Goal: Information Seeking & Learning: Compare options

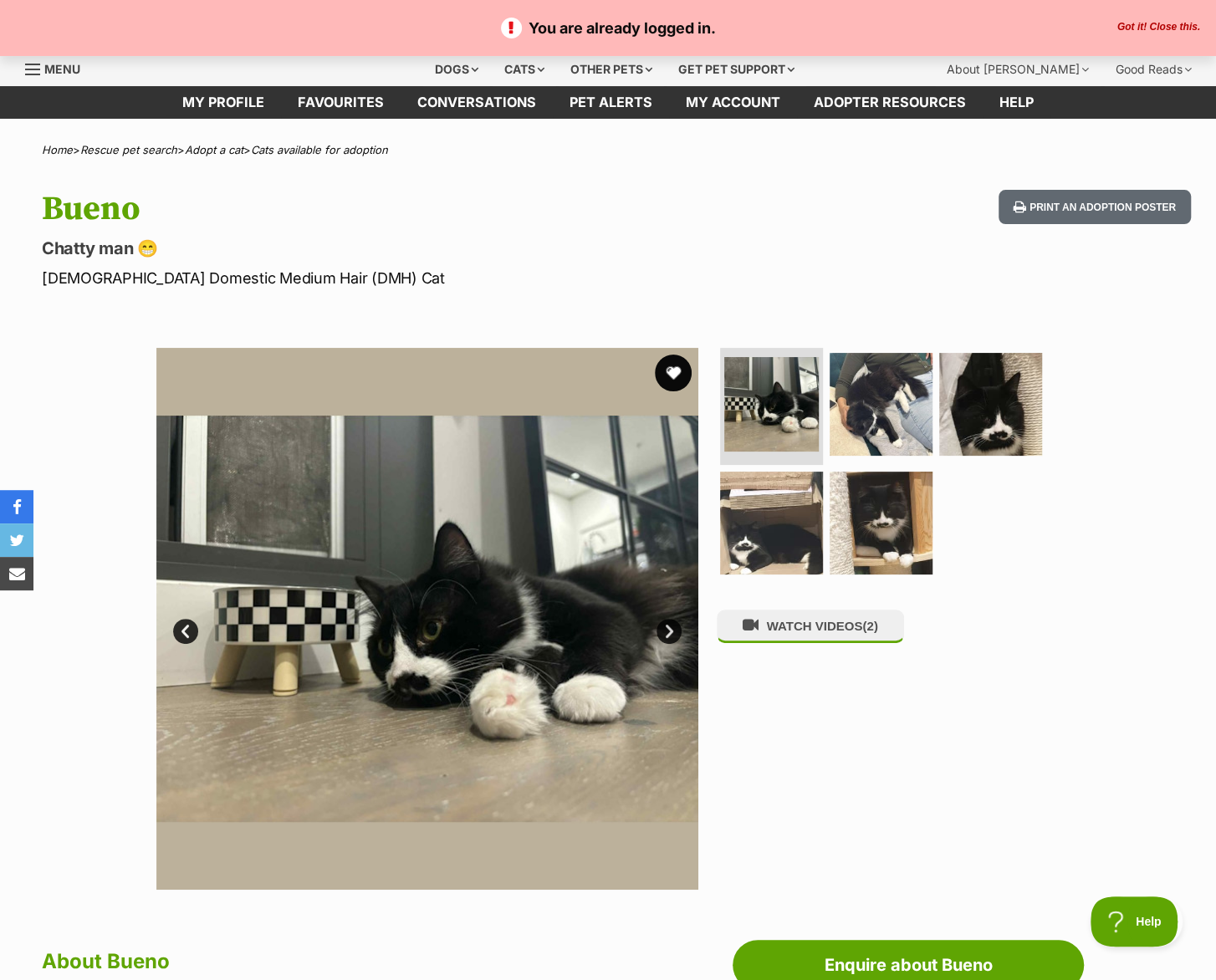
click at [674, 388] on button "favourite" at bounding box center [673, 373] width 37 height 37
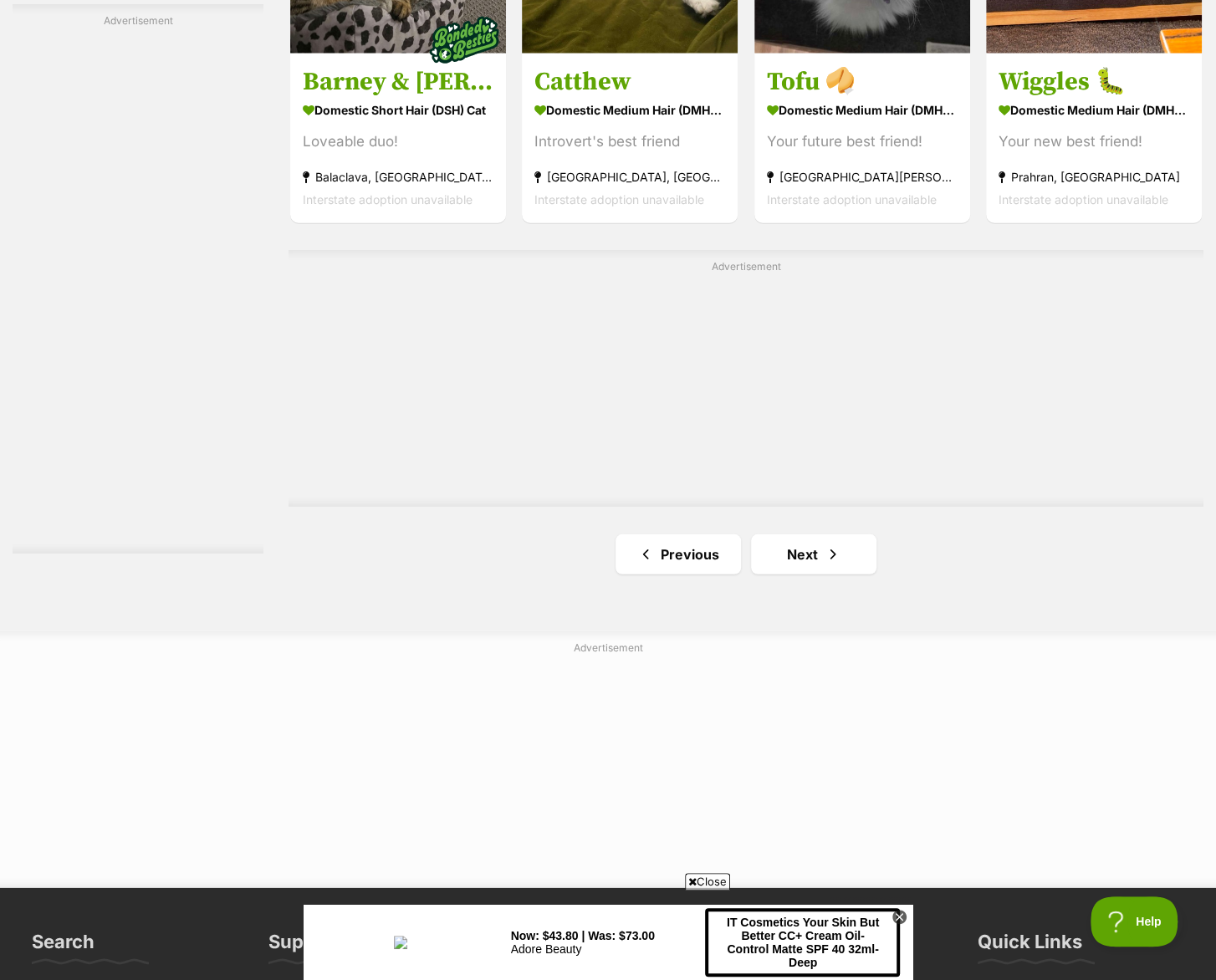
scroll to position [2787, 0]
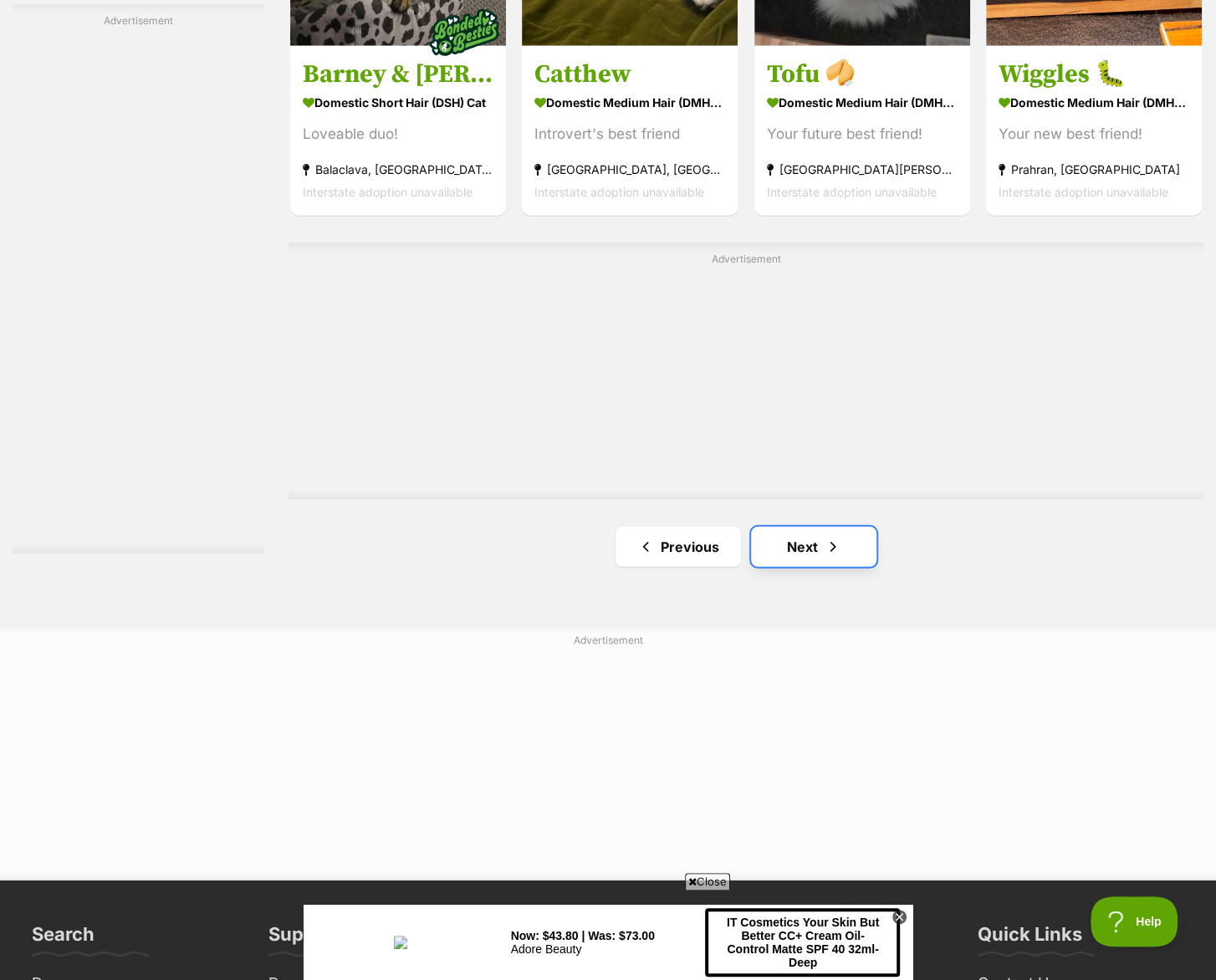
click at [816, 550] on link "Next" at bounding box center [814, 547] width 126 height 40
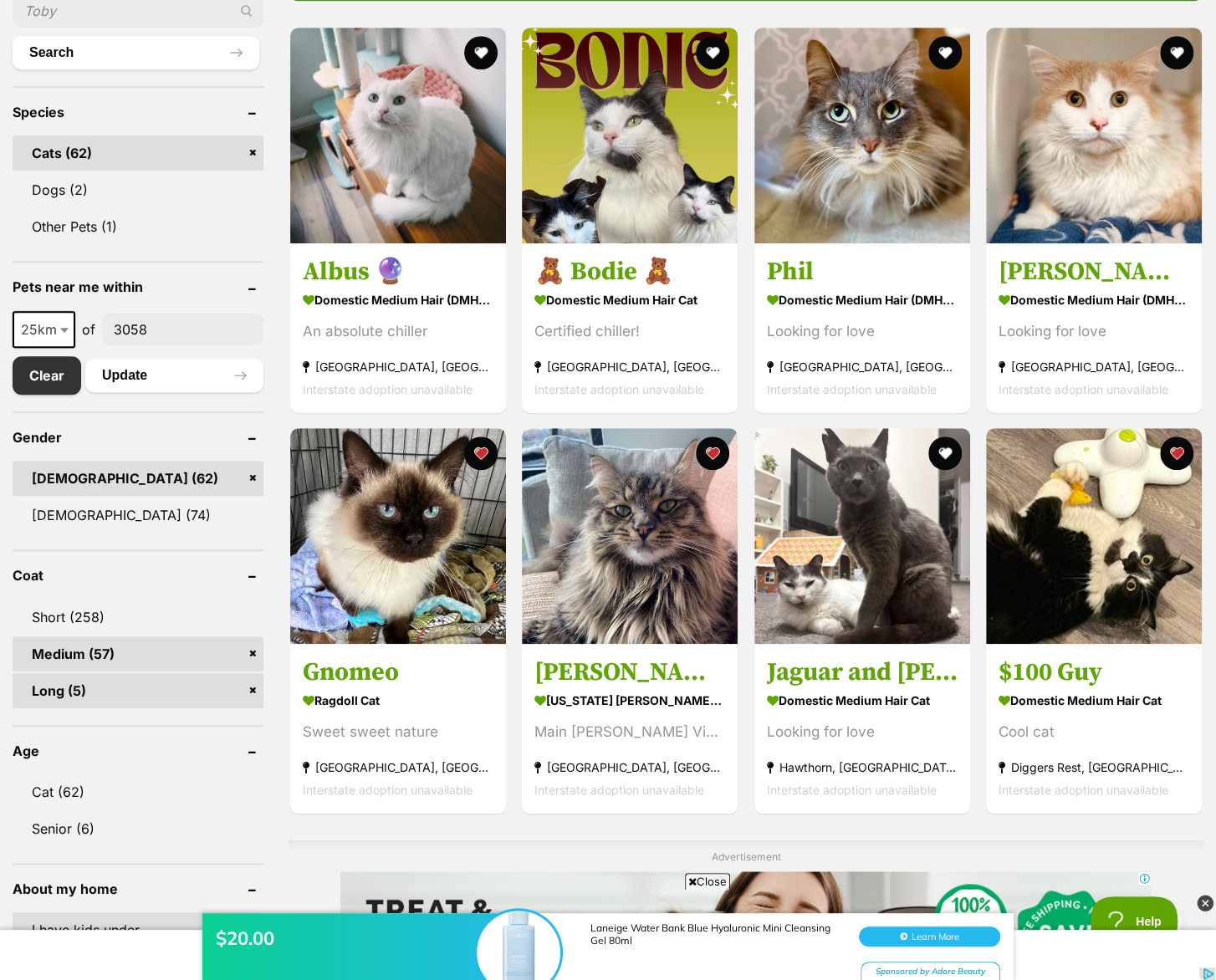
scroll to position [668, 0]
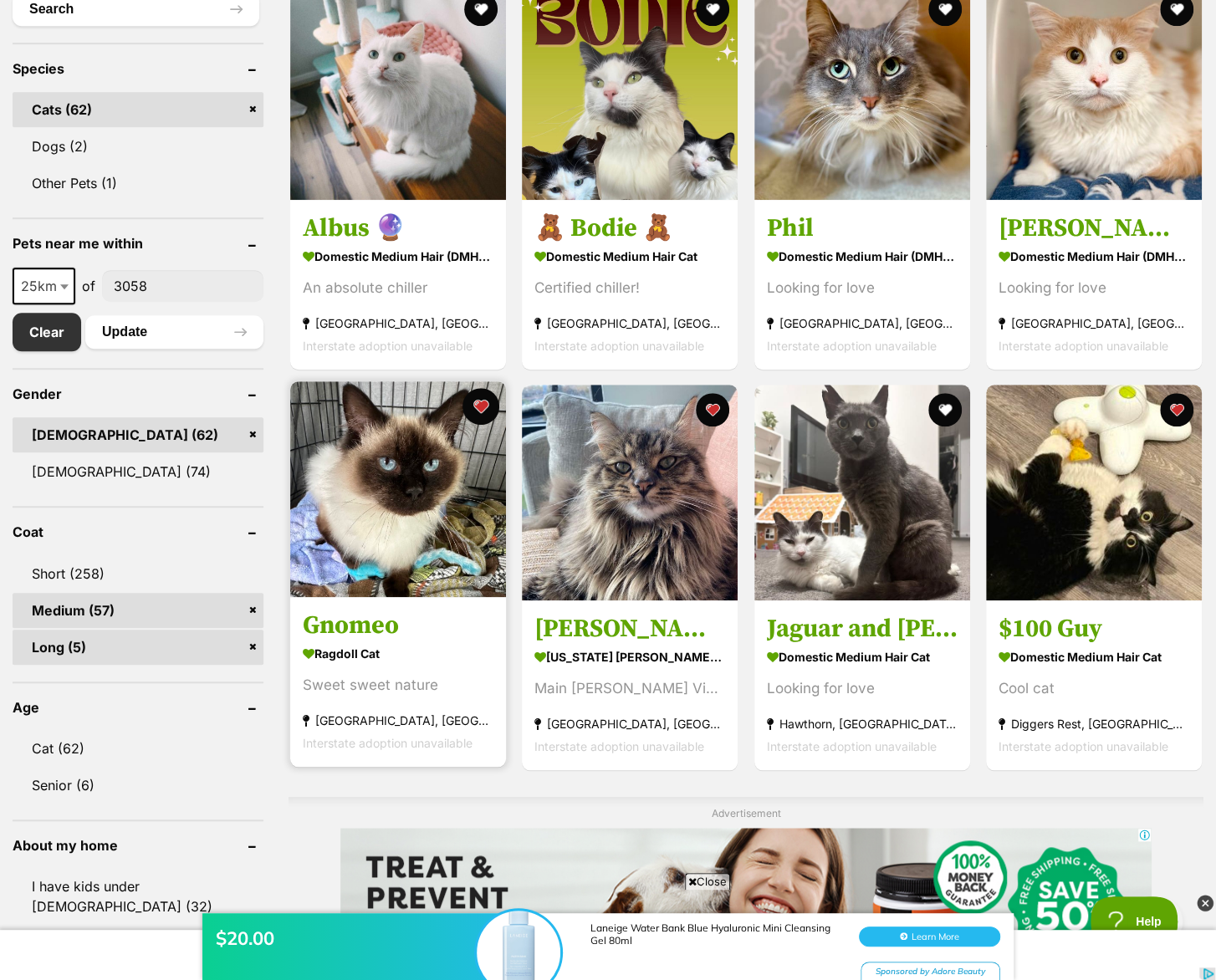
click at [479, 395] on button "favourite" at bounding box center [480, 406] width 37 height 37
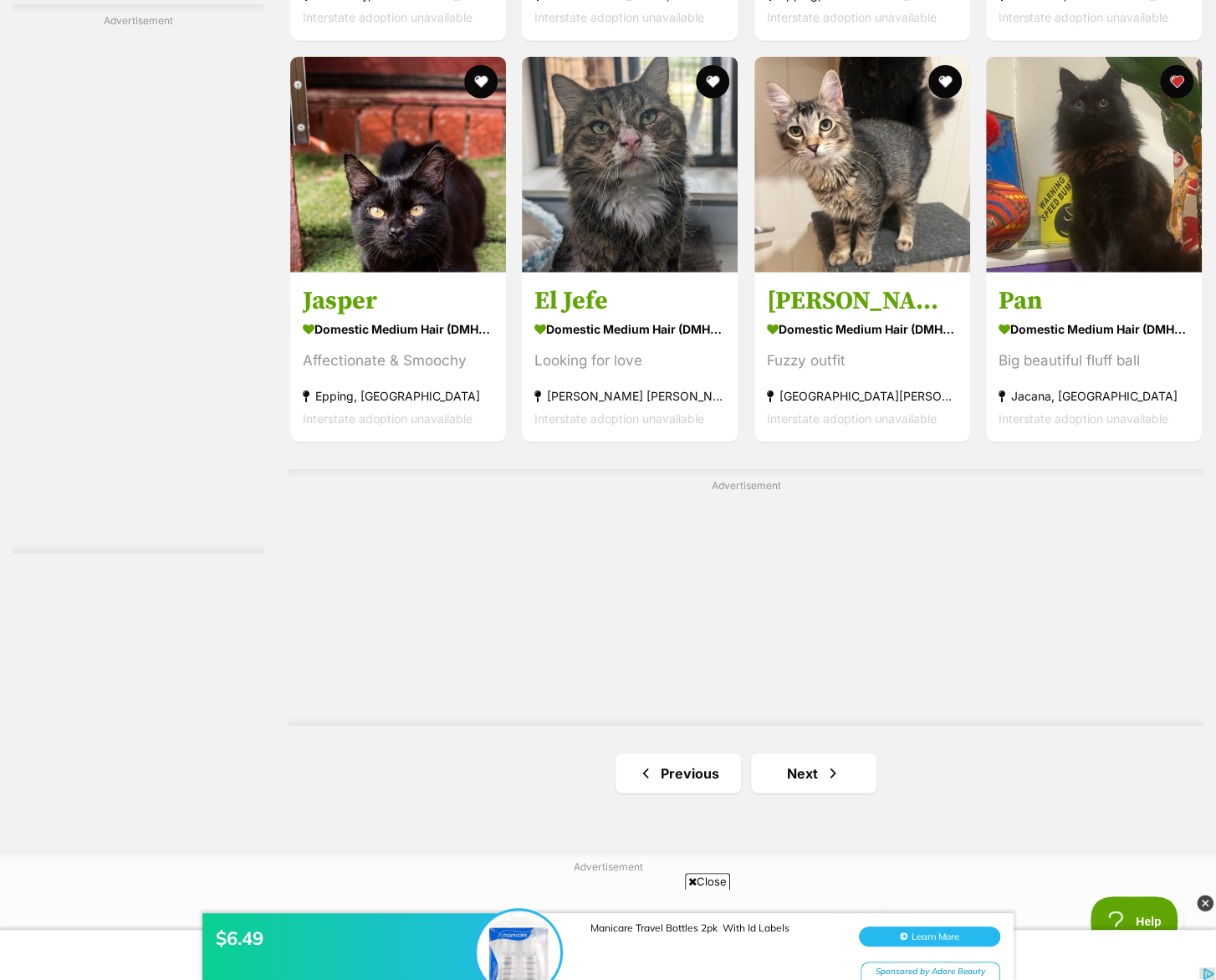
scroll to position [2898, 0]
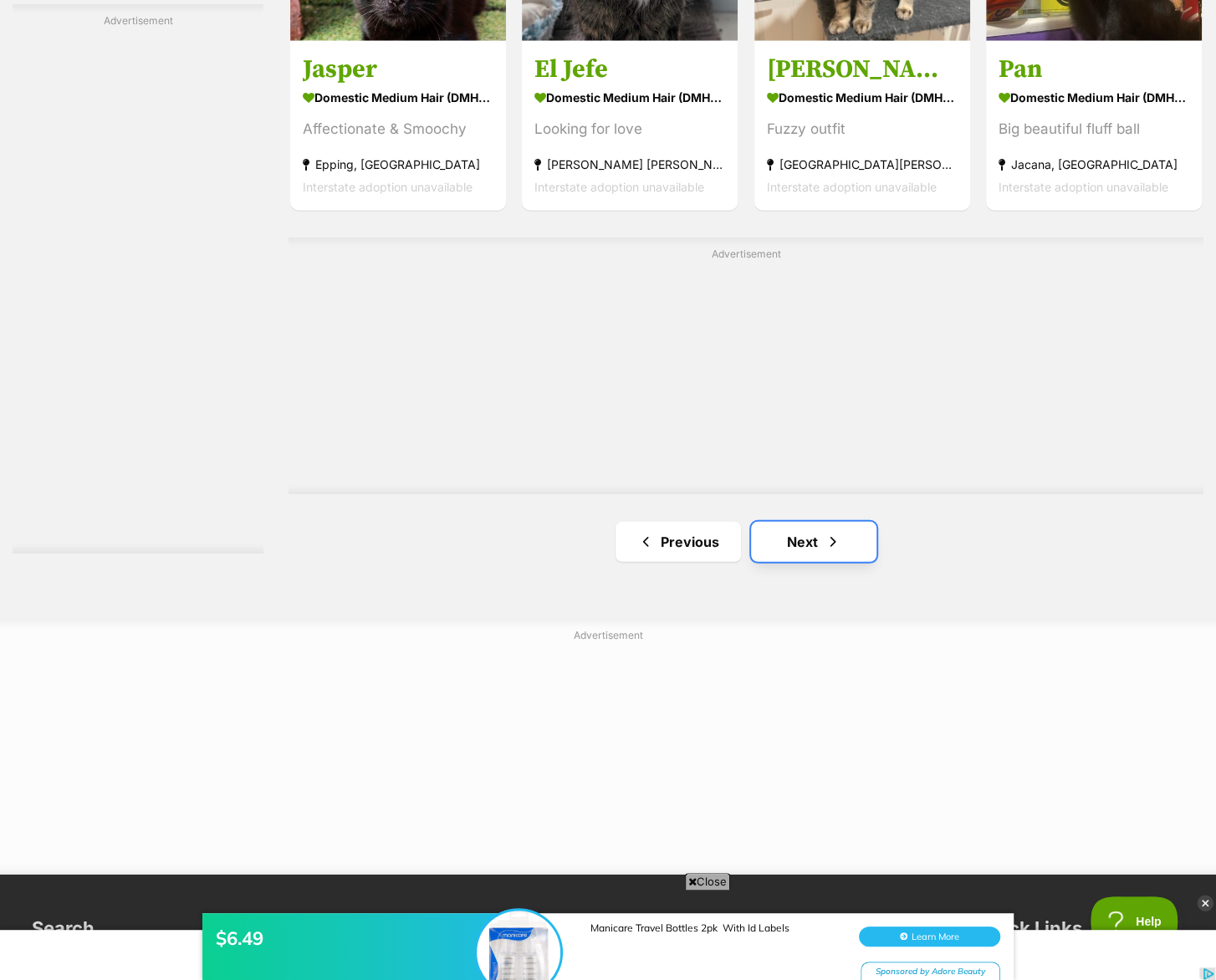
click at [823, 545] on link "Next" at bounding box center [814, 542] width 126 height 40
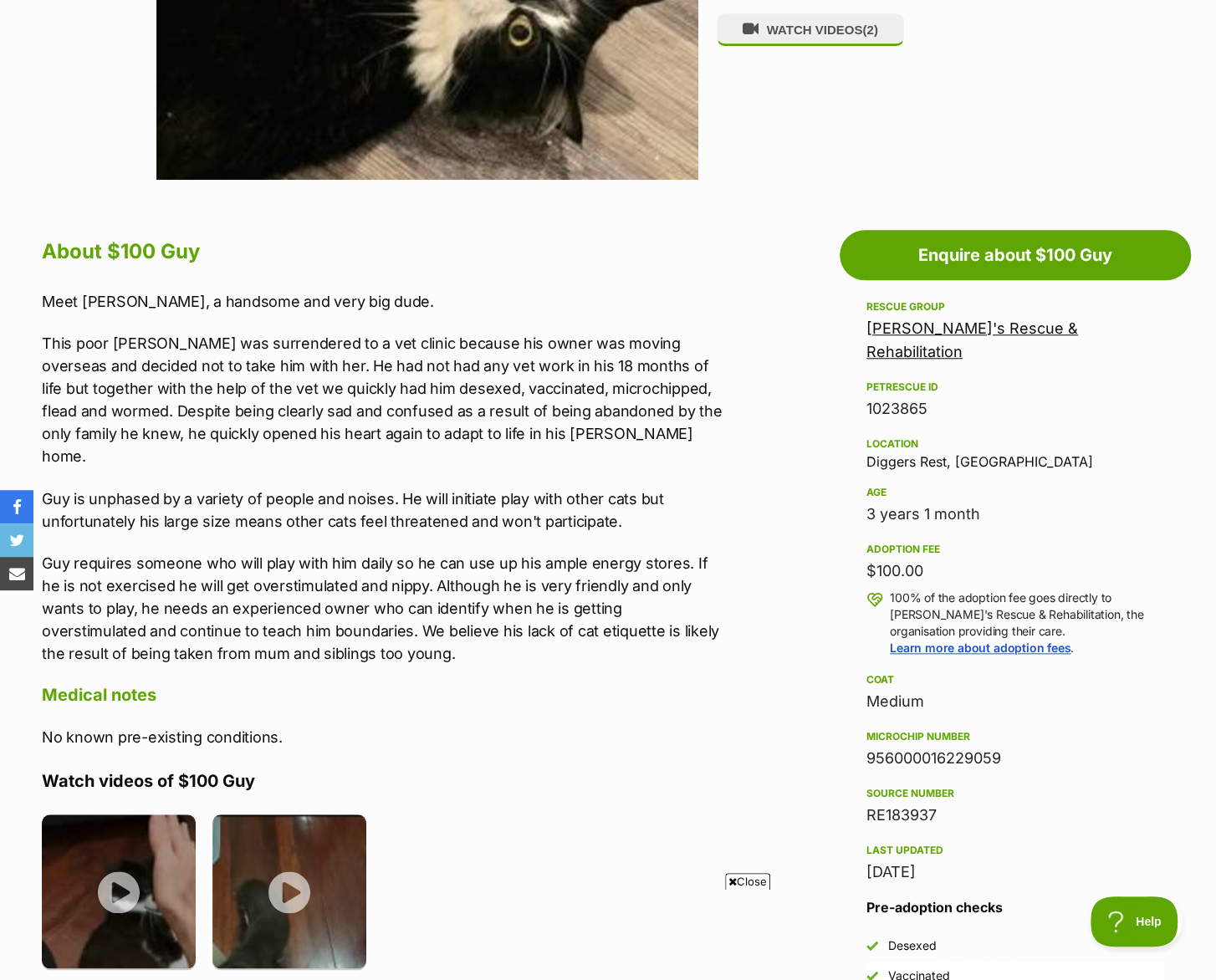
scroll to position [445, 0]
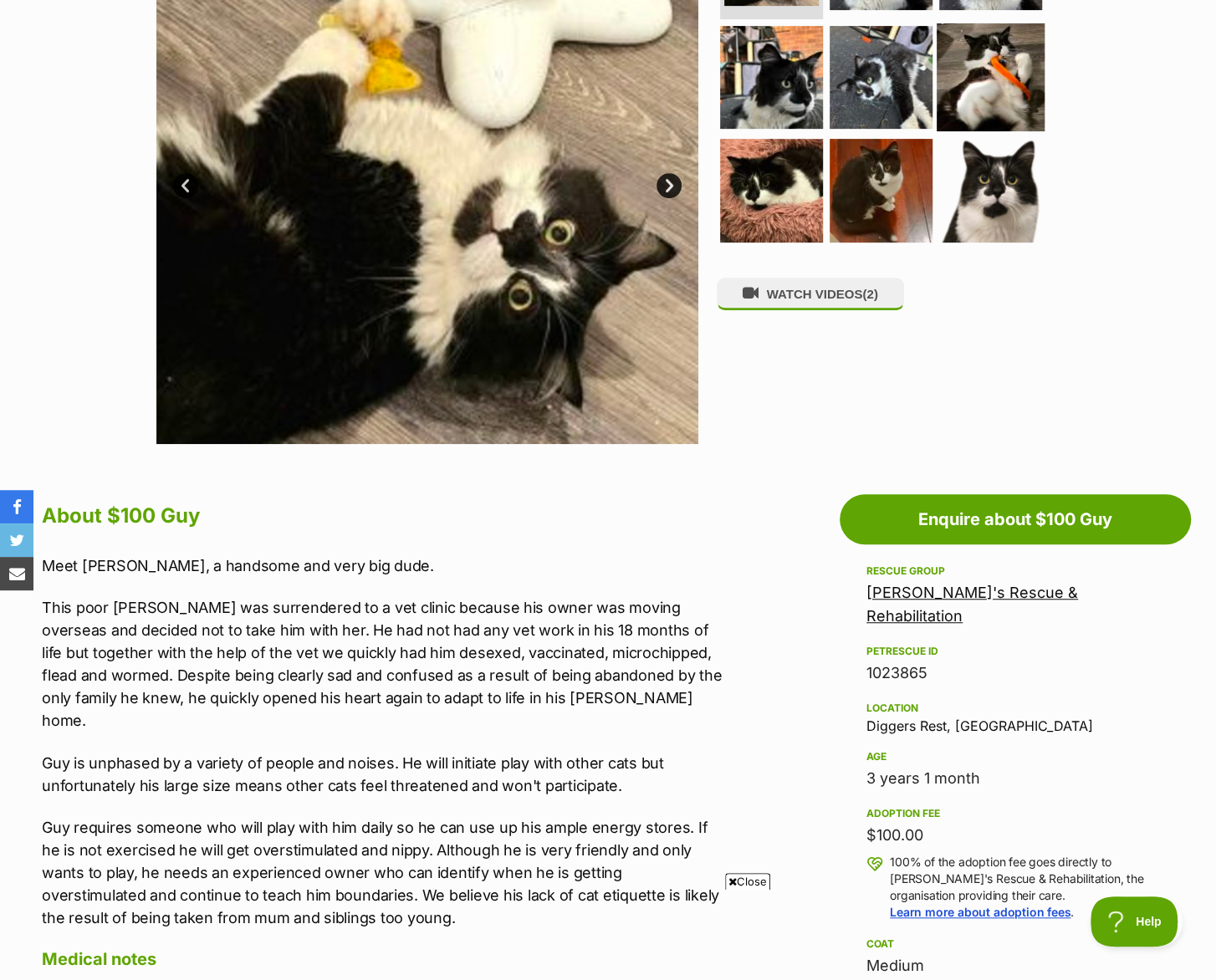
click at [1003, 71] on img at bounding box center [990, 76] width 107 height 107
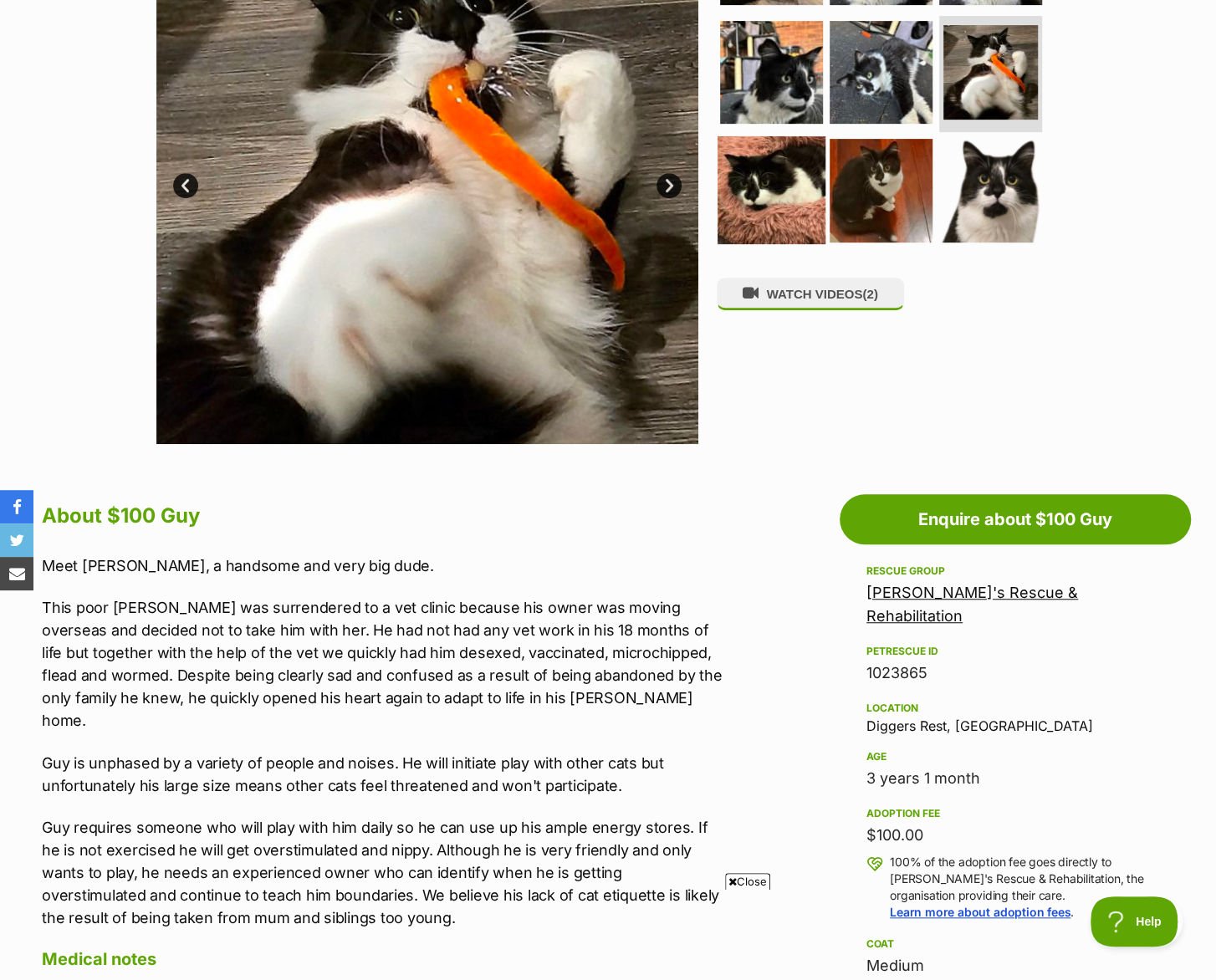
click at [803, 175] on img at bounding box center [771, 189] width 107 height 107
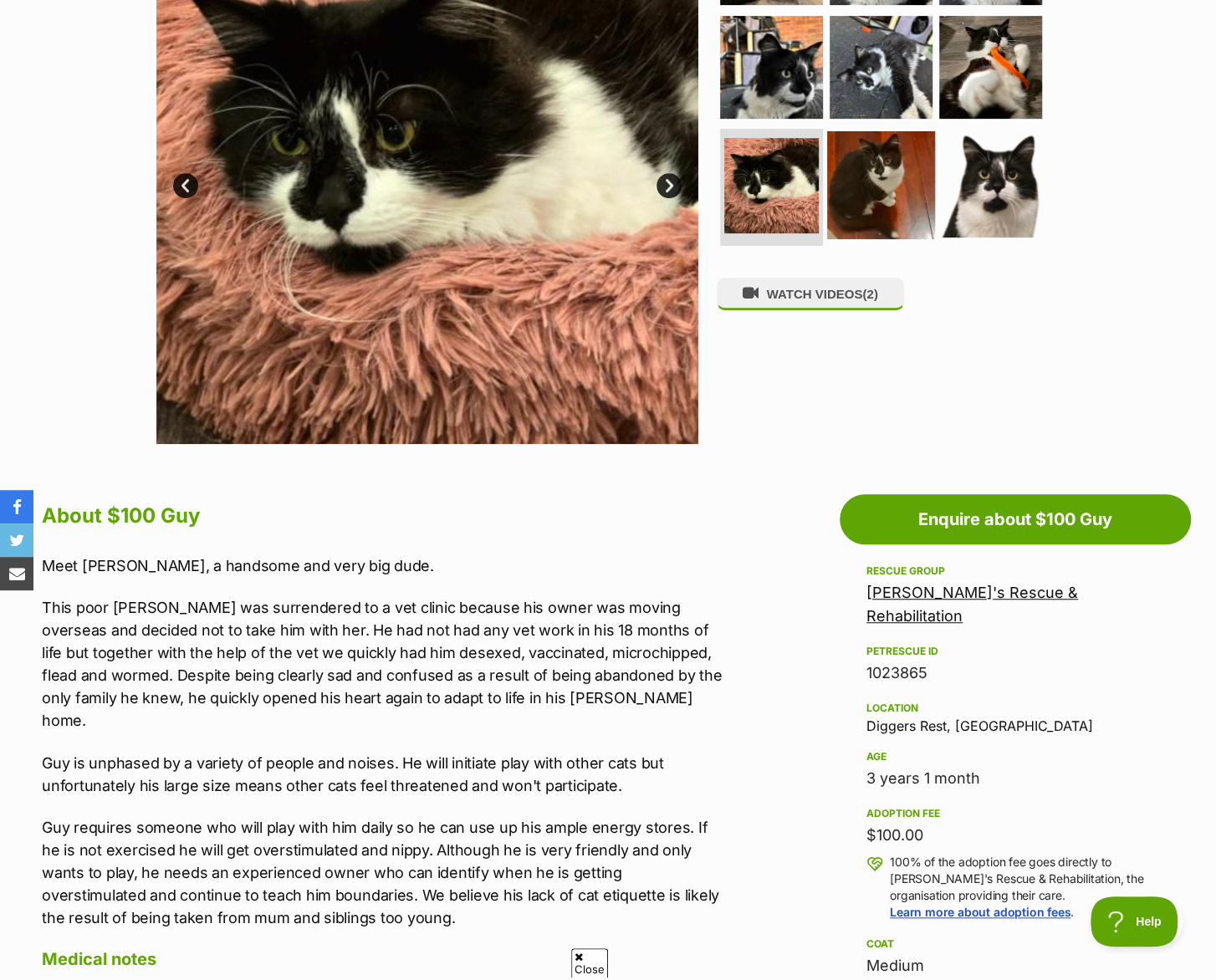
click at [888, 207] on img at bounding box center [880, 185] width 107 height 107
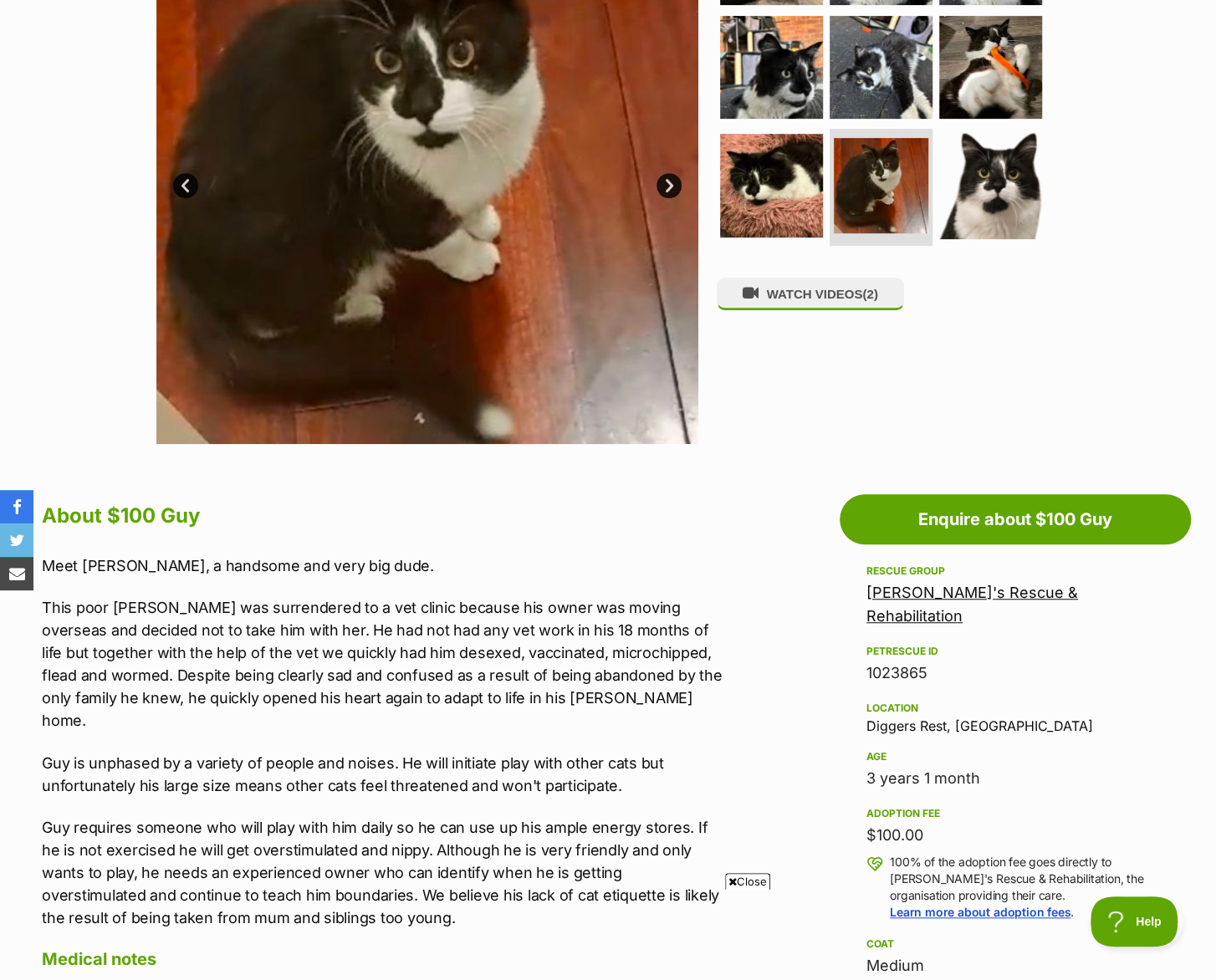
scroll to position [0, 0]
click at [1022, 198] on img at bounding box center [990, 185] width 107 height 107
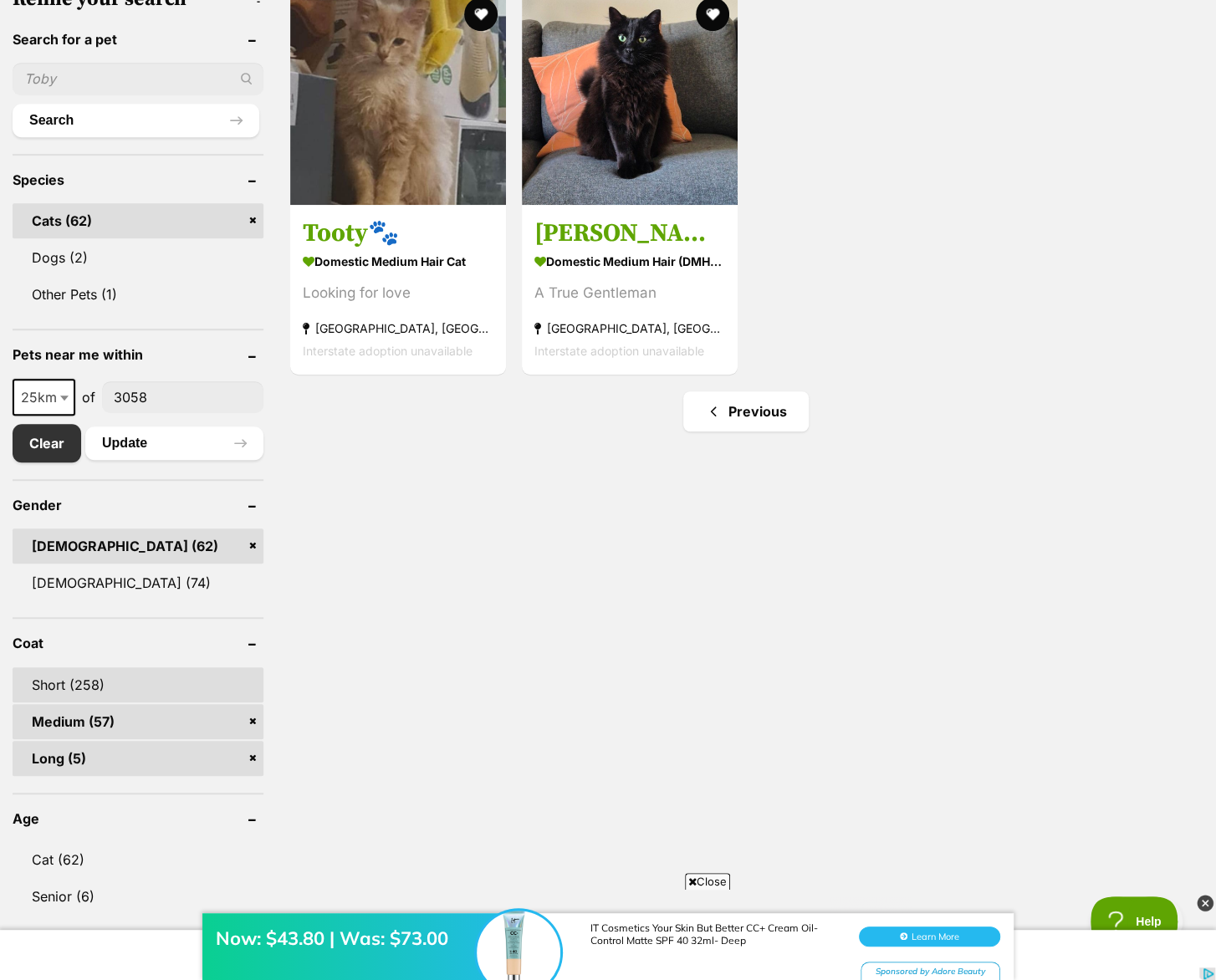
click at [110, 681] on link "Short (258)" at bounding box center [138, 685] width 251 height 35
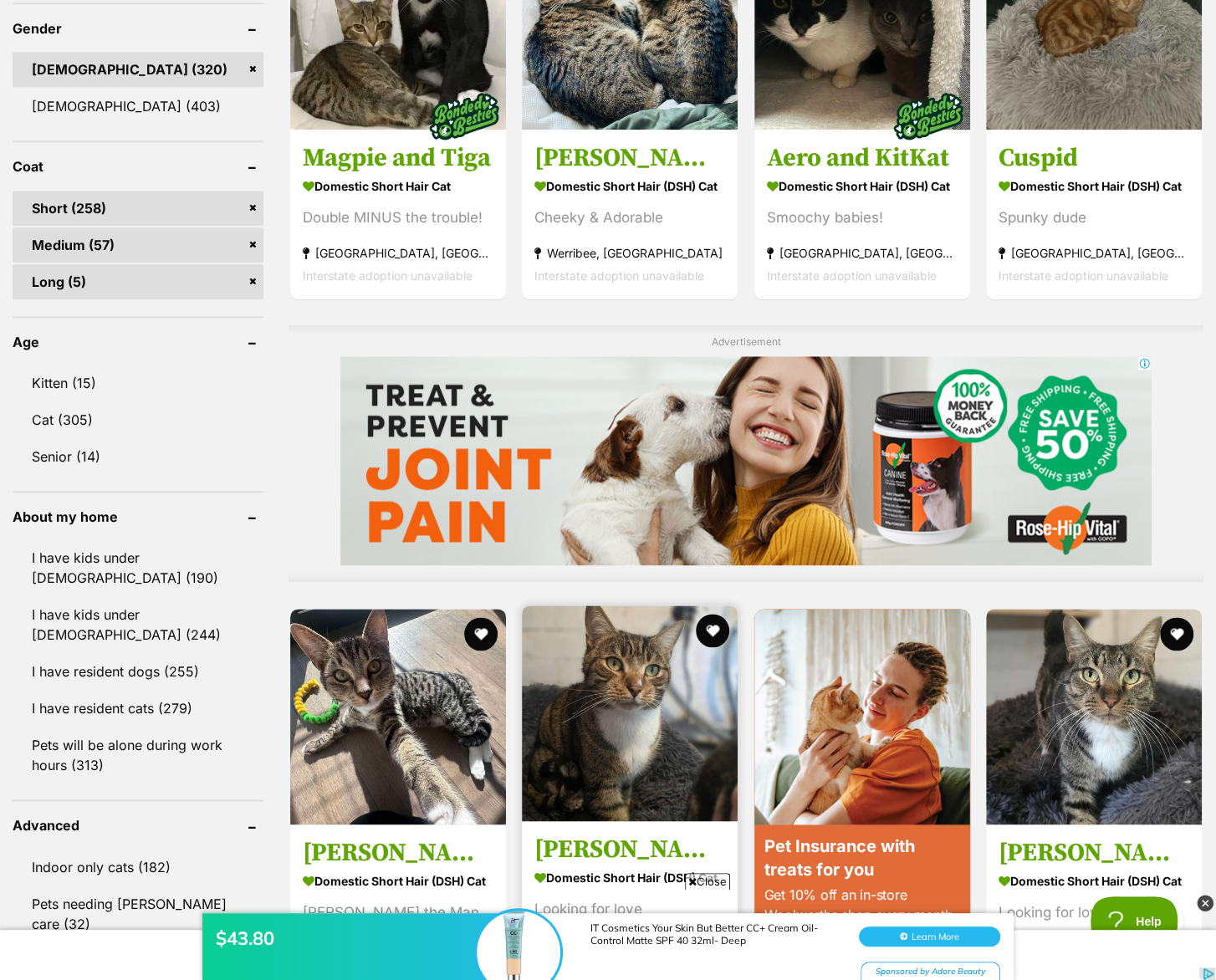
scroll to position [1003, 0]
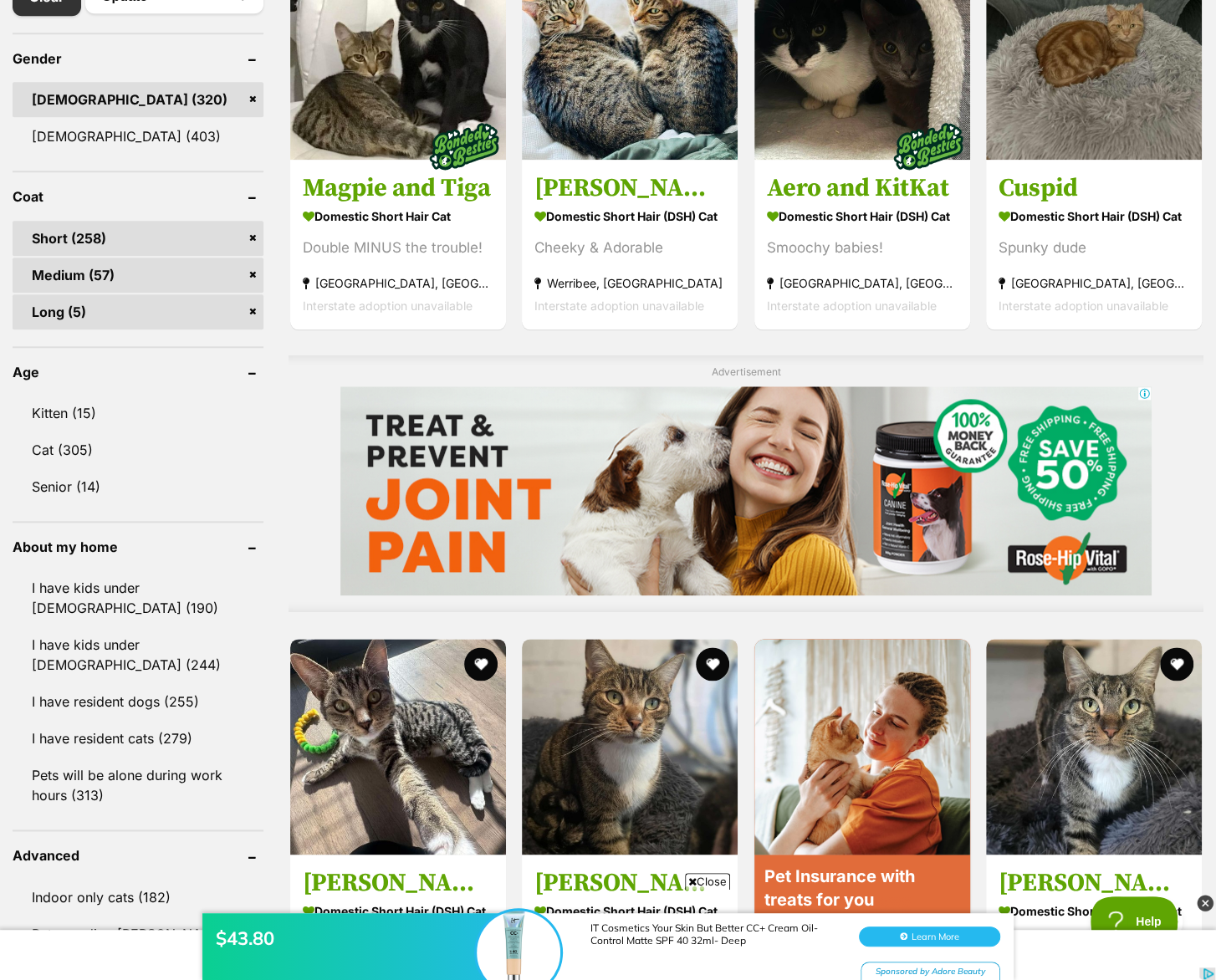
click at [256, 268] on link "Medium (57)" at bounding box center [138, 275] width 251 height 35
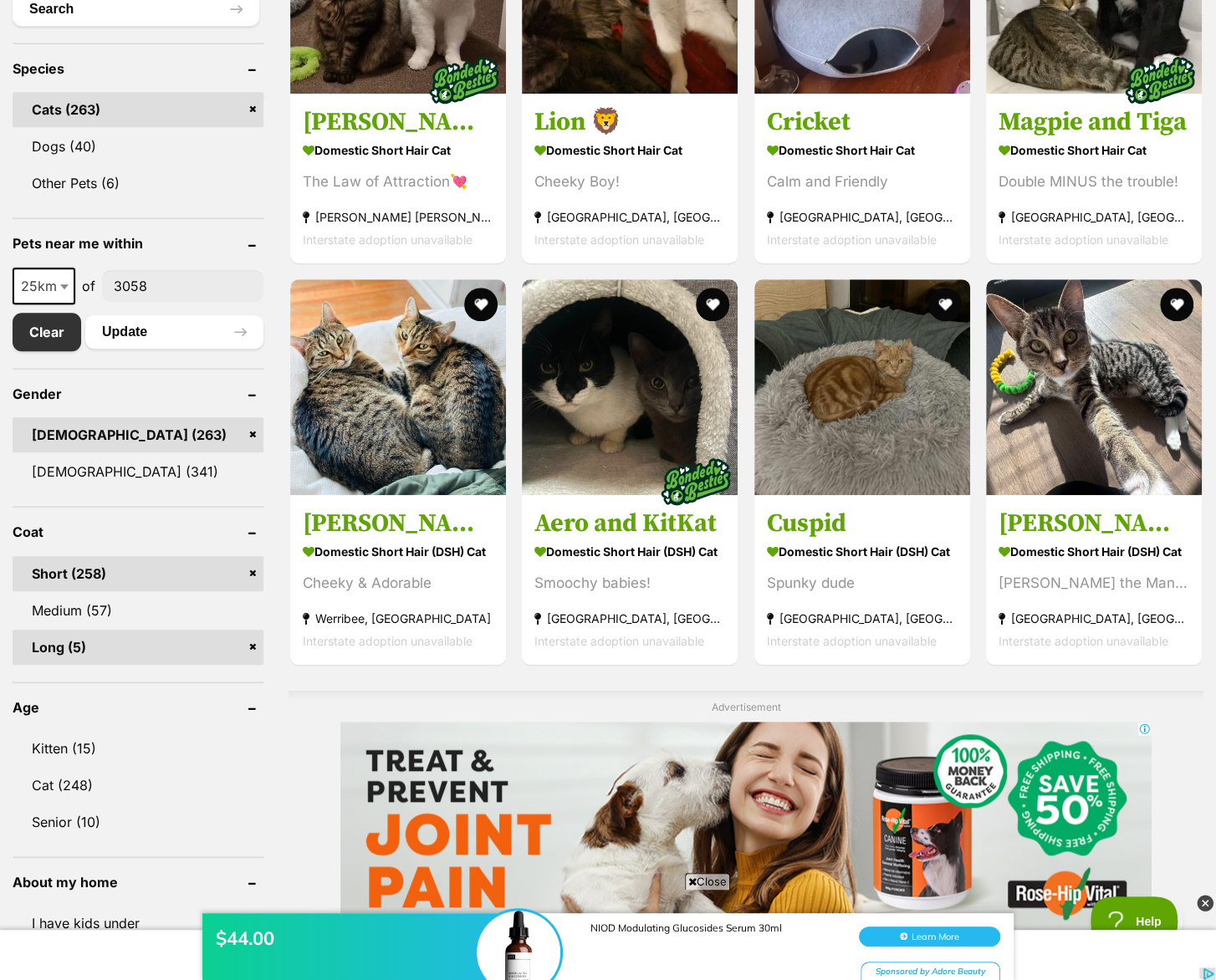
click at [253, 646] on link "Long (5)" at bounding box center [138, 648] width 251 height 35
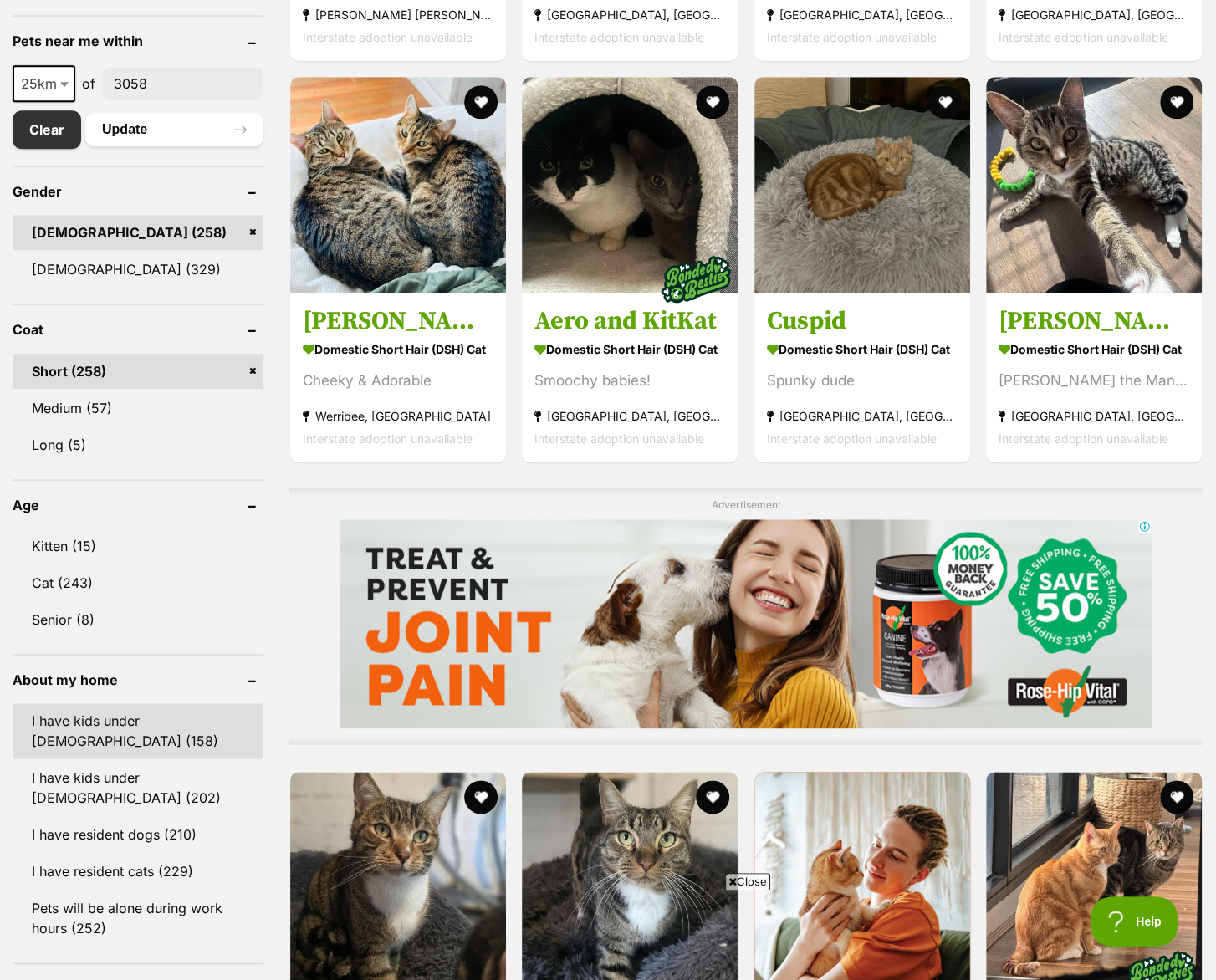
scroll to position [891, 0]
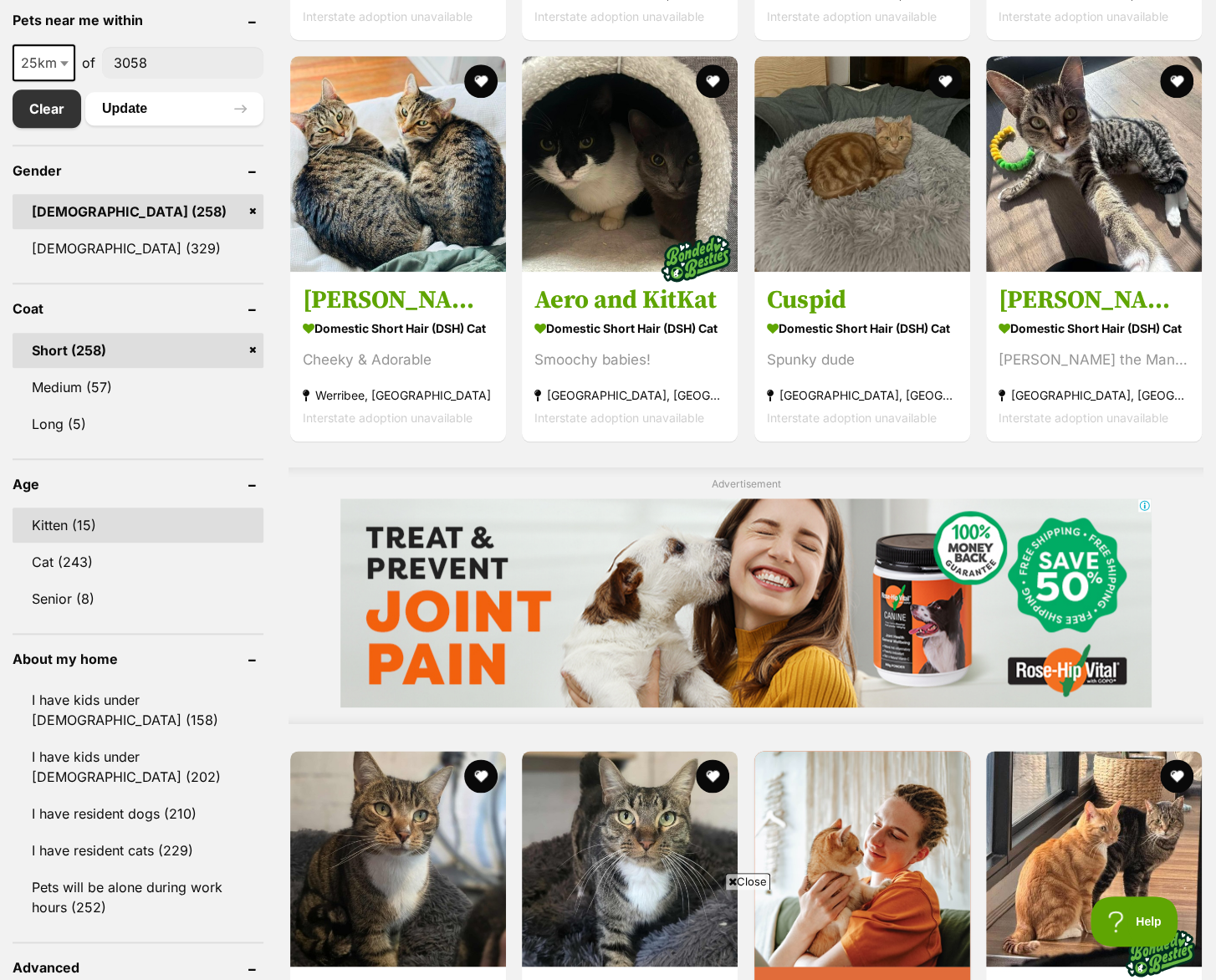
click at [51, 536] on link "Kitten (15)" at bounding box center [138, 525] width 251 height 35
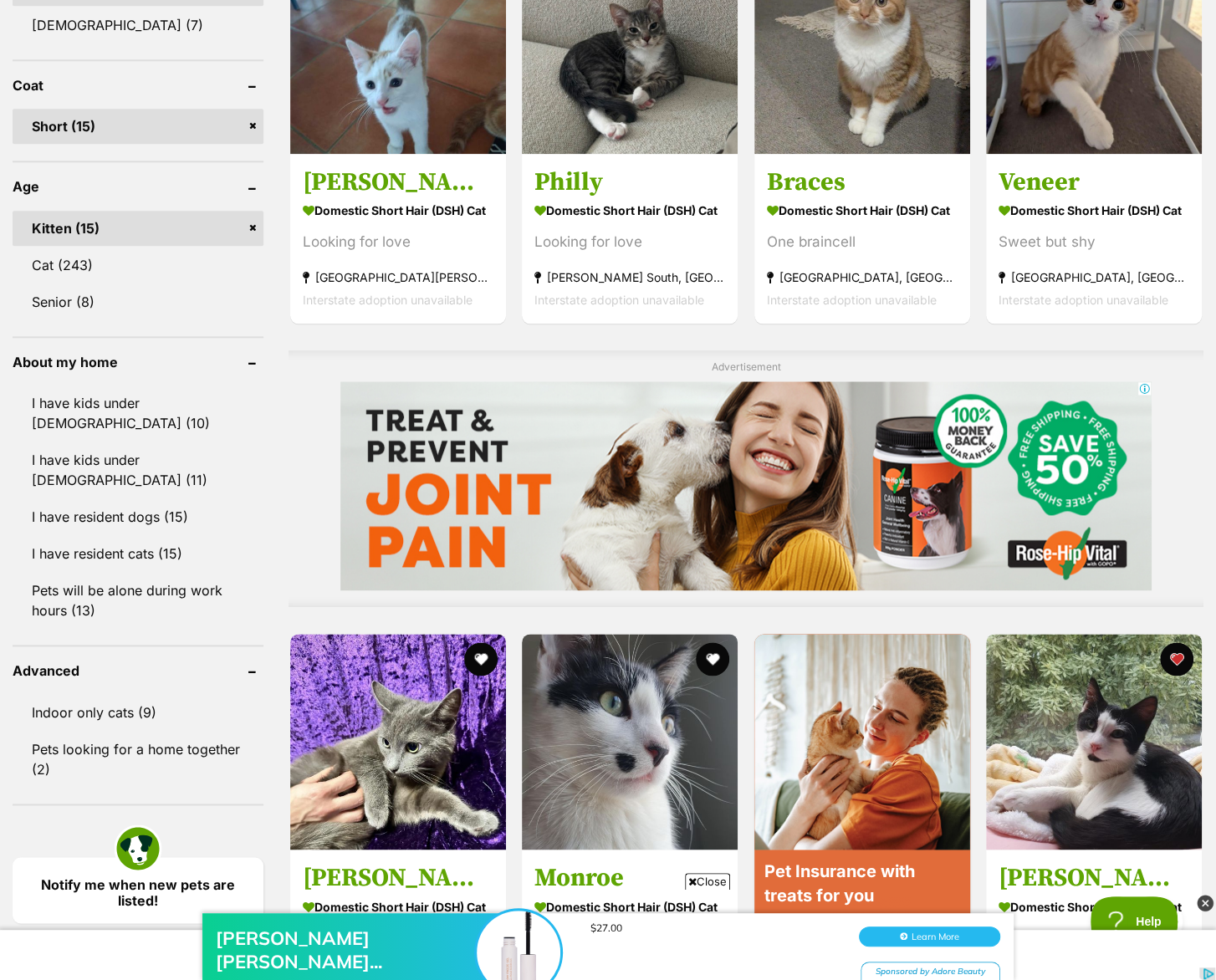
scroll to position [891, 0]
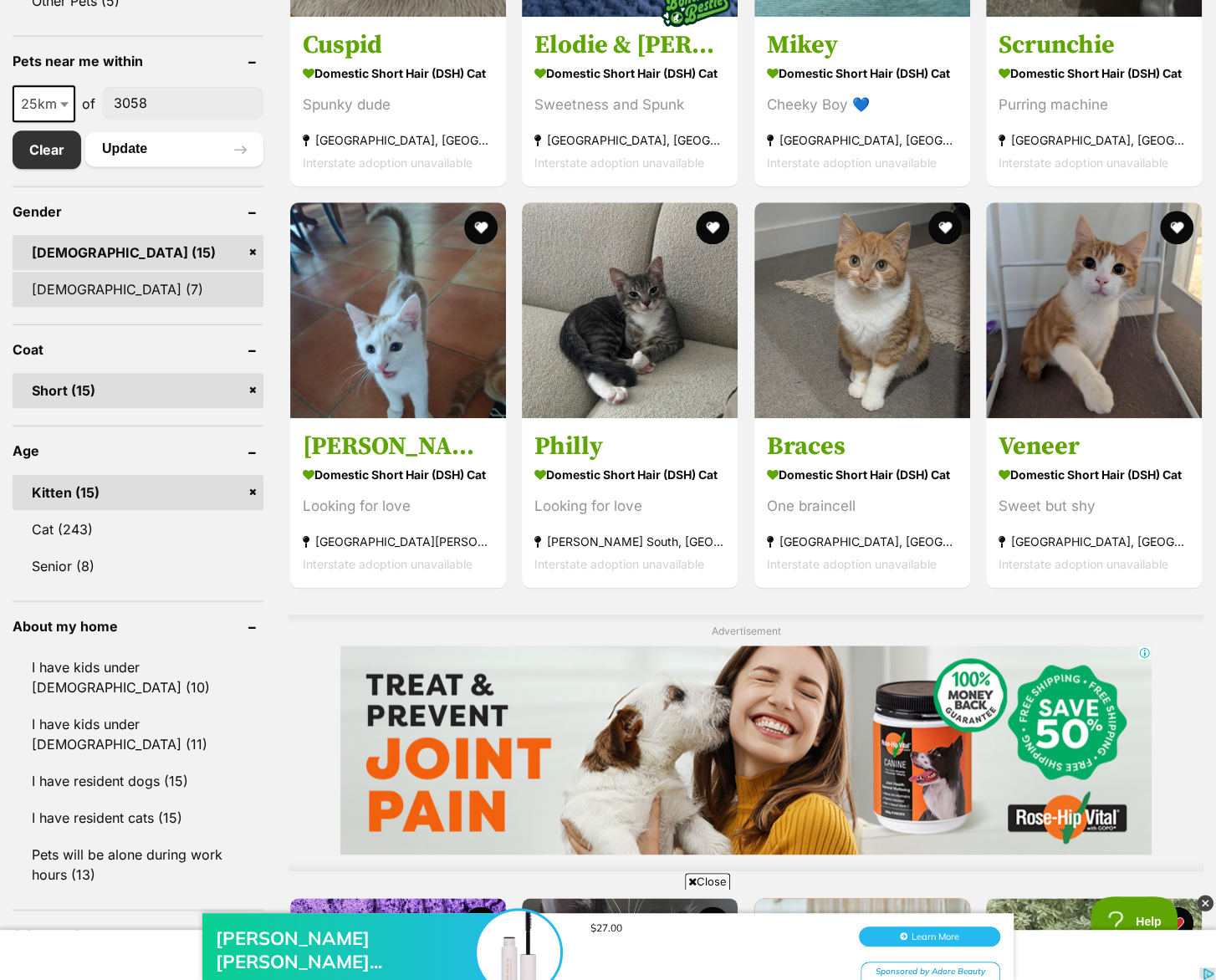
click at [121, 272] on link "[DEMOGRAPHIC_DATA] (7)" at bounding box center [138, 289] width 251 height 35
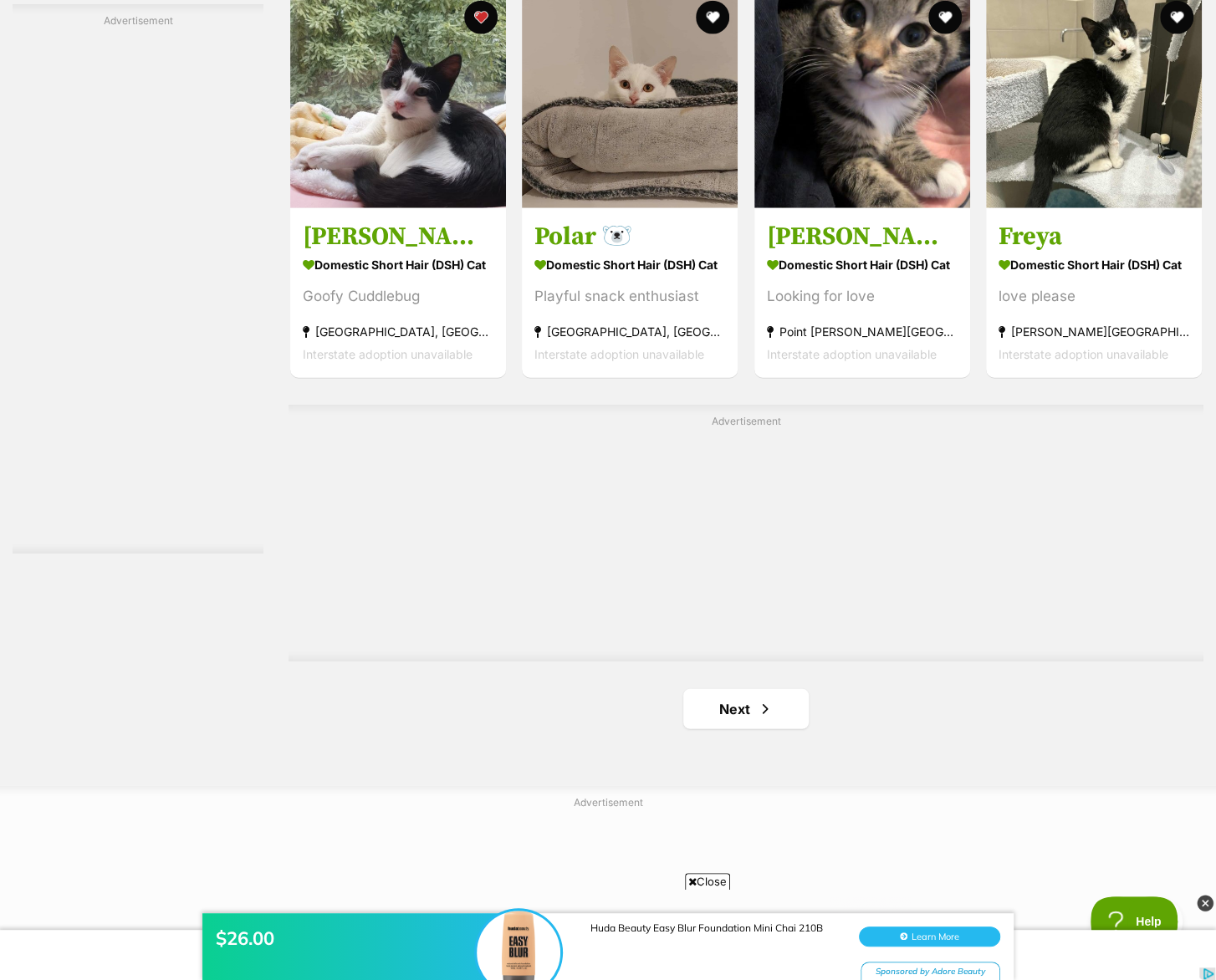
scroll to position [2675, 0]
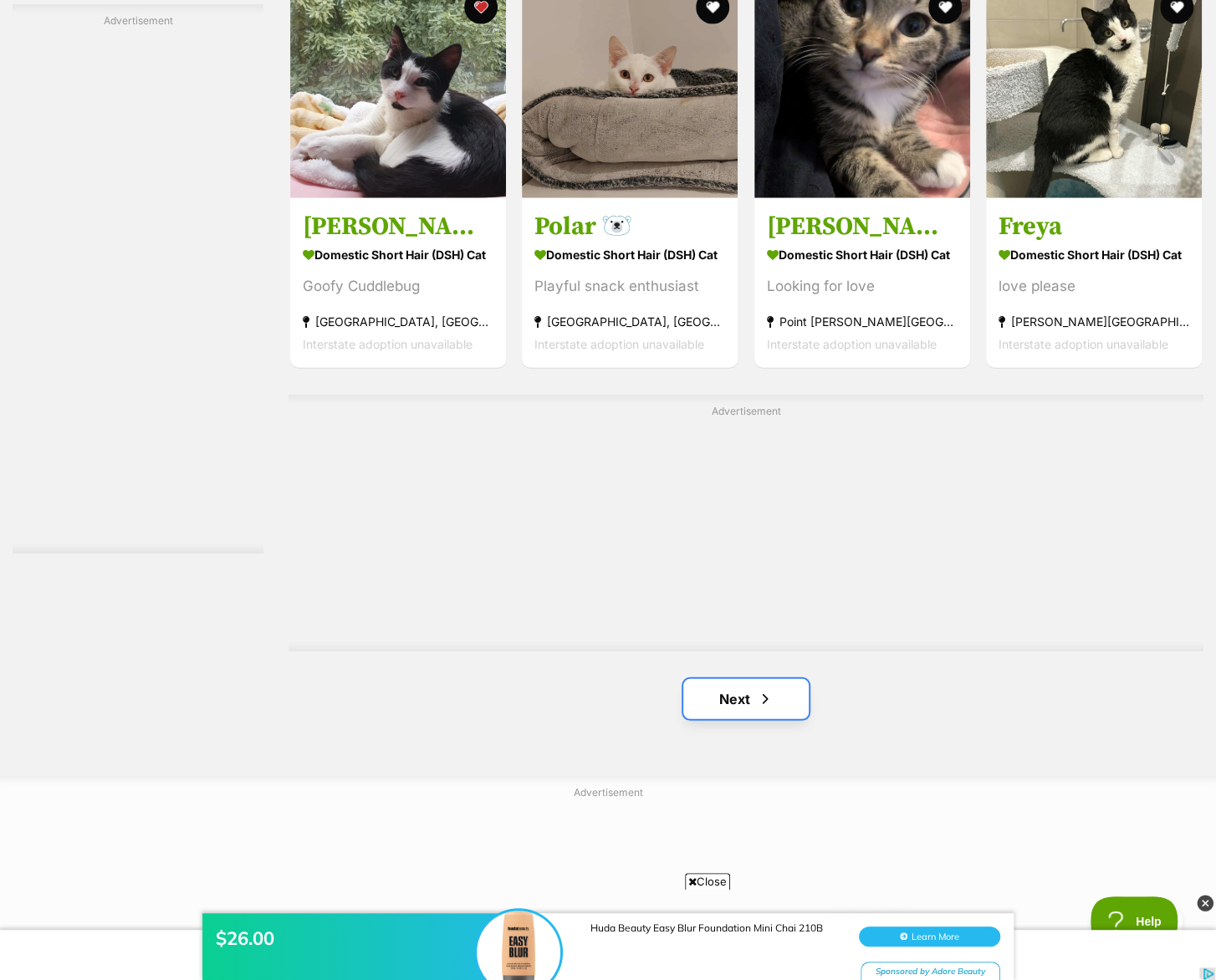
click at [760, 689] on span "Next page" at bounding box center [765, 699] width 17 height 20
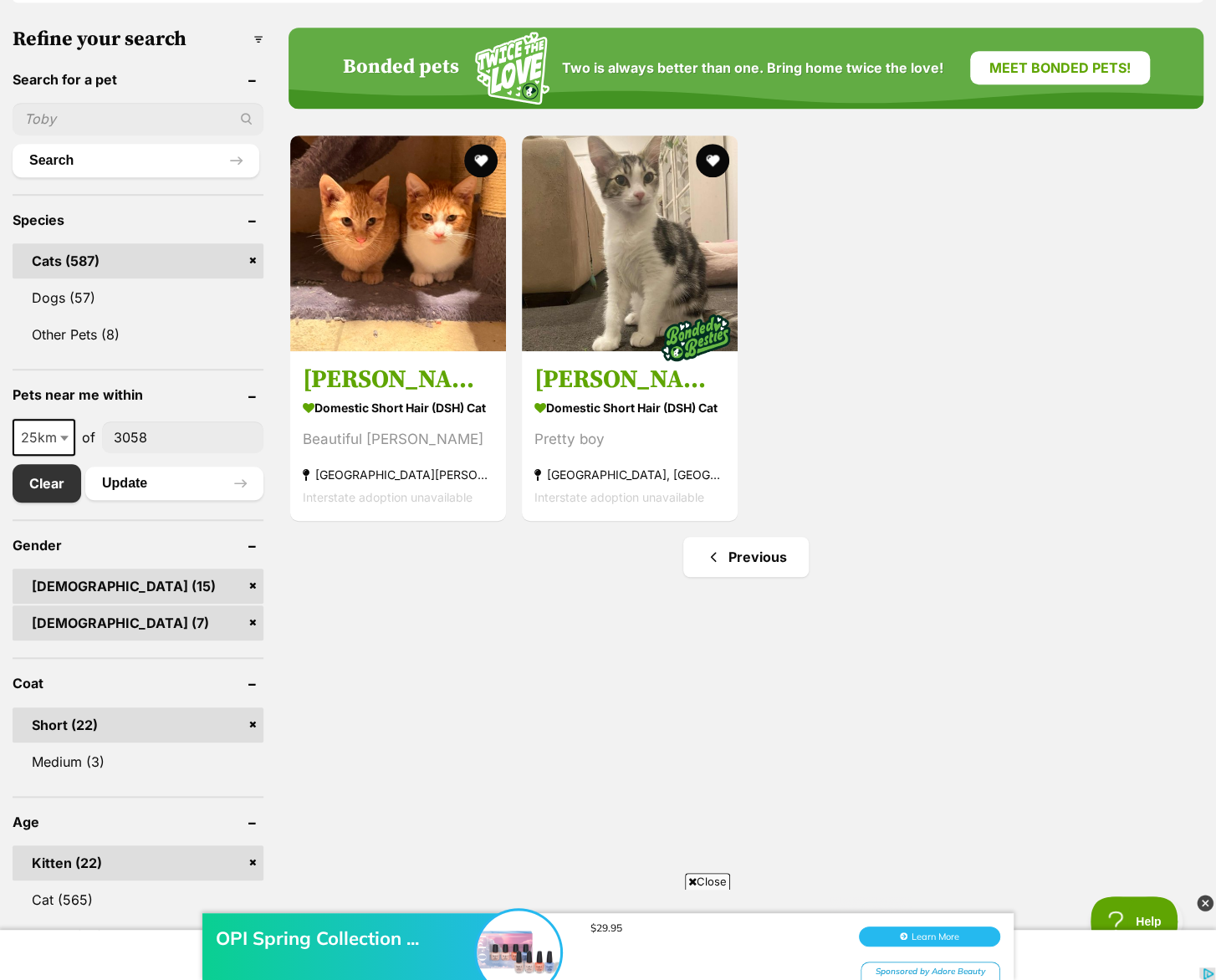
click at [250, 569] on link "Male (15)" at bounding box center [138, 586] width 251 height 35
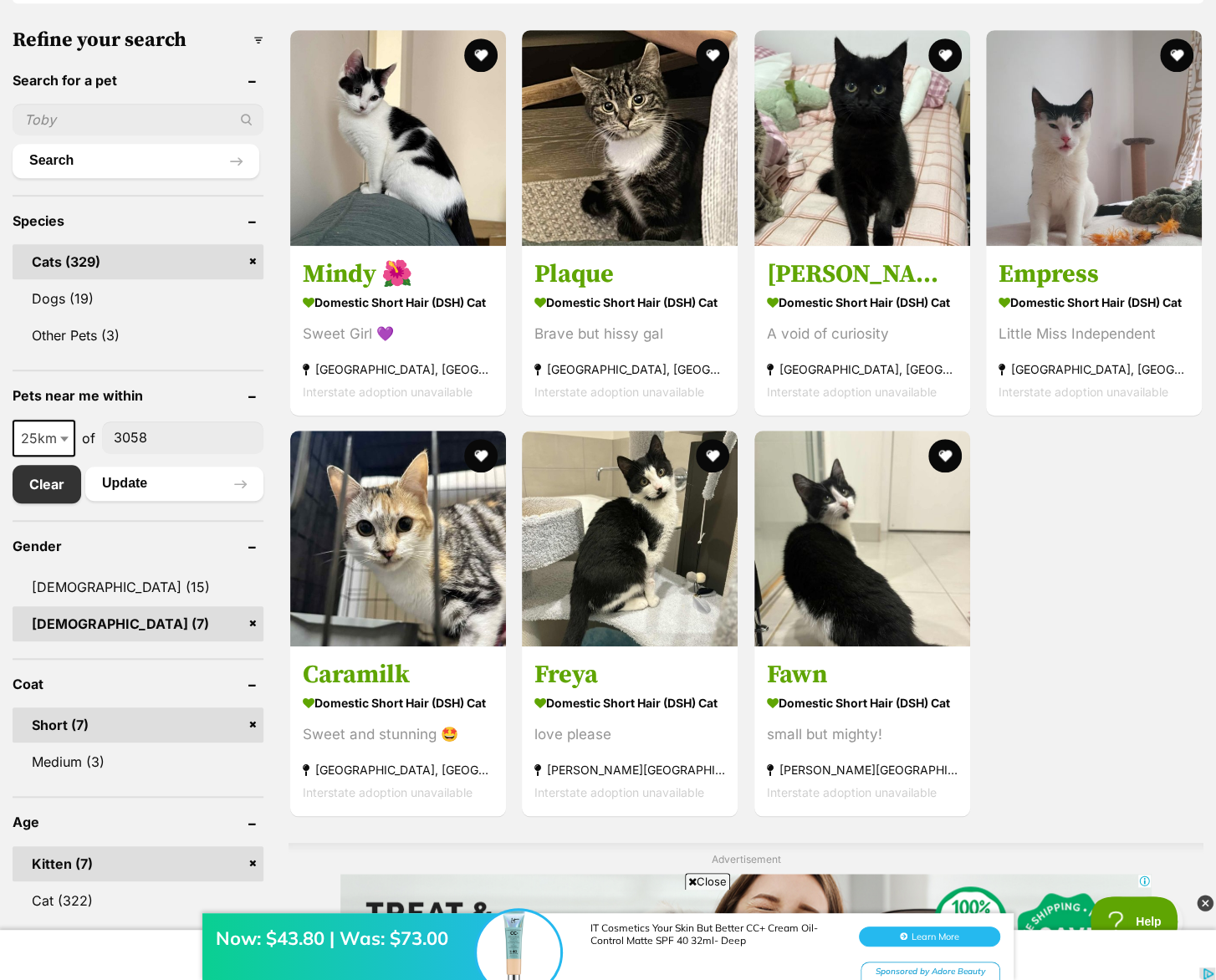
click at [251, 707] on link "Short (7)" at bounding box center [138, 725] width 251 height 35
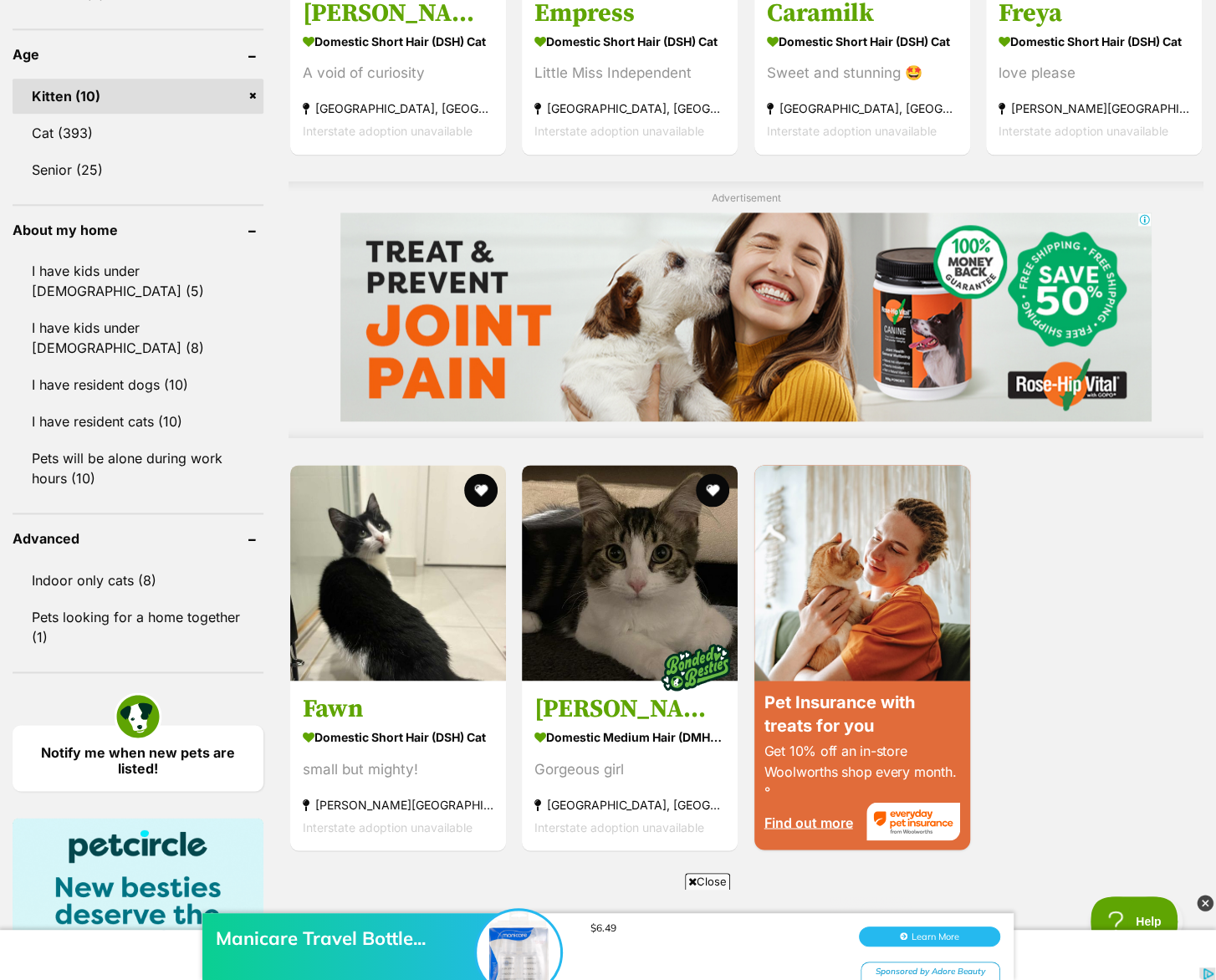
scroll to position [1115, 0]
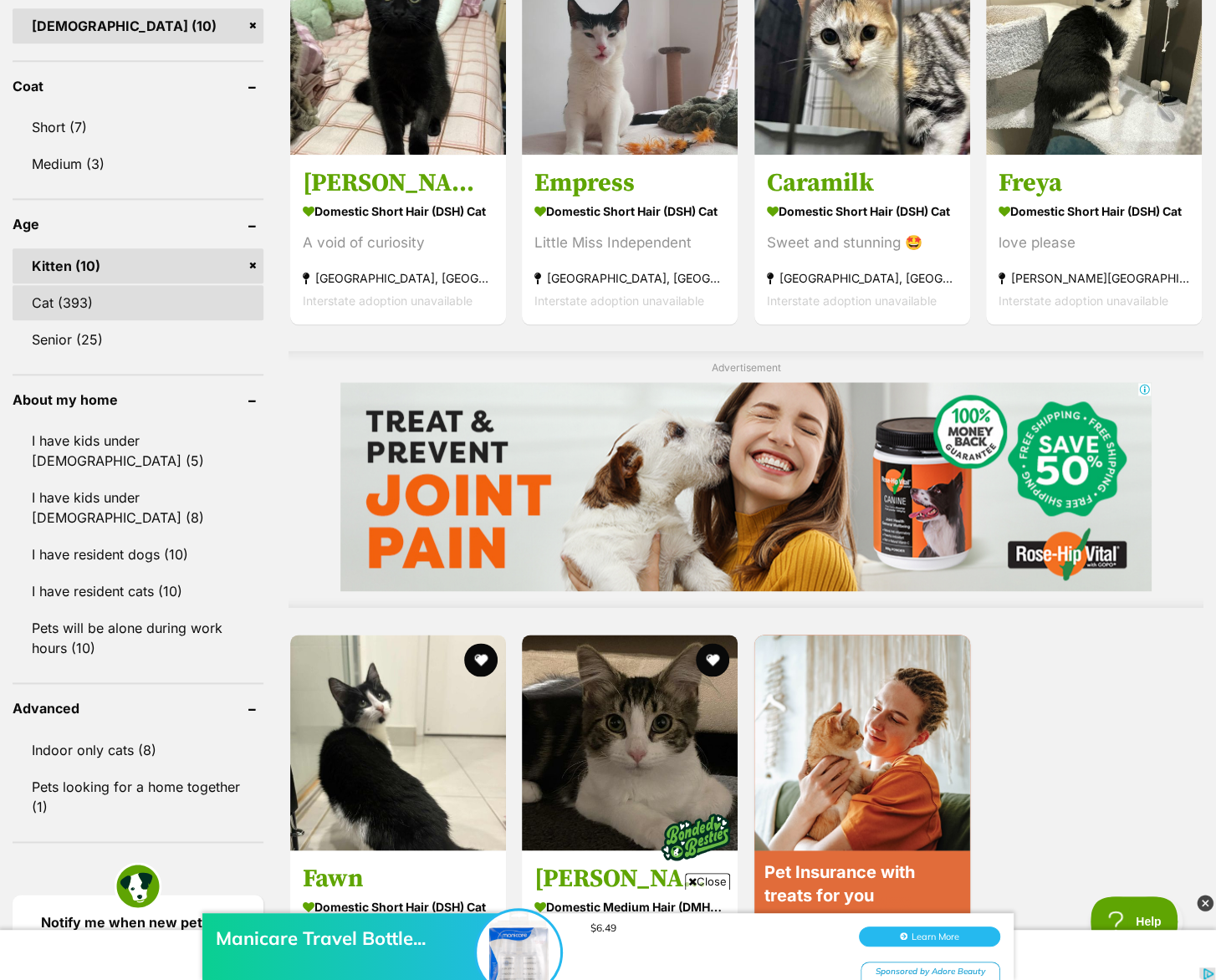
click at [114, 300] on link "Cat (393)" at bounding box center [138, 302] width 251 height 35
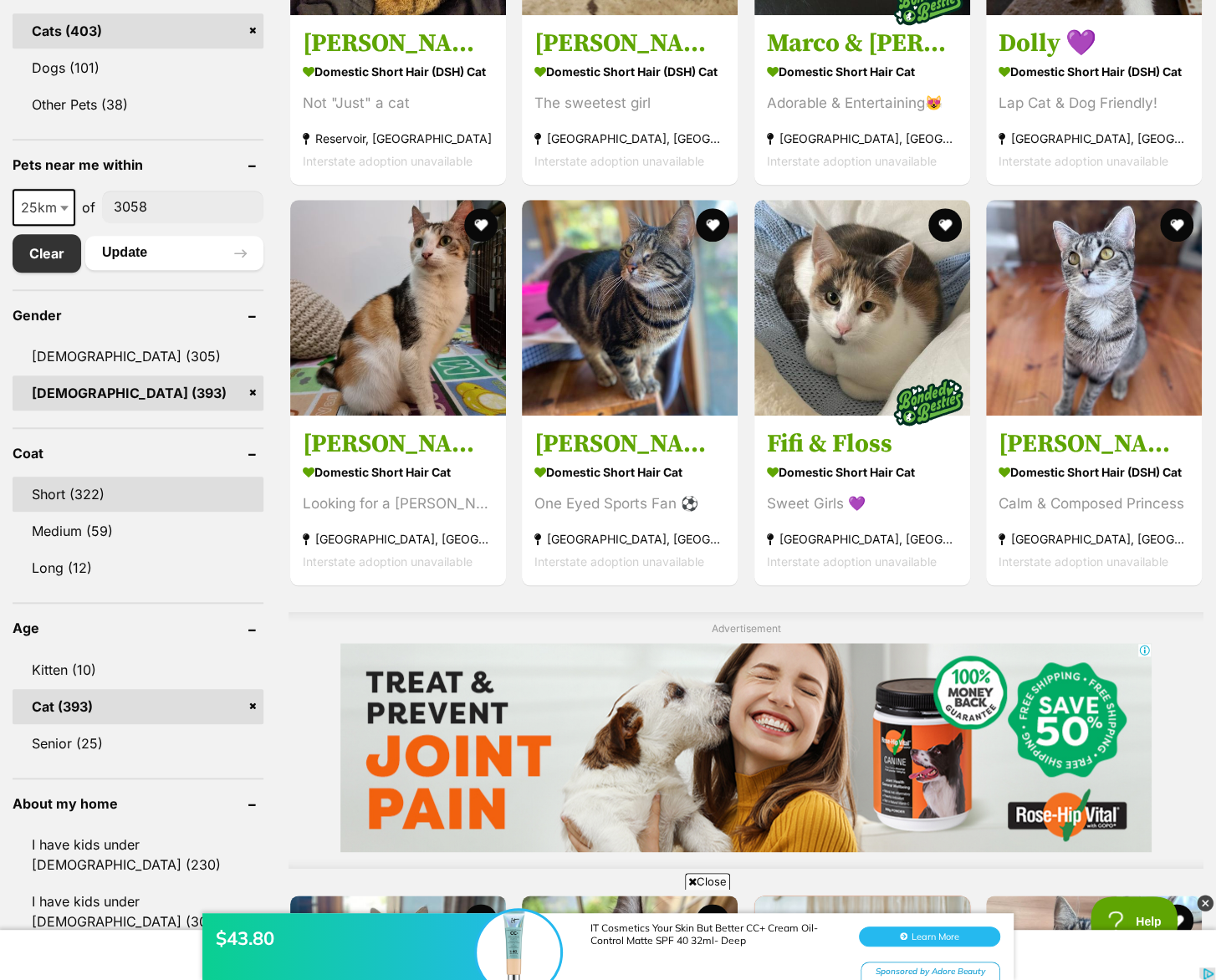
scroll to position [780, 0]
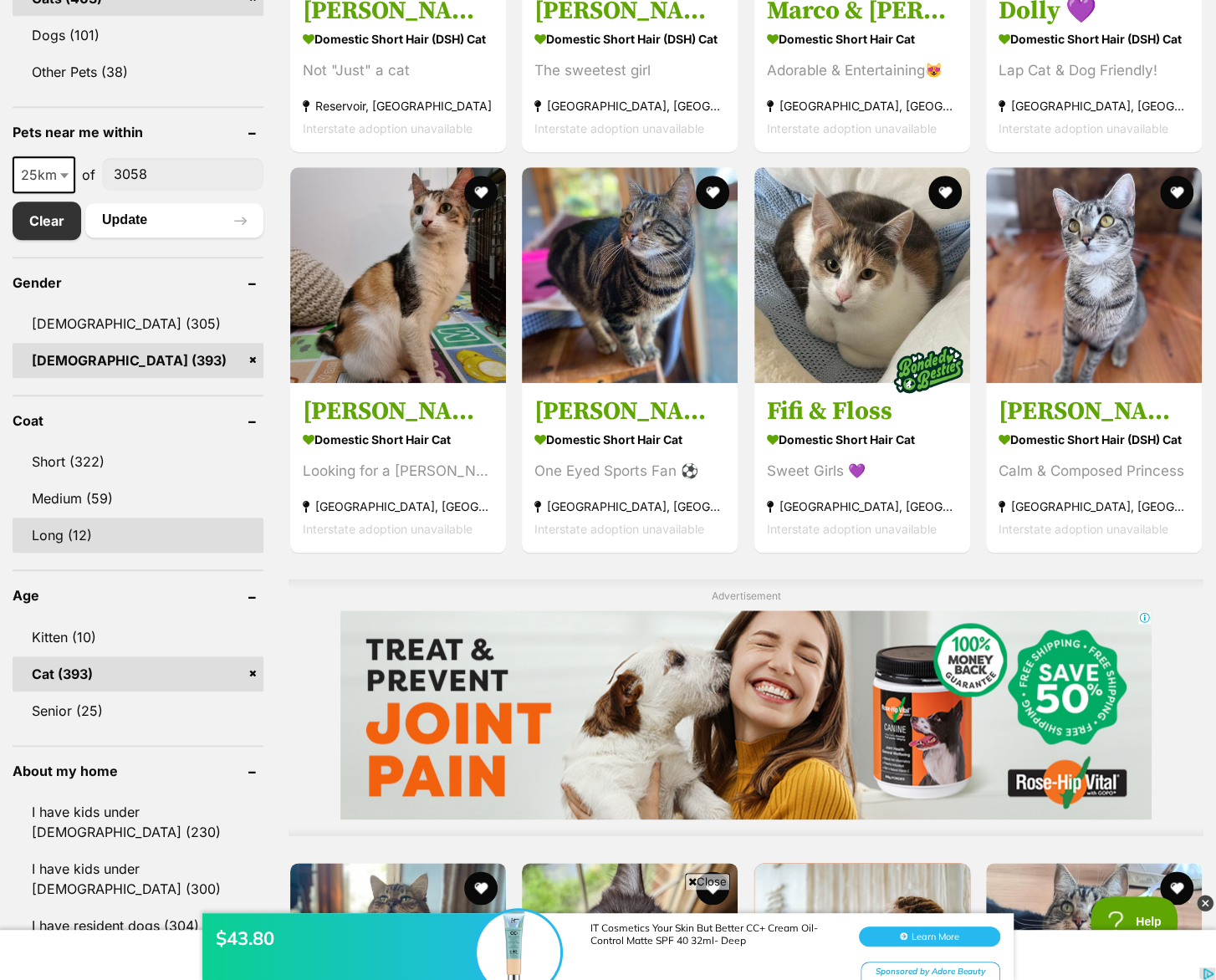
click at [70, 540] on link "Long (12)" at bounding box center [138, 535] width 251 height 35
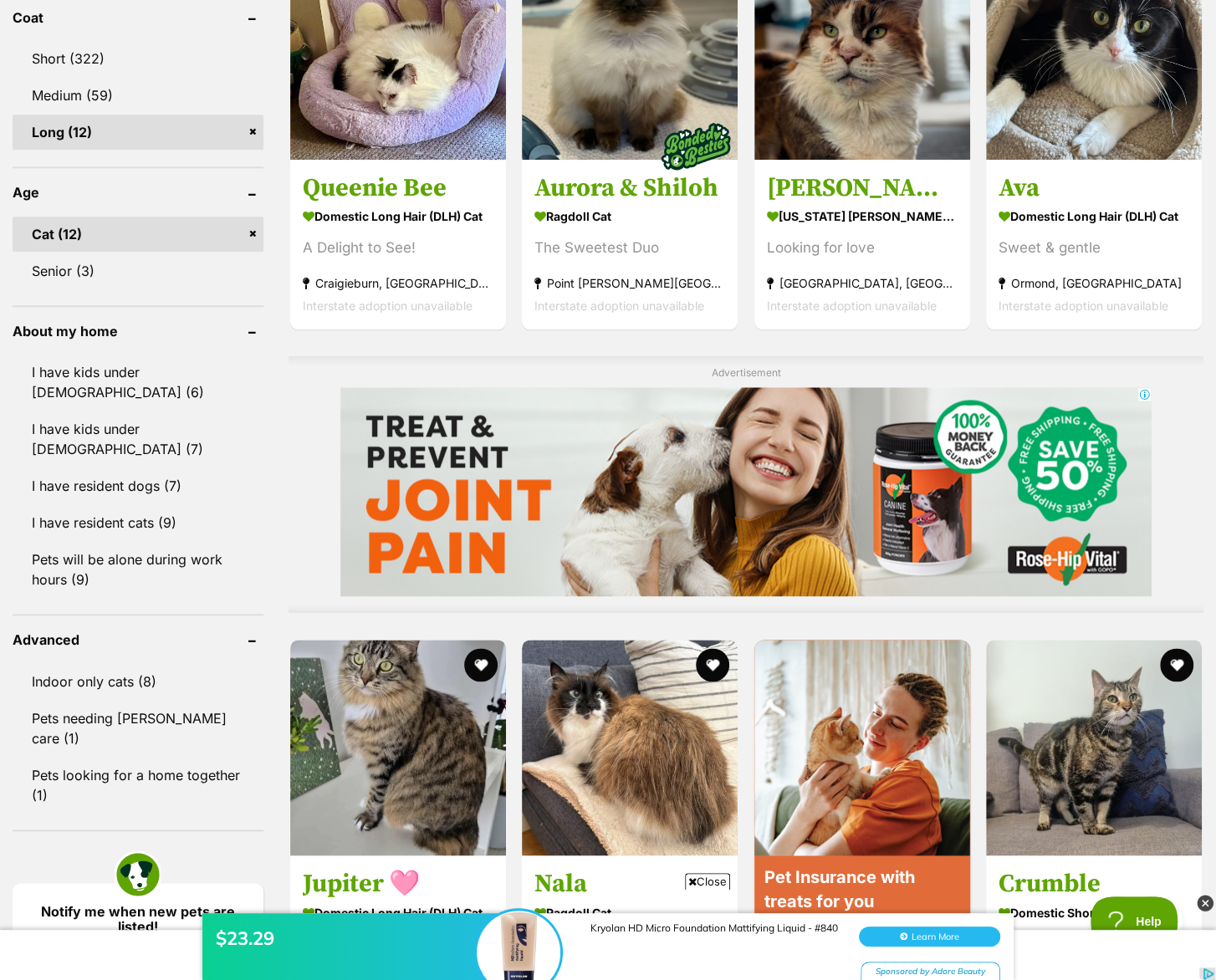
scroll to position [1115, 0]
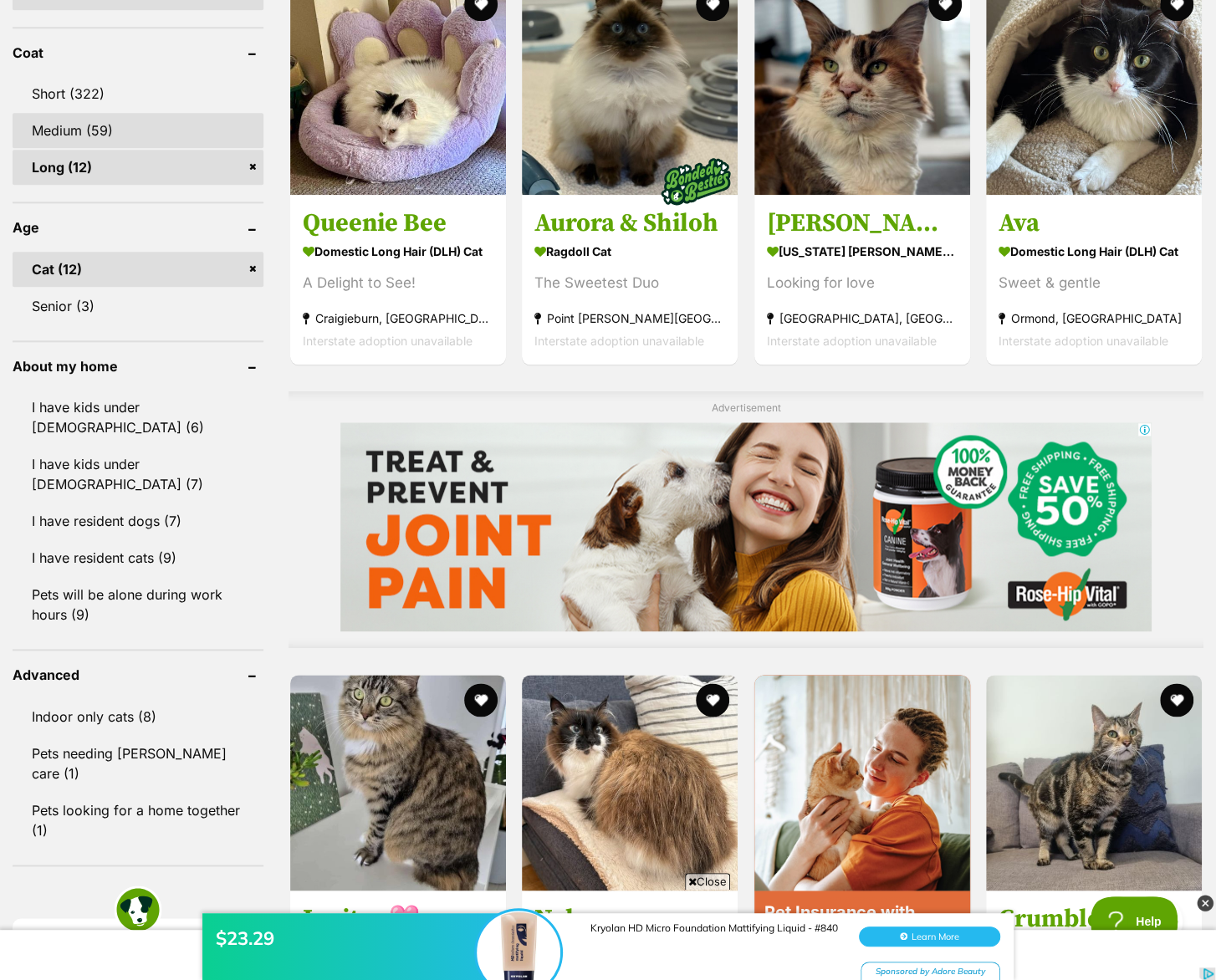
click at [96, 113] on link "Medium (59)" at bounding box center [138, 130] width 251 height 35
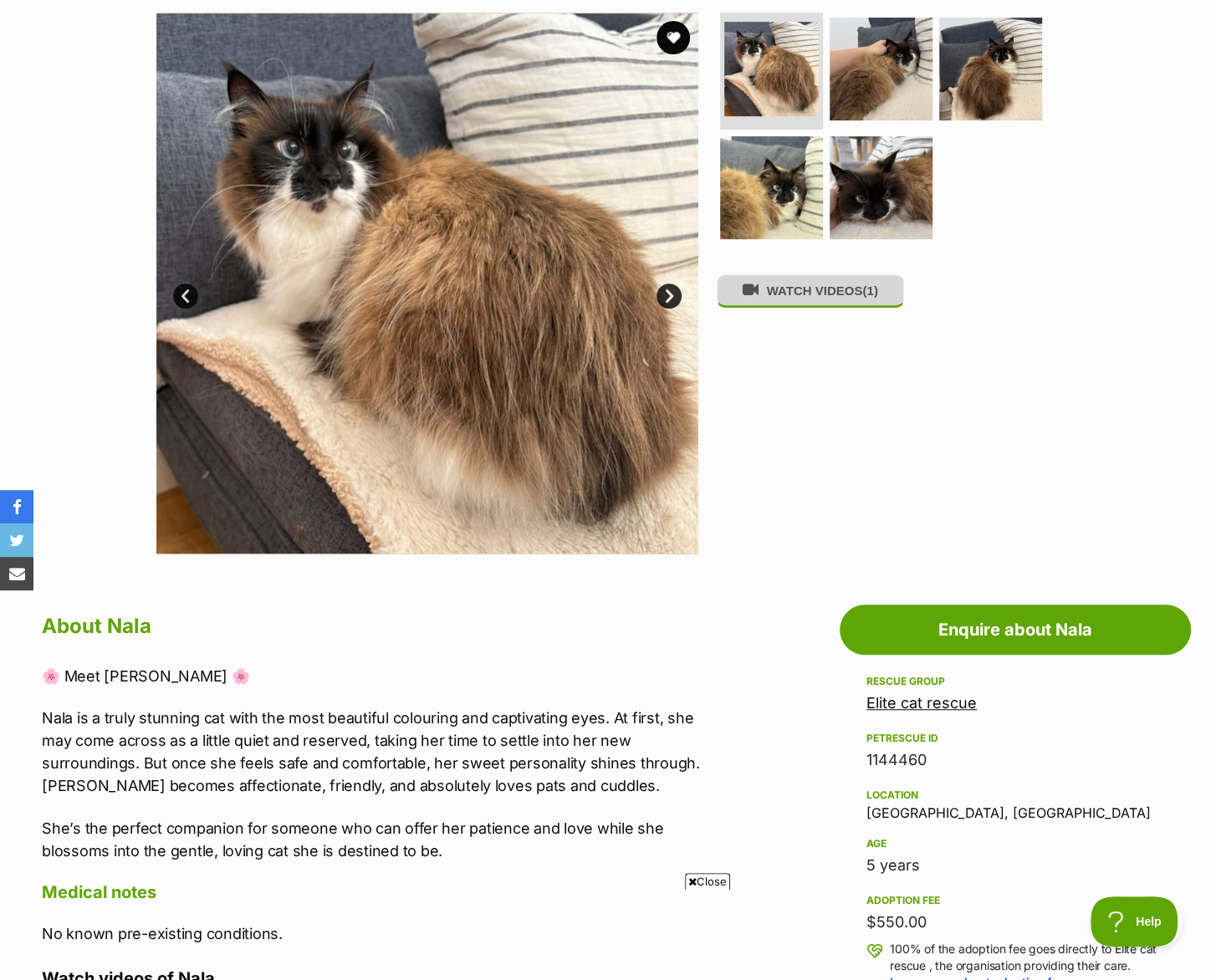
scroll to position [333, 0]
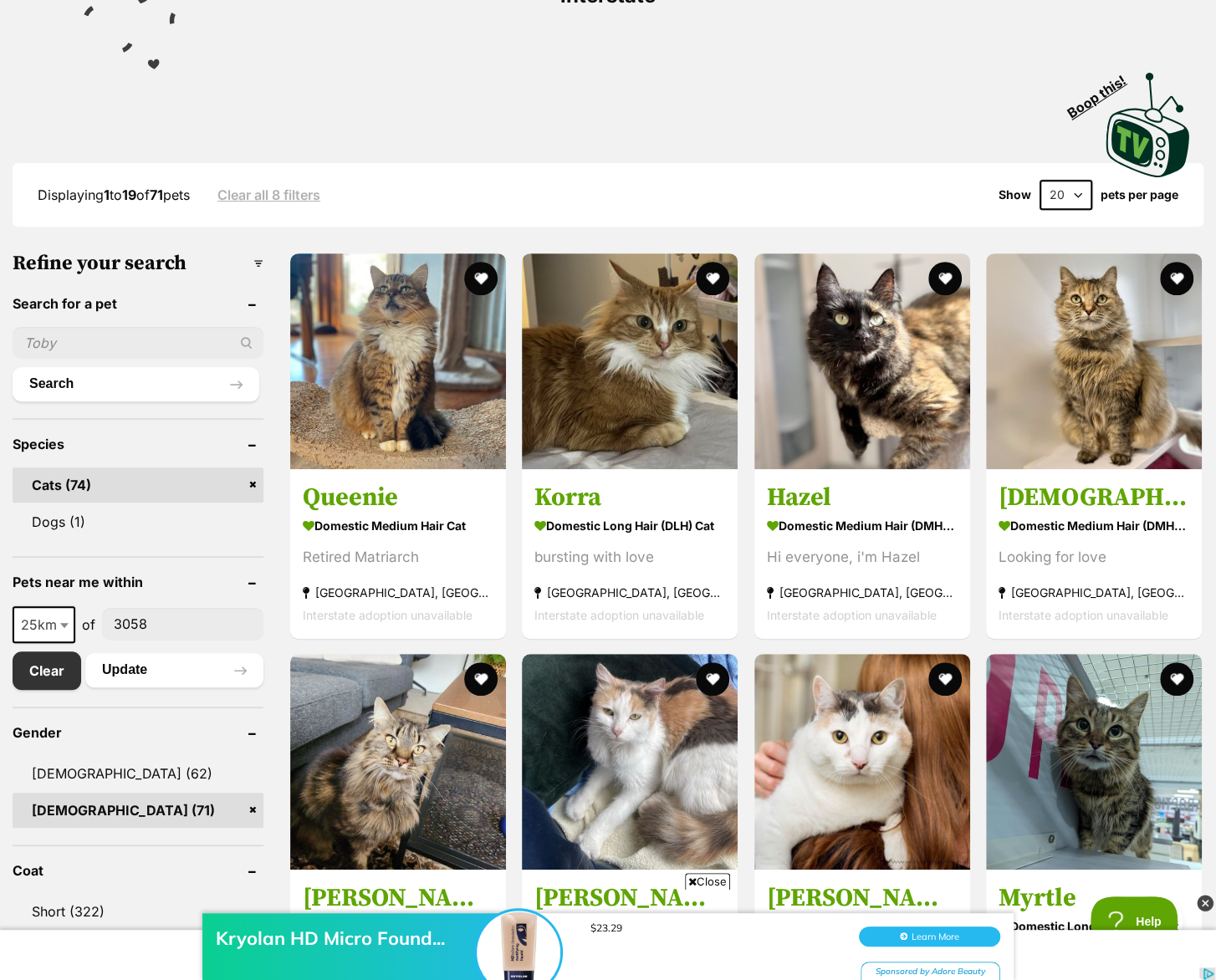
drag, startPoint x: 404, startPoint y: 473, endPoint x: 754, endPoint y: 31, distance: 563.8
click at [754, 58] on div "Visit PetRescue TV (external site) Boop this!" at bounding box center [607, 118] width 1165 height 122
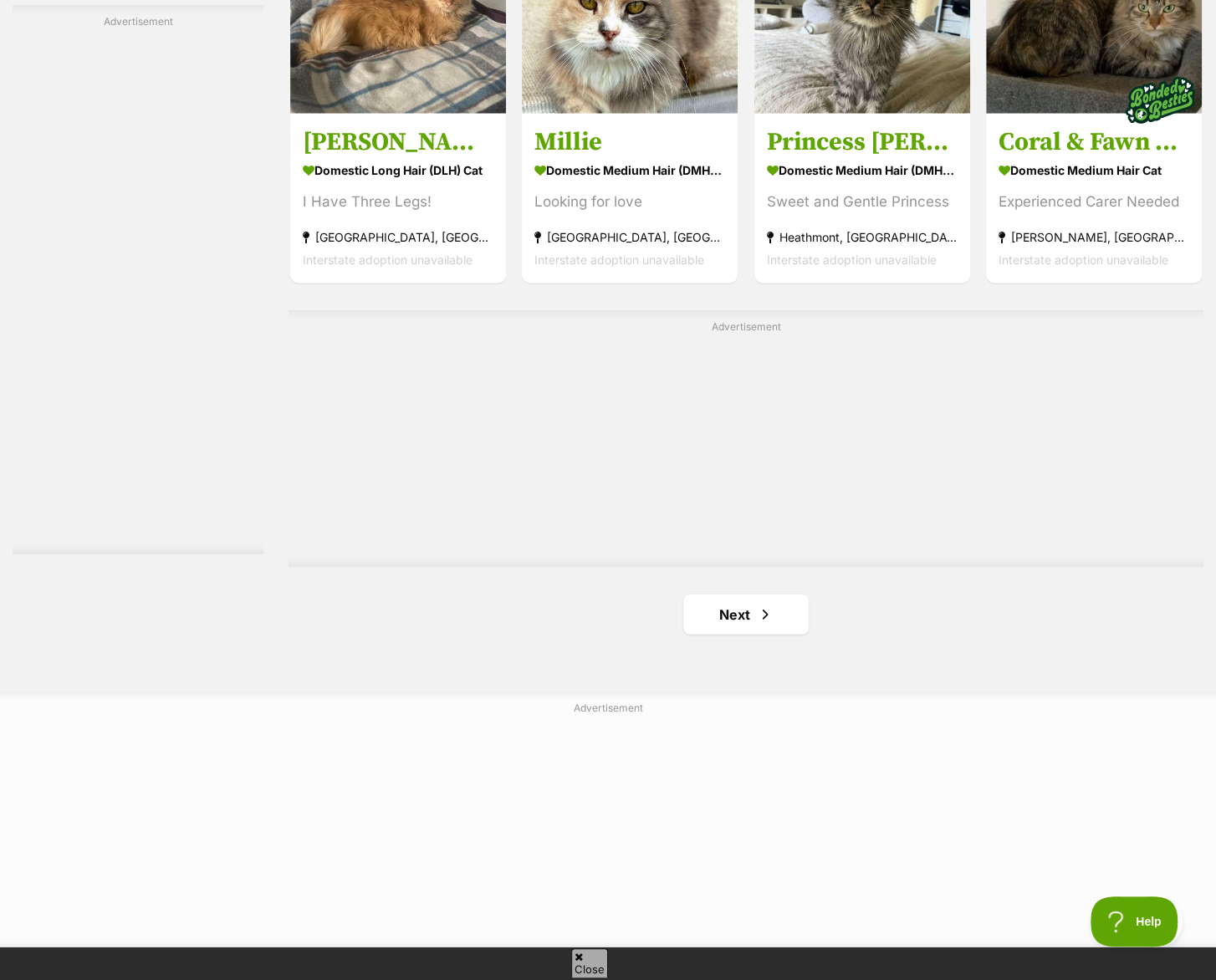
scroll to position [2787, 0]
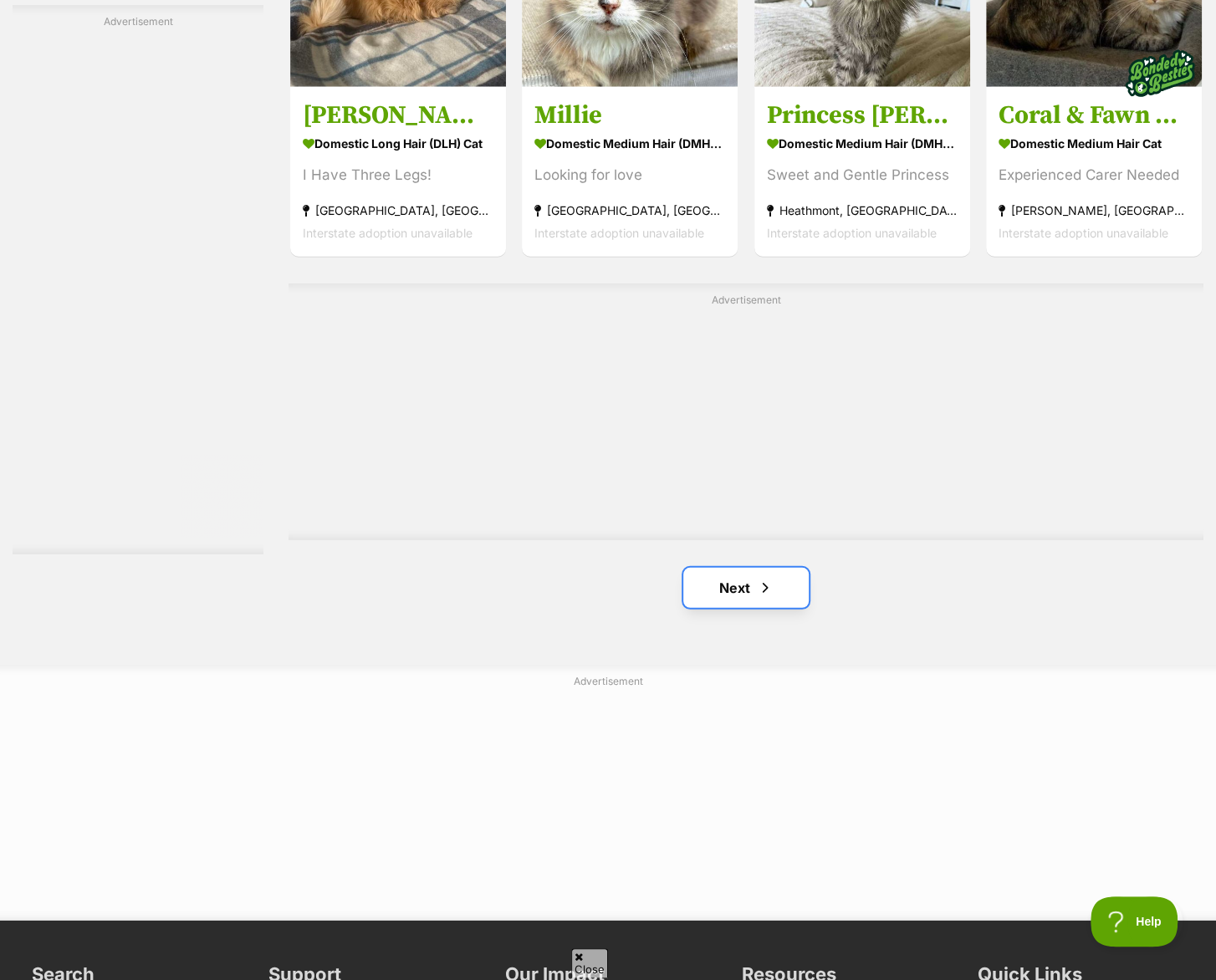
click at [739, 568] on link "Next" at bounding box center [746, 588] width 126 height 40
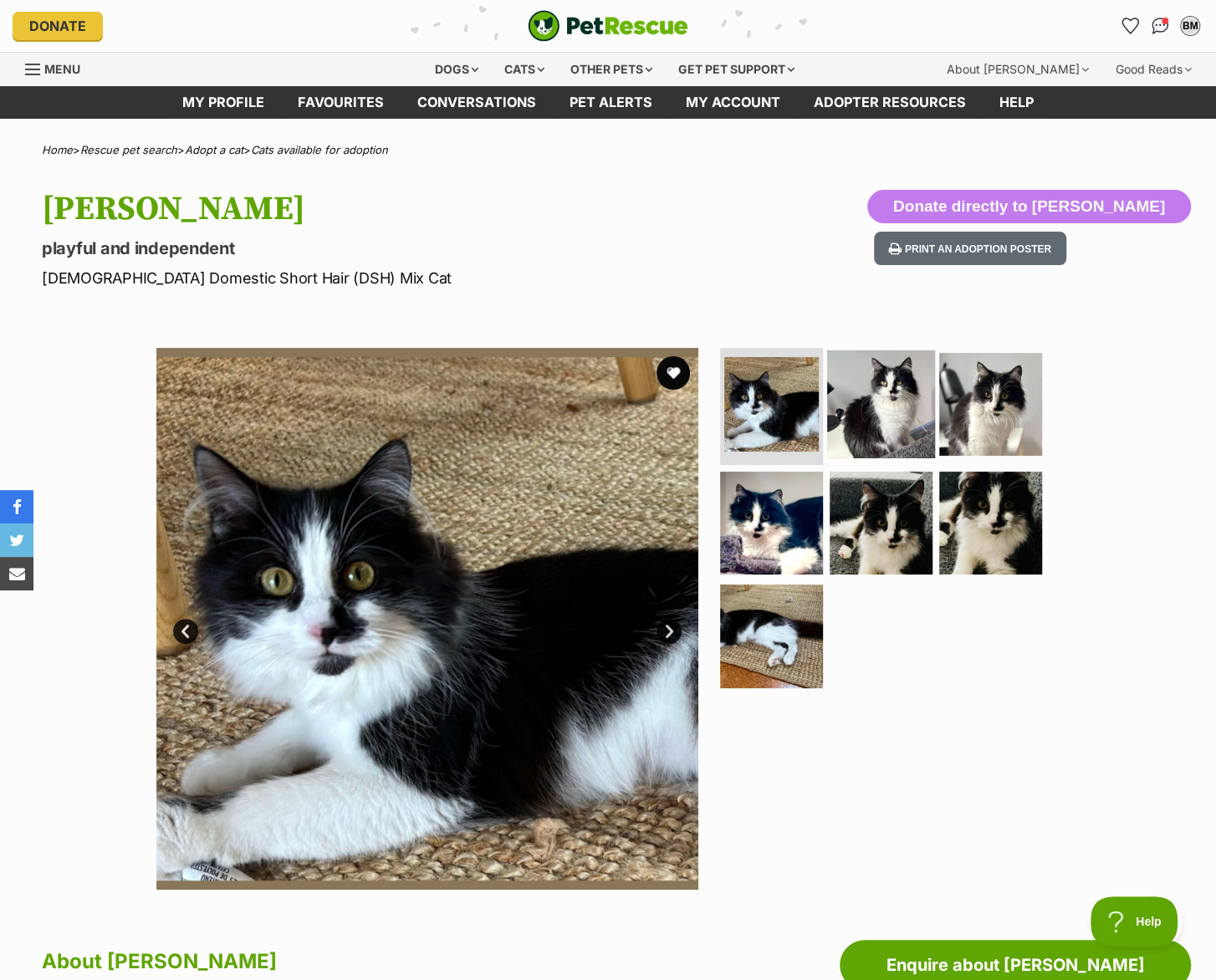
click at [881, 383] on img at bounding box center [880, 403] width 107 height 107
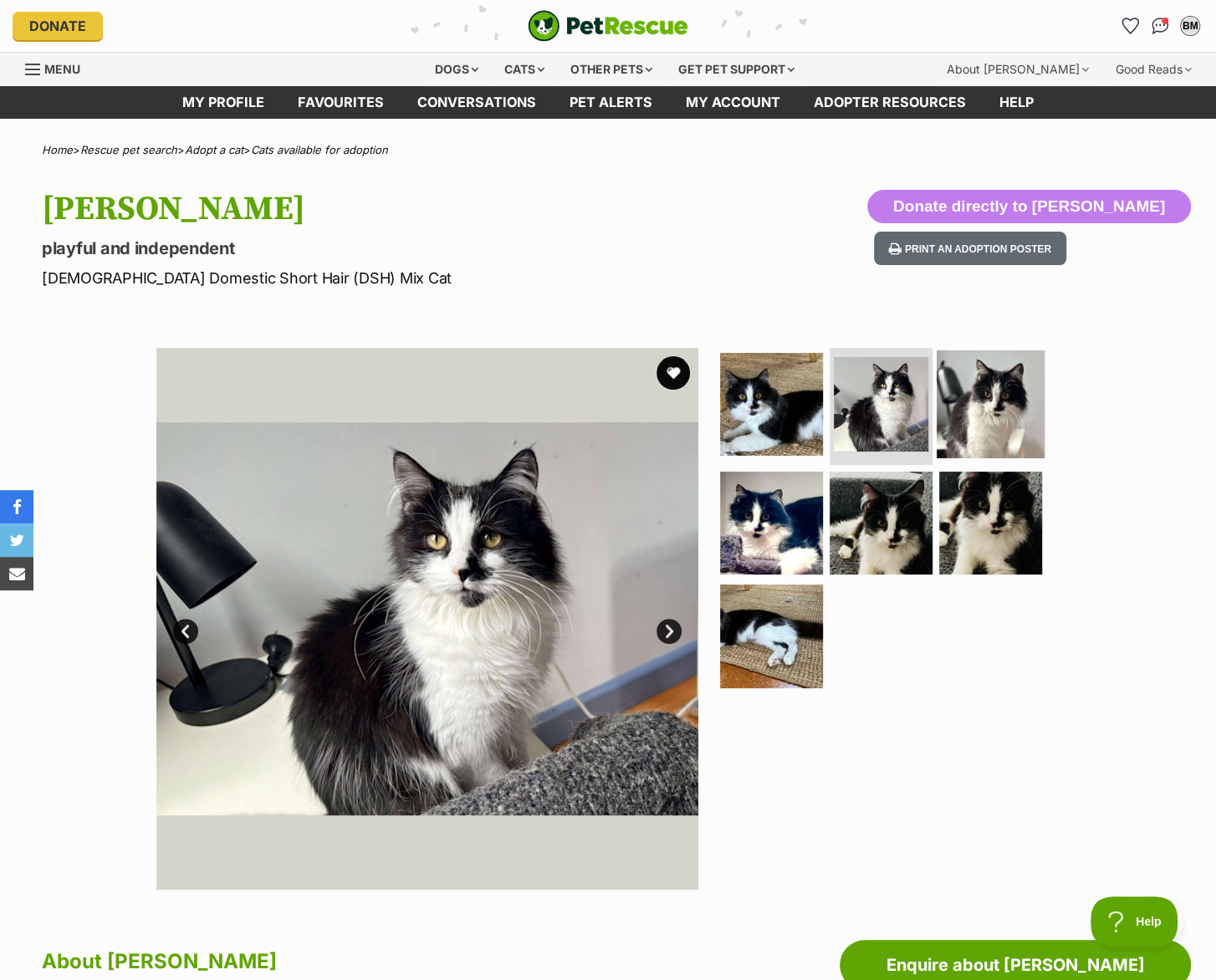
click at [970, 393] on img at bounding box center [990, 403] width 107 height 107
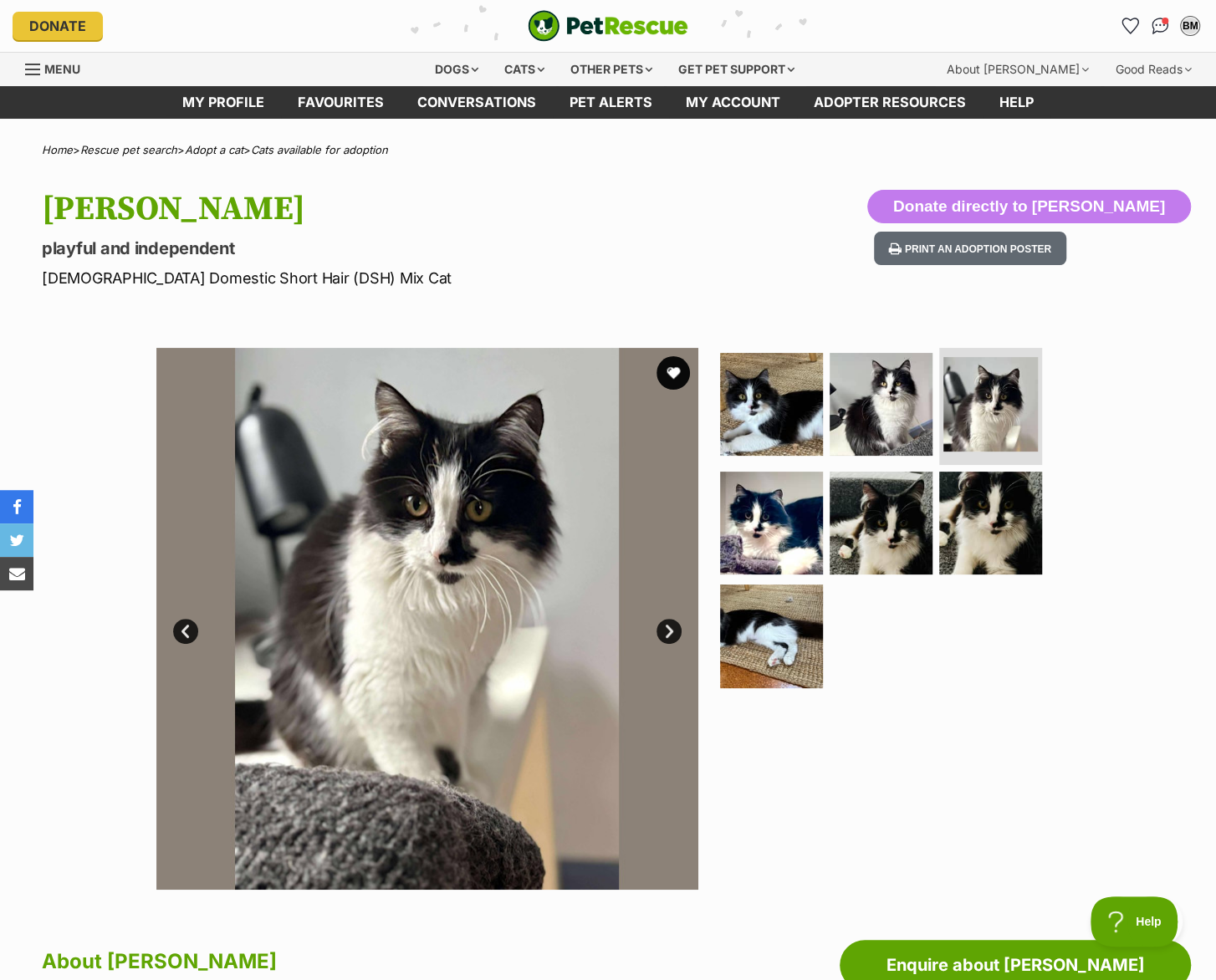
click at [667, 625] on link "Next" at bounding box center [669, 631] width 25 height 25
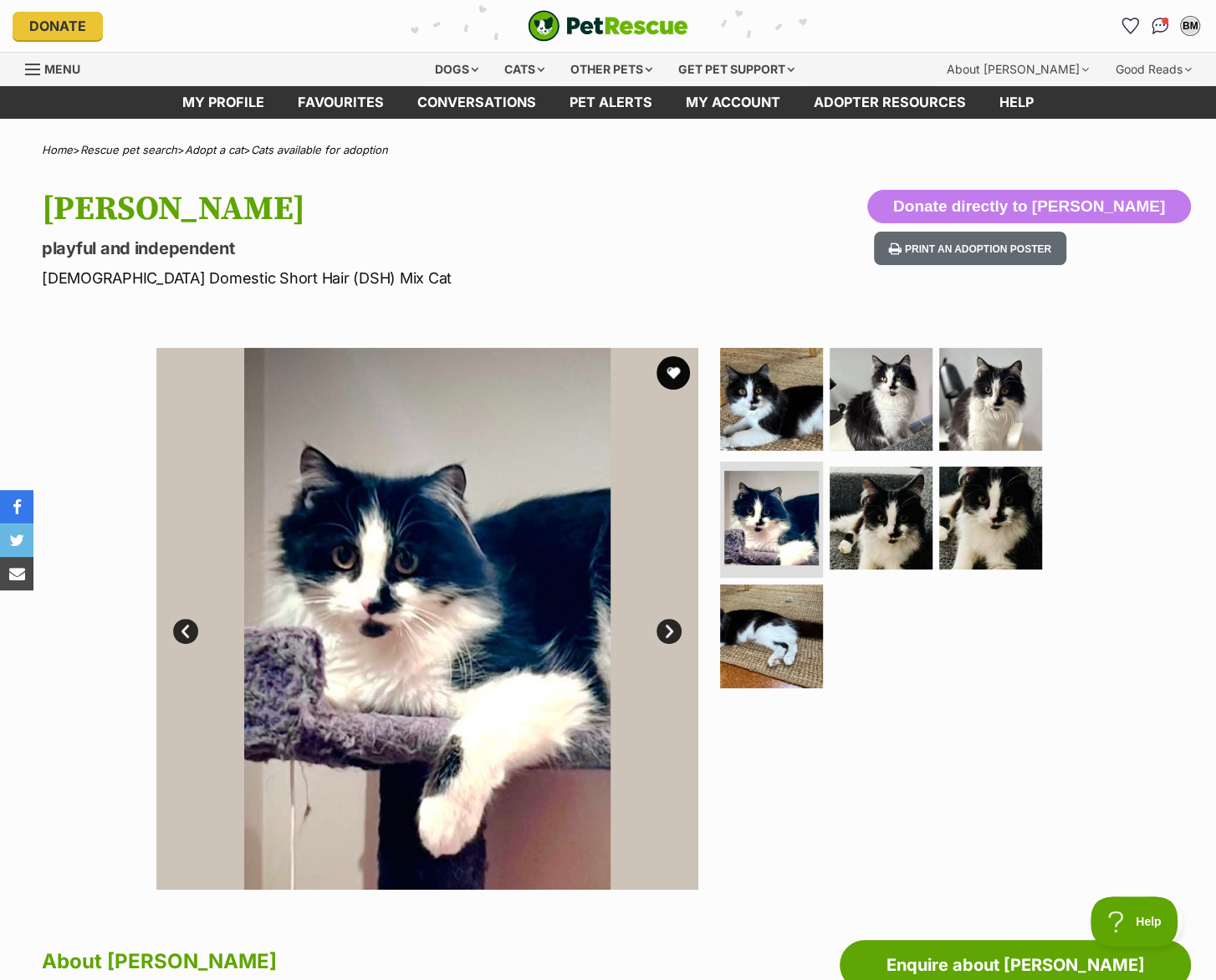
click at [667, 625] on link "Next" at bounding box center [669, 631] width 25 height 25
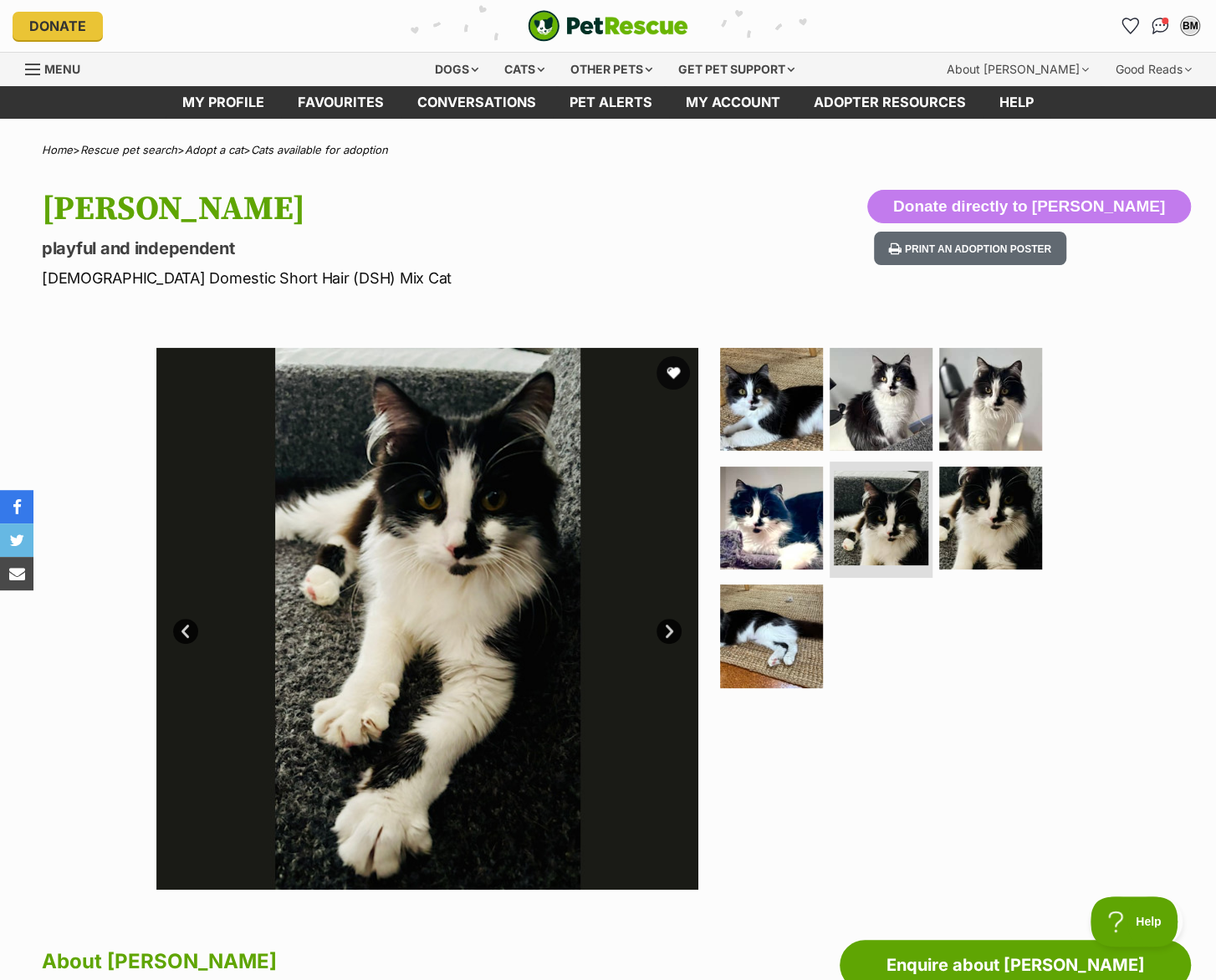
click at [668, 625] on link "Next" at bounding box center [669, 631] width 25 height 25
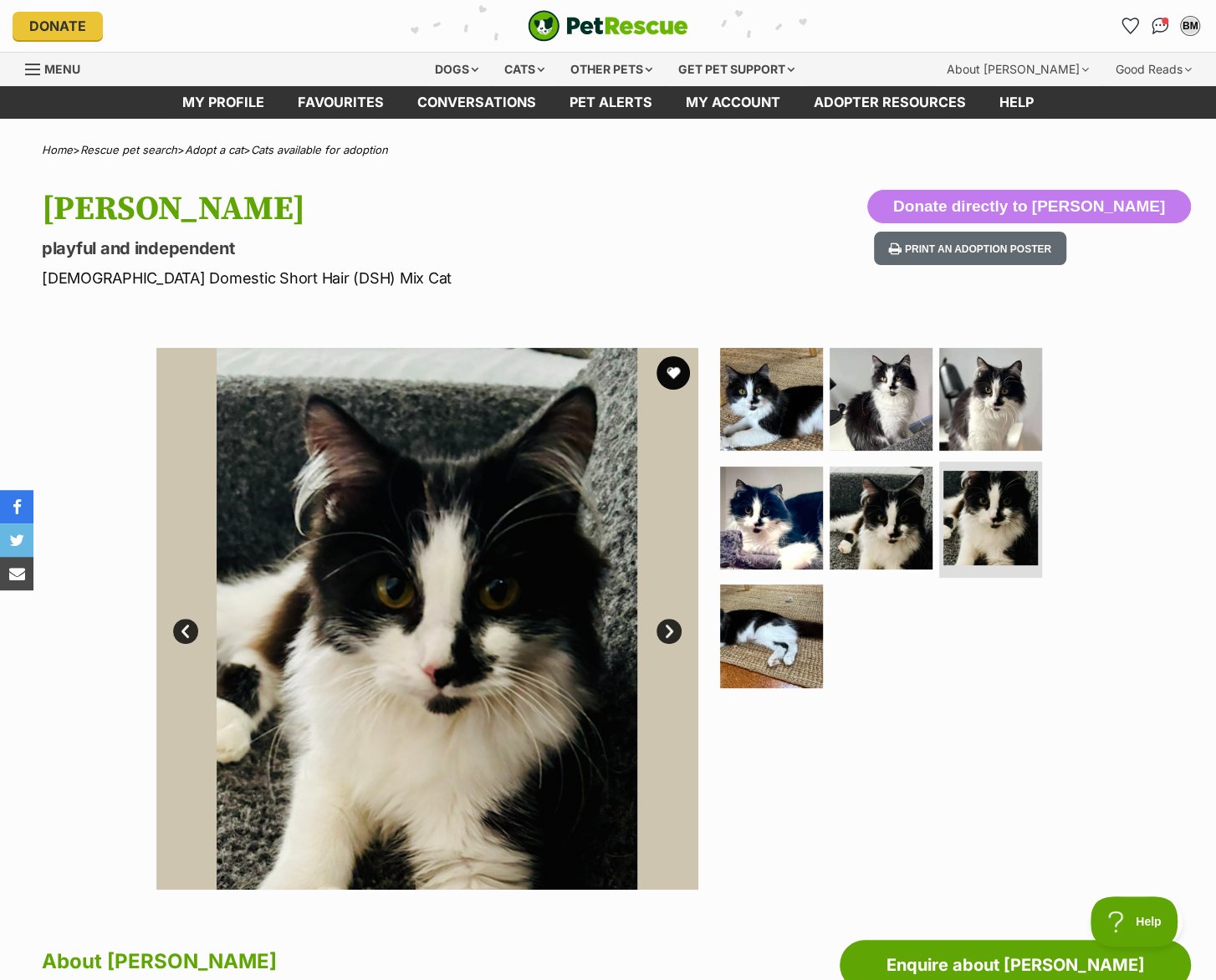
click at [668, 625] on link "Next" at bounding box center [669, 631] width 25 height 25
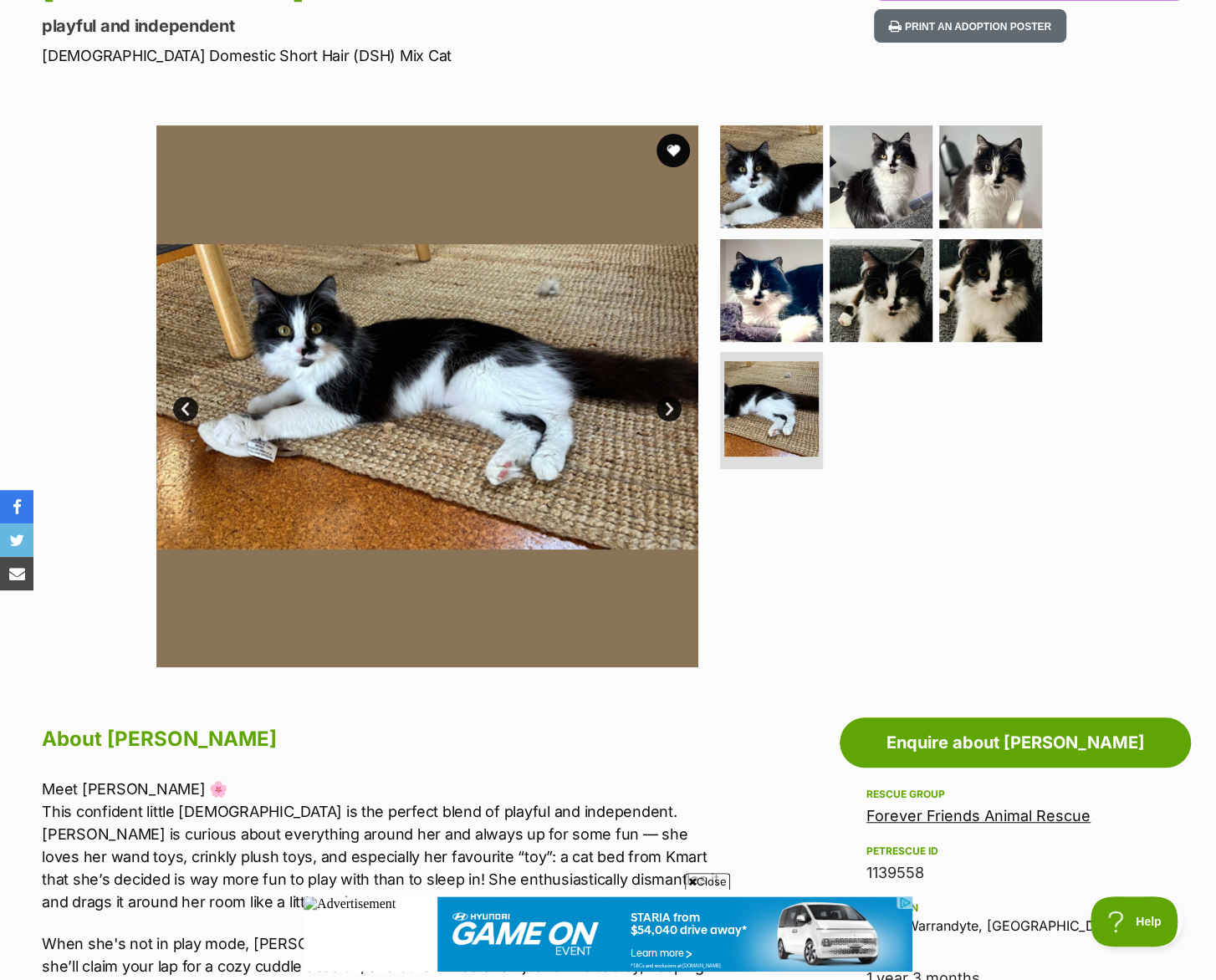
click at [661, 410] on link "Next" at bounding box center [669, 409] width 25 height 25
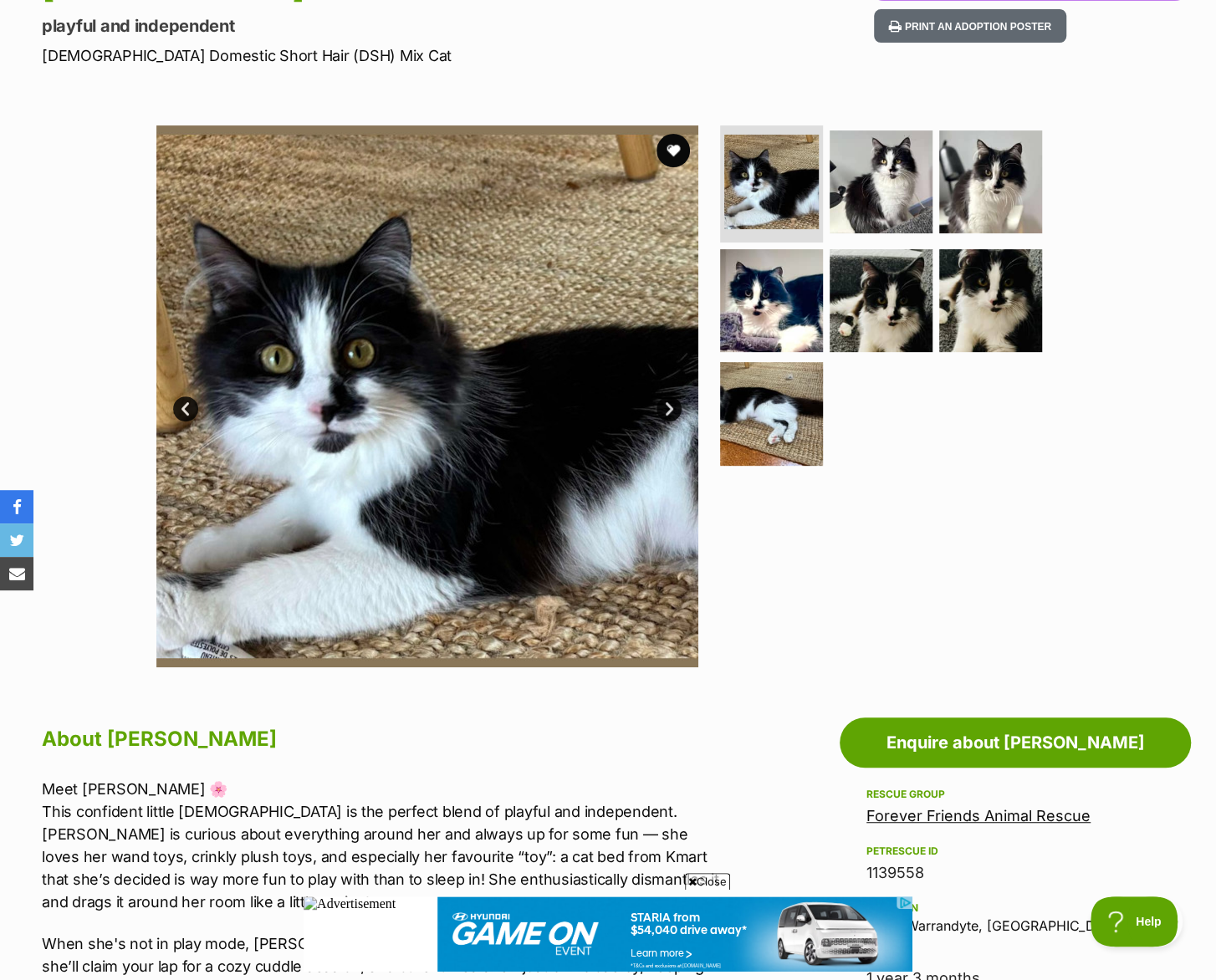
click at [663, 402] on link "Next" at bounding box center [669, 409] width 25 height 25
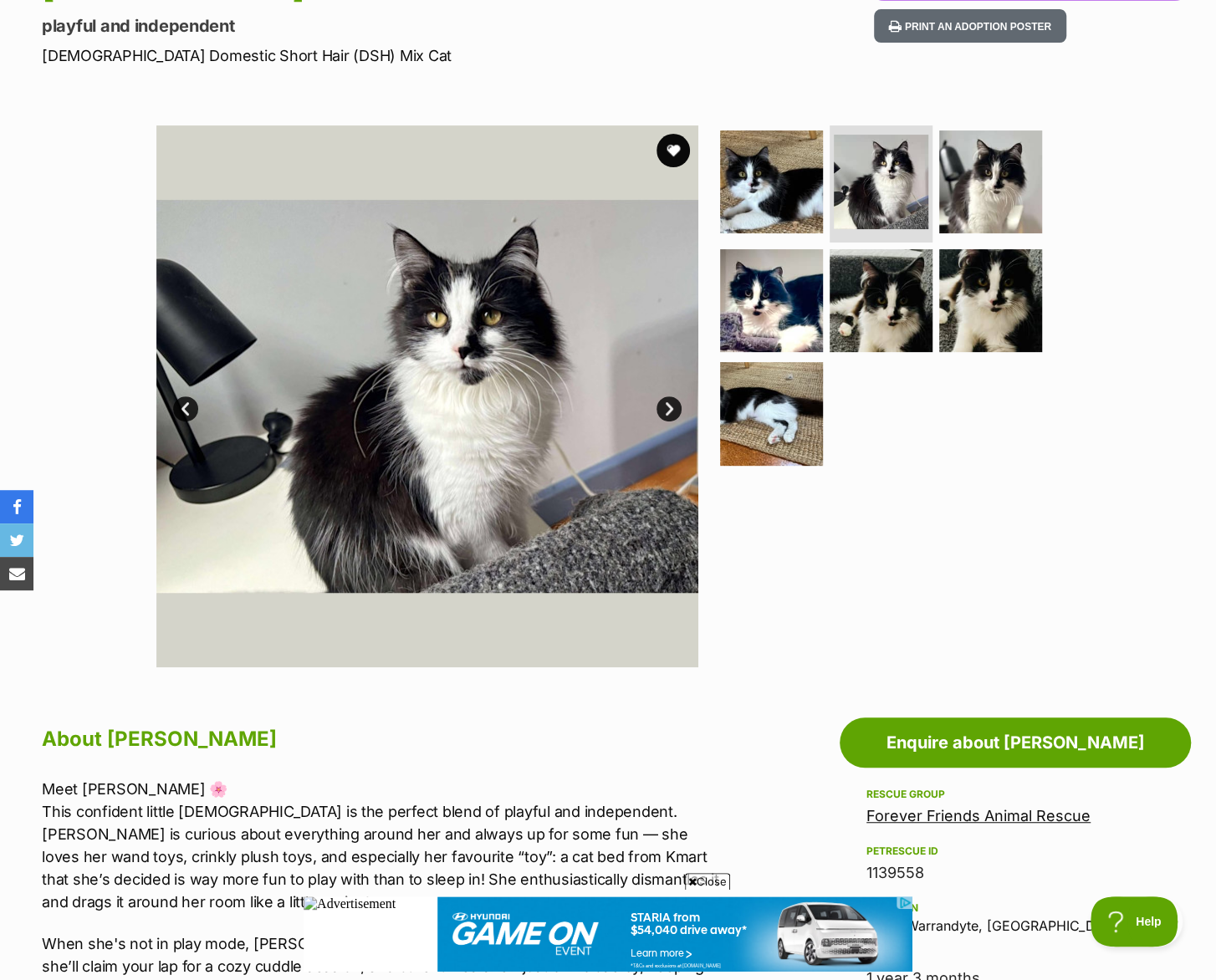
click at [666, 397] on img at bounding box center [427, 397] width 542 height 542
click at [659, 404] on link "Next" at bounding box center [669, 409] width 25 height 25
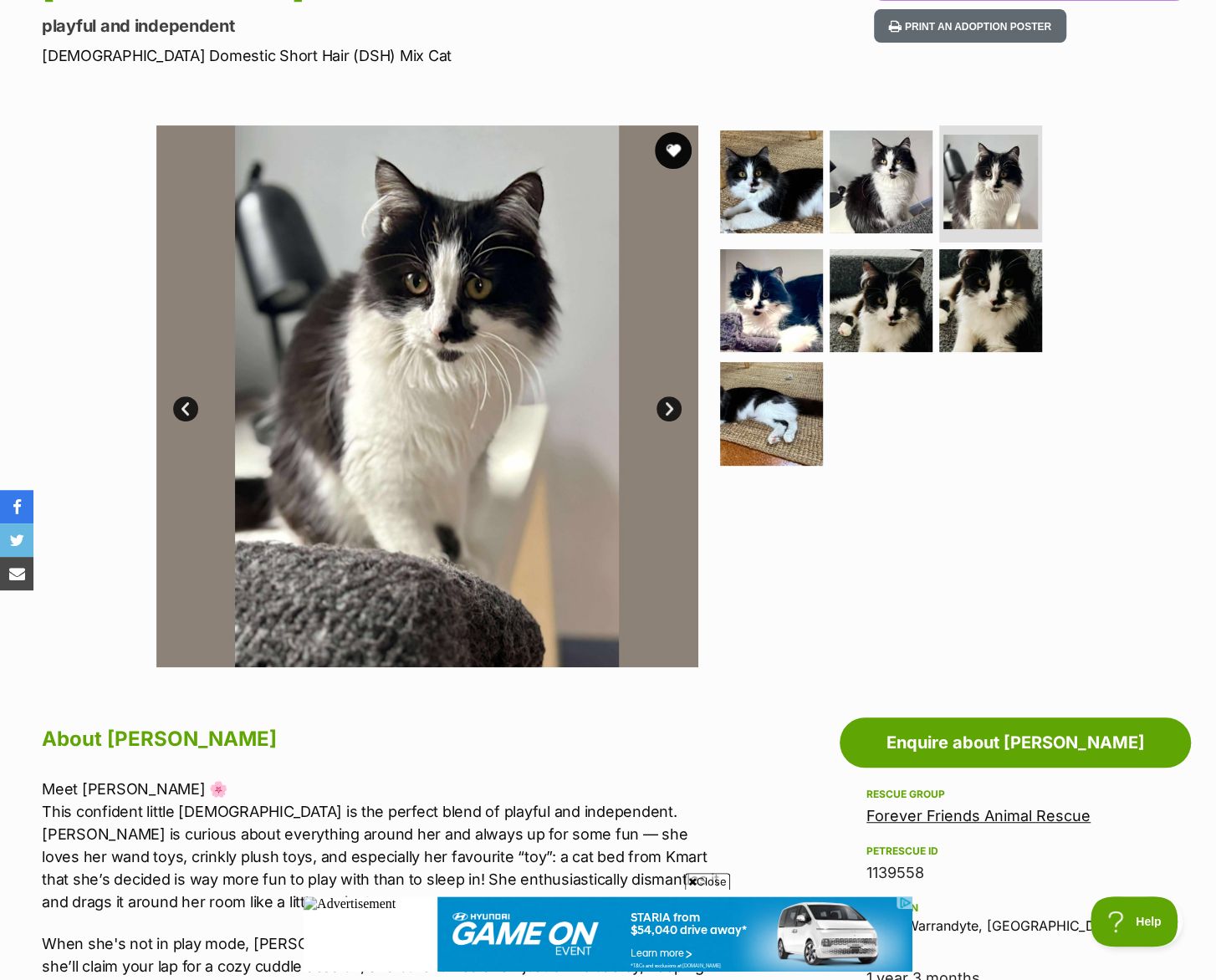
click at [666, 152] on button "favourite" at bounding box center [673, 151] width 37 height 37
click at [919, 603] on div at bounding box center [887, 397] width 343 height 542
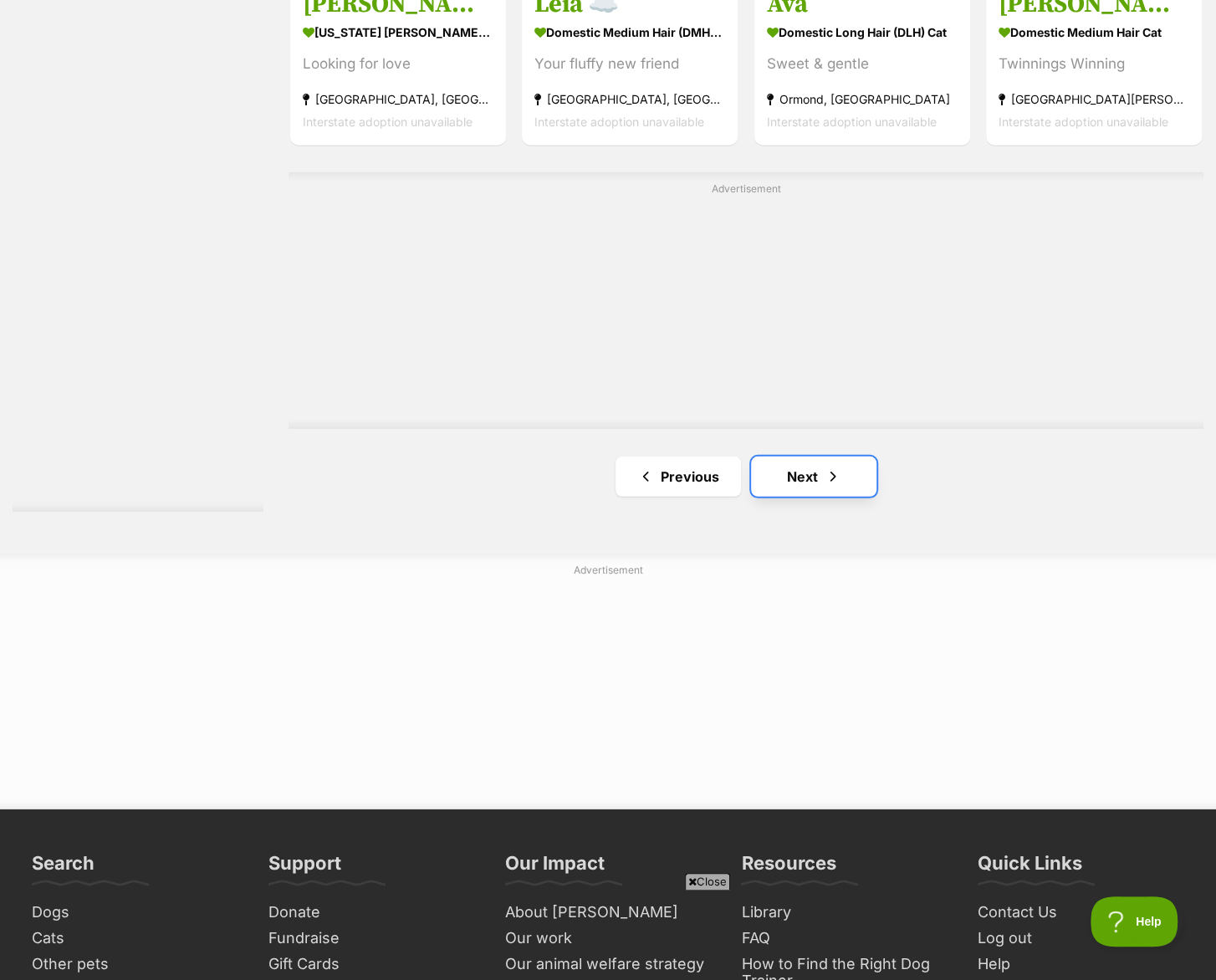
click at [823, 456] on link "Next" at bounding box center [814, 477] width 126 height 40
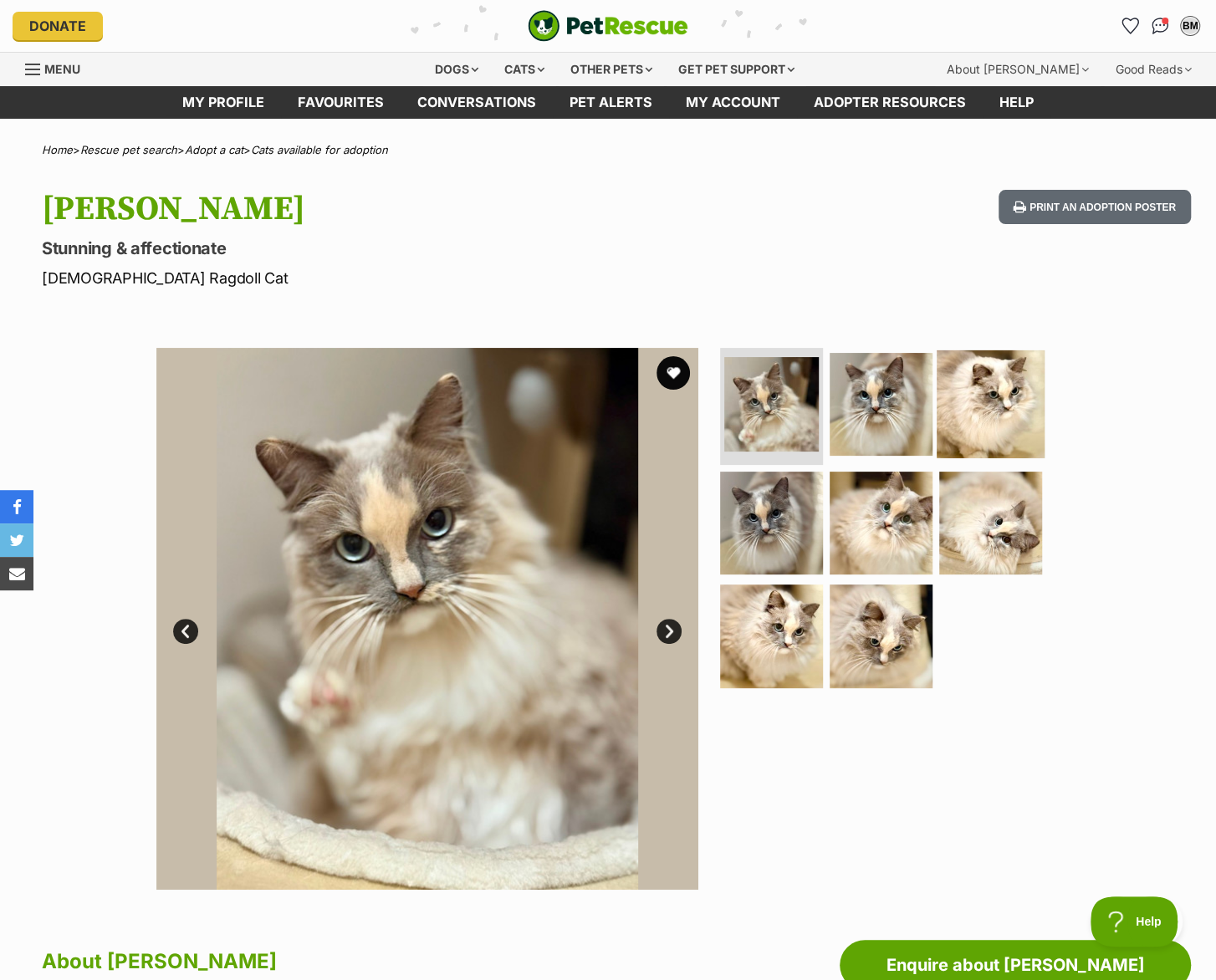
click at [994, 397] on img at bounding box center [990, 403] width 107 height 107
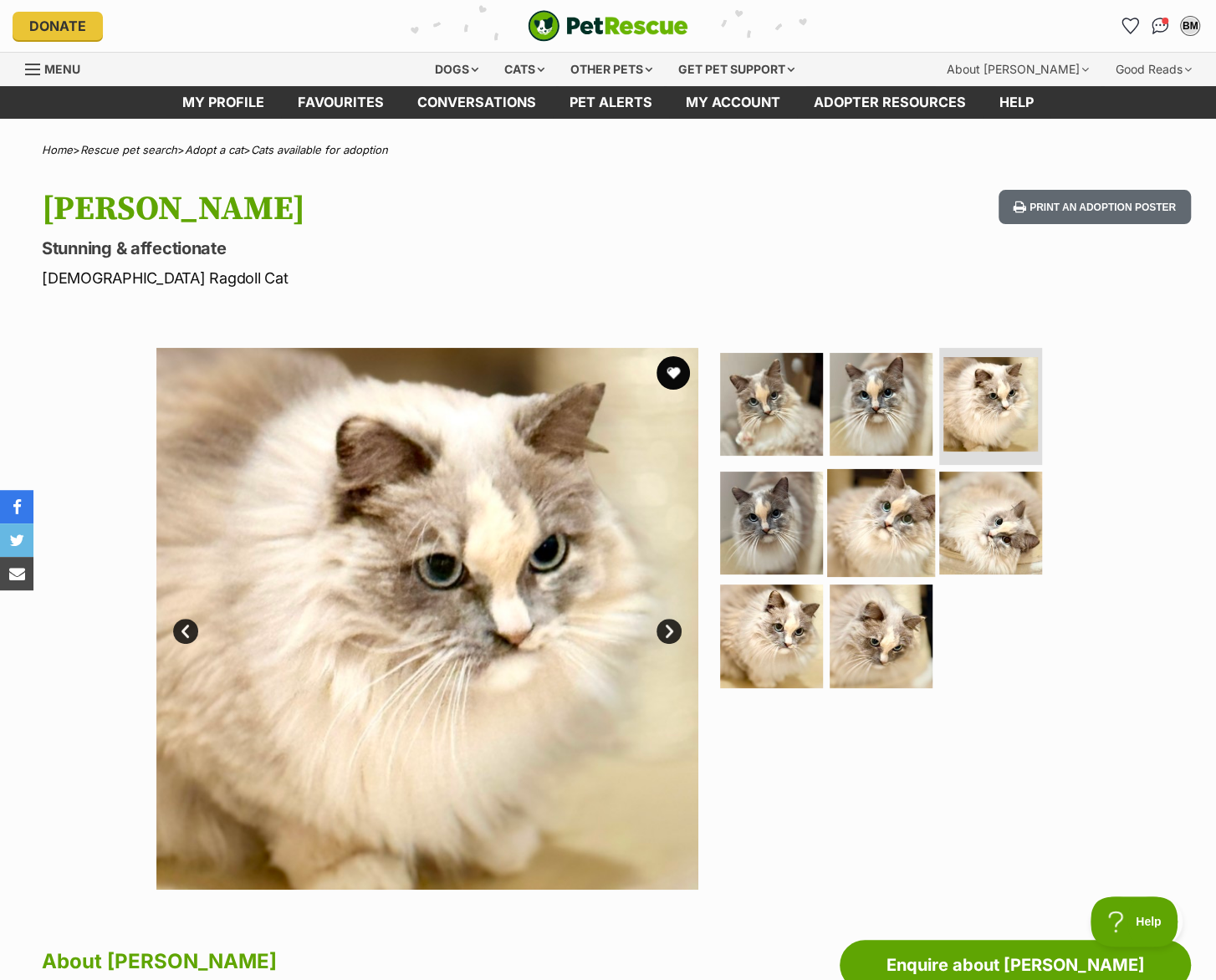
drag, startPoint x: 783, startPoint y: 533, endPoint x: 896, endPoint y: 511, distance: 115.1
click at [785, 532] on img at bounding box center [771, 523] width 103 height 103
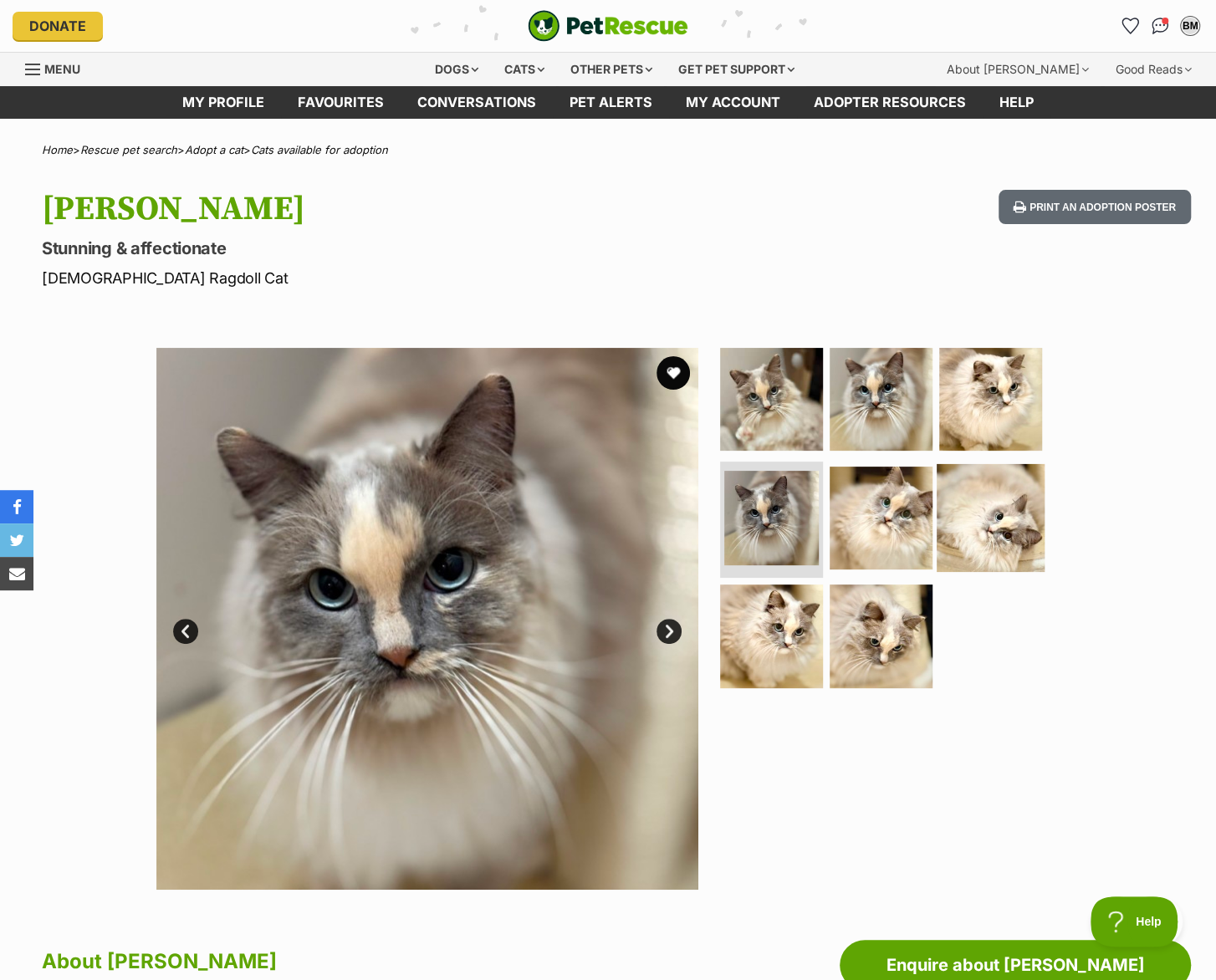
click at [1008, 525] on img at bounding box center [990, 516] width 107 height 107
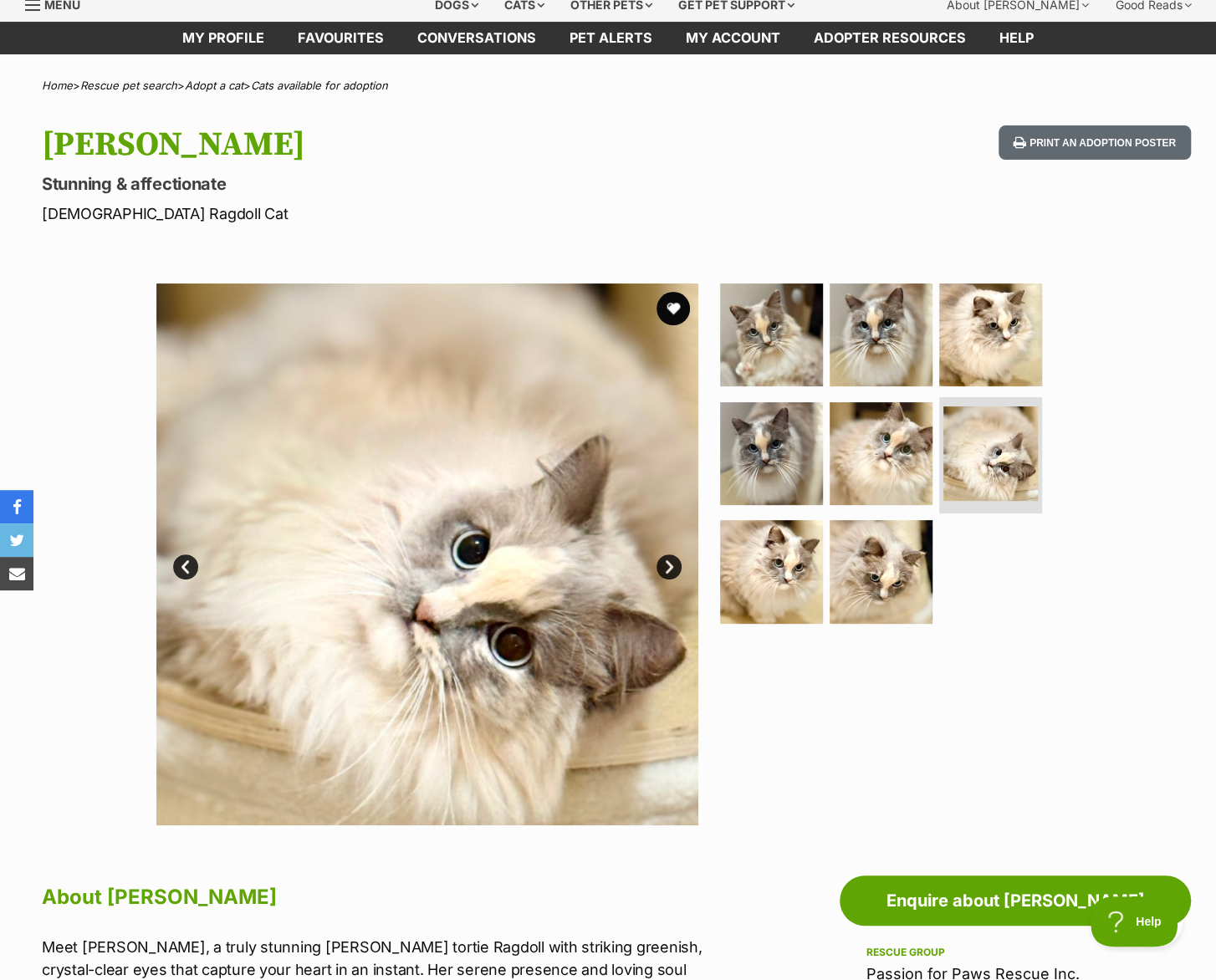
scroll to position [333, 0]
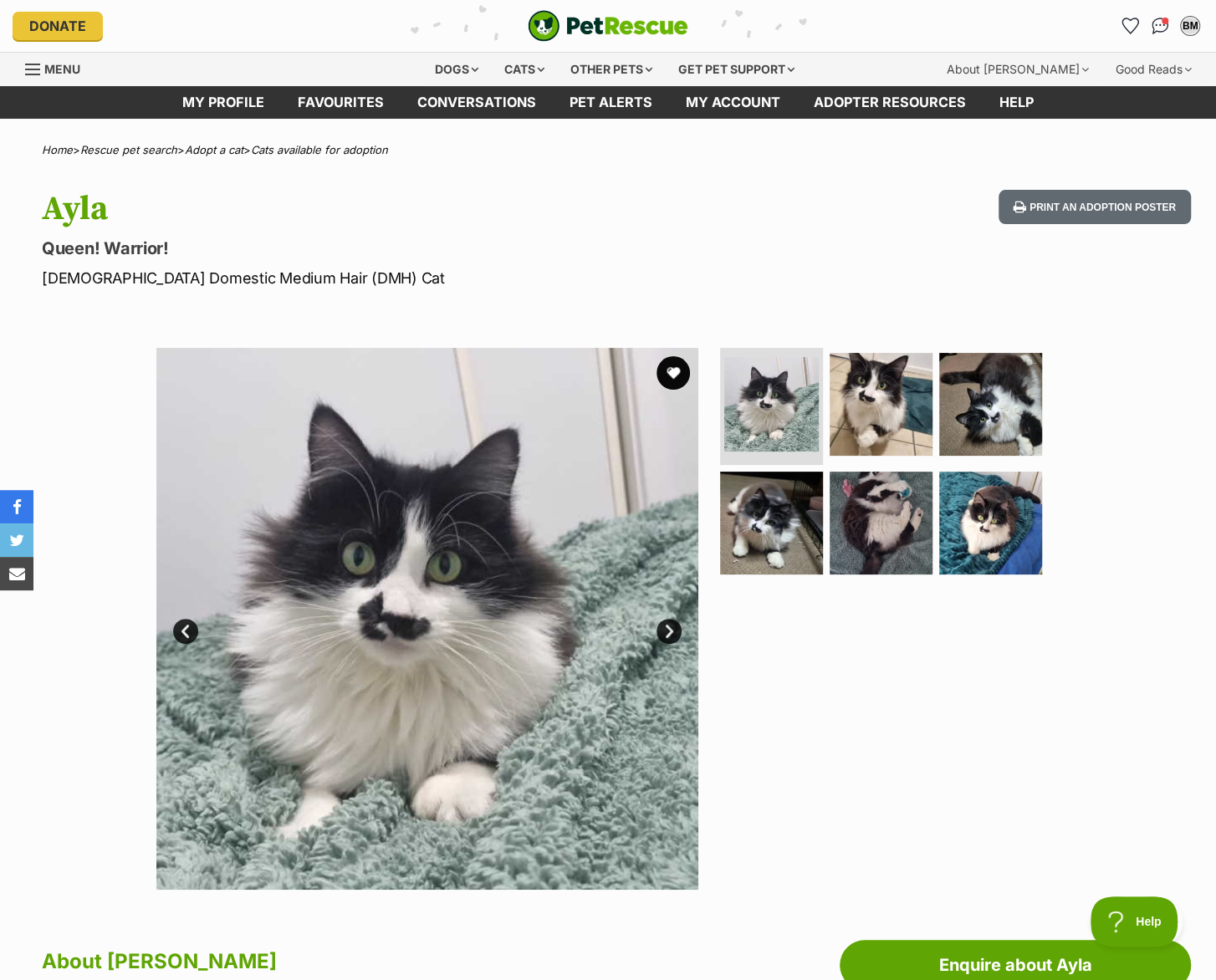
drag, startPoint x: 1034, startPoint y: 686, endPoint x: 1048, endPoint y: 677, distance: 16.6
click at [1044, 679] on div at bounding box center [887, 619] width 343 height 542
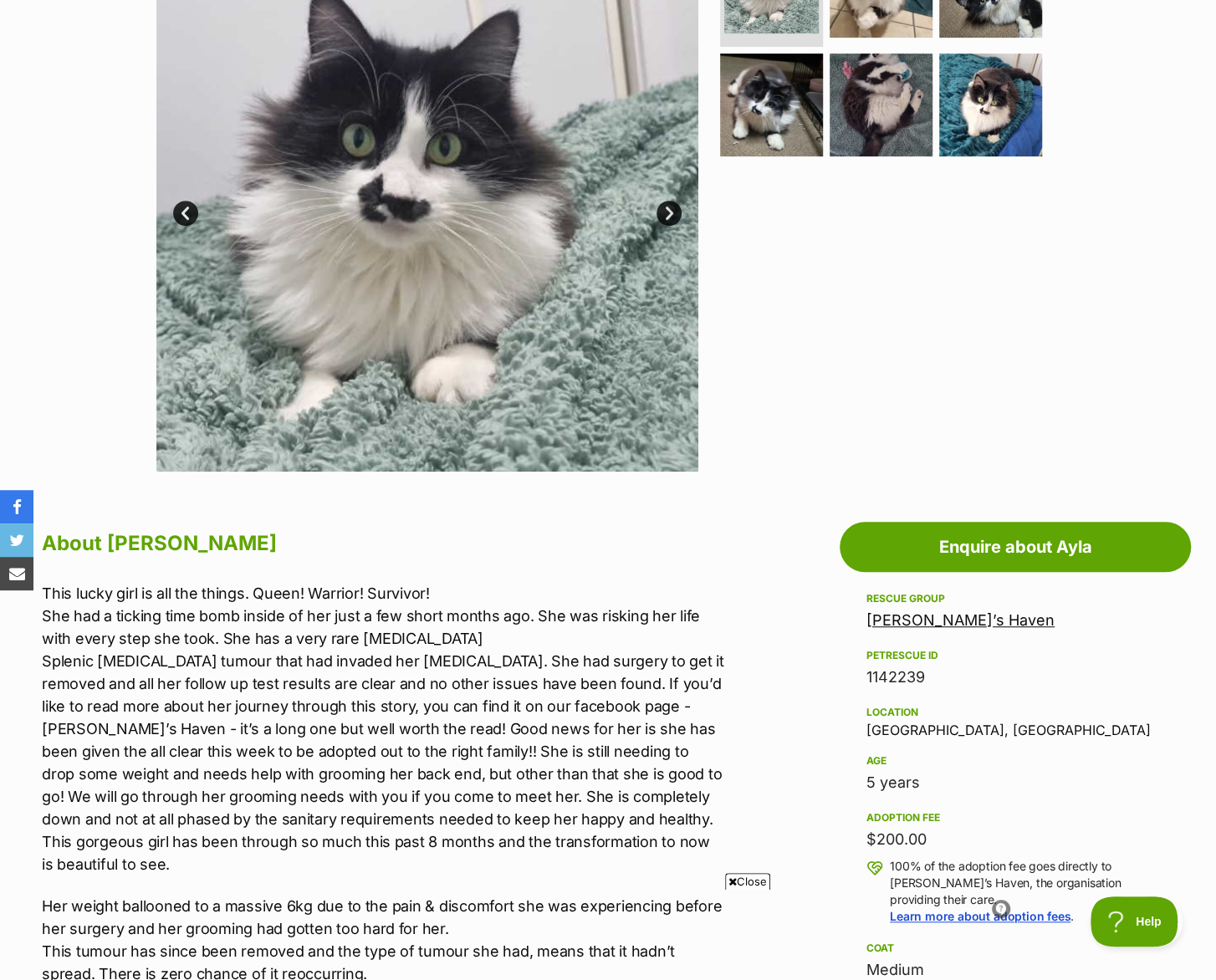
scroll to position [445, 0]
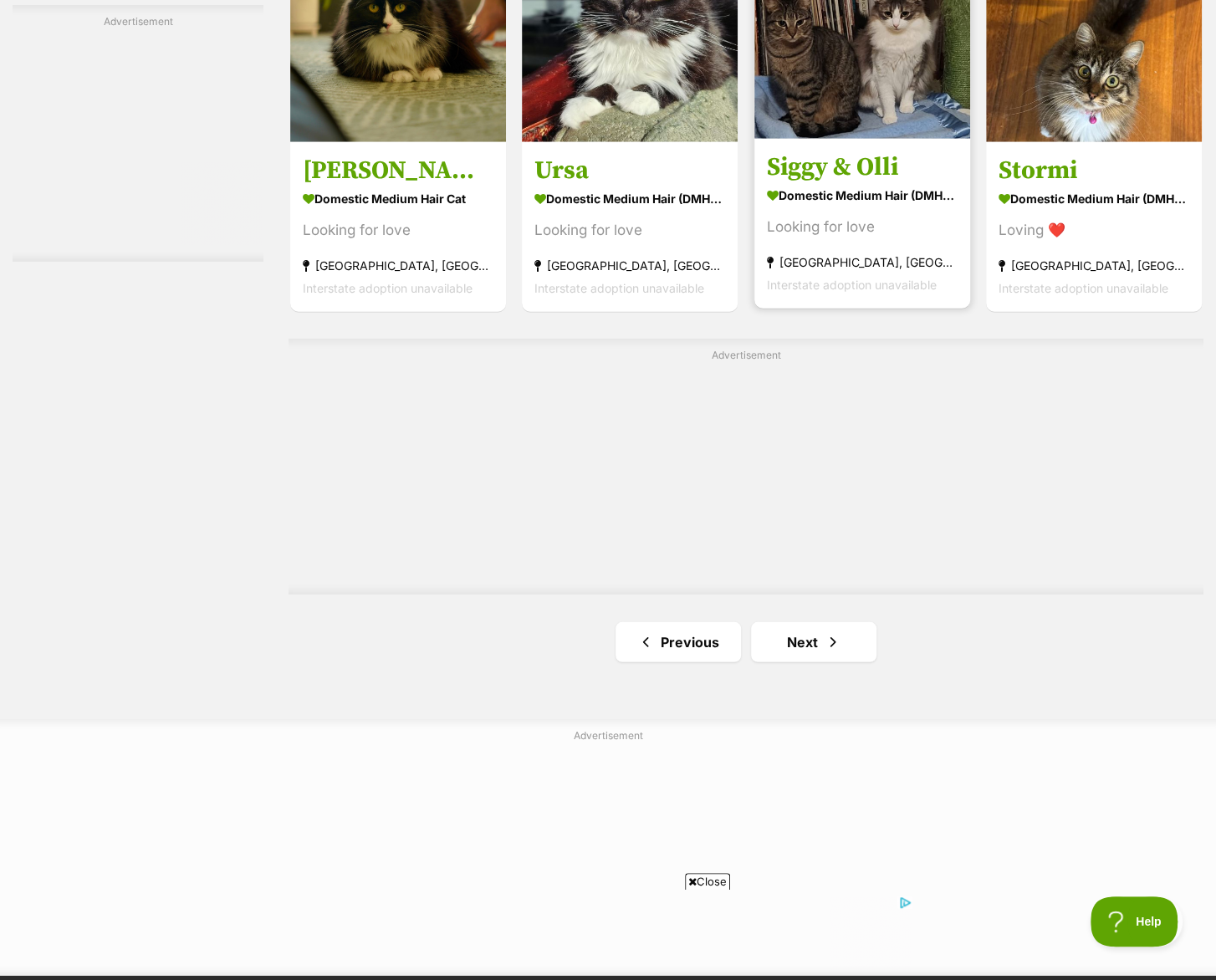
scroll to position [2898, 0]
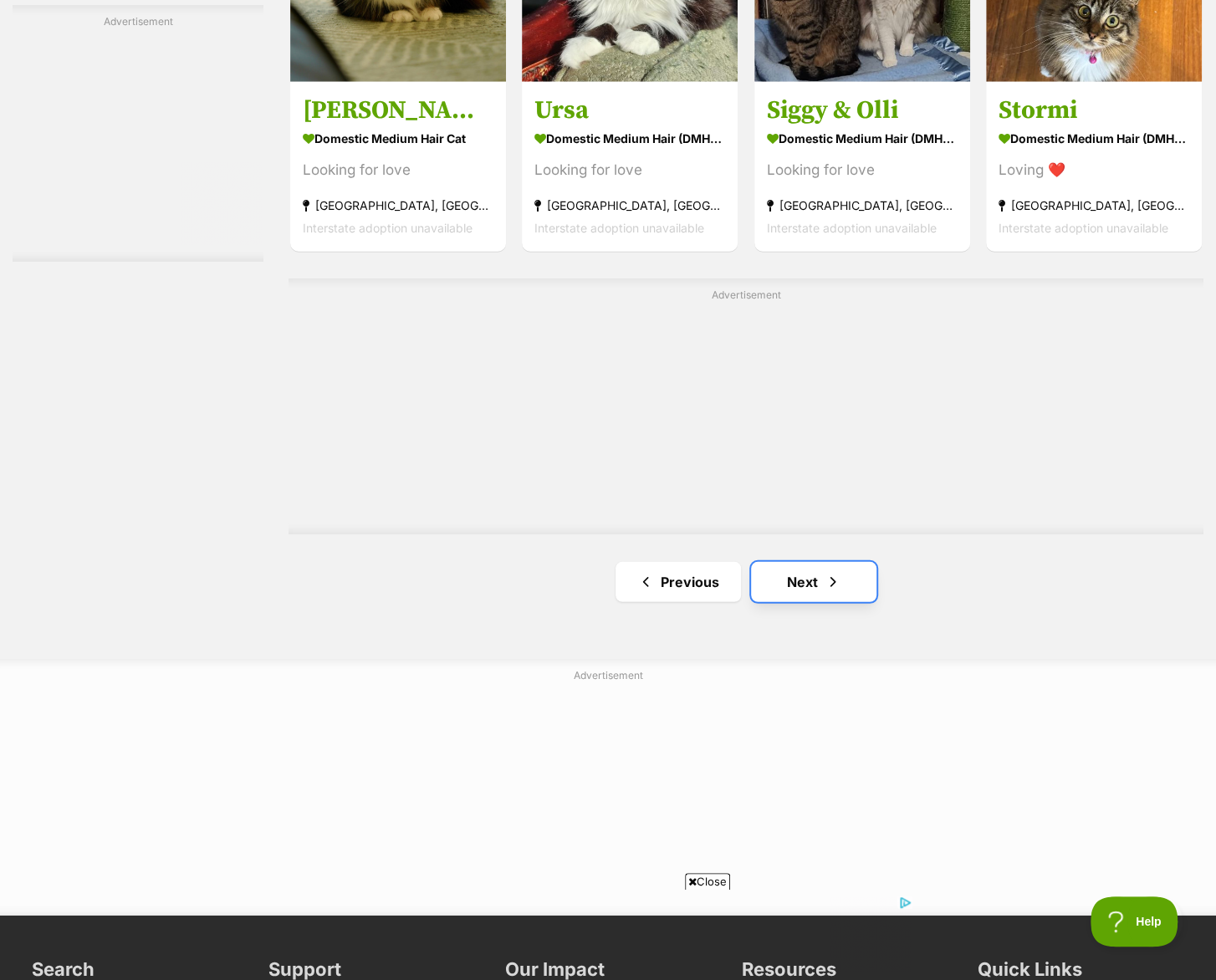
click at [841, 562] on link "Next" at bounding box center [814, 582] width 126 height 40
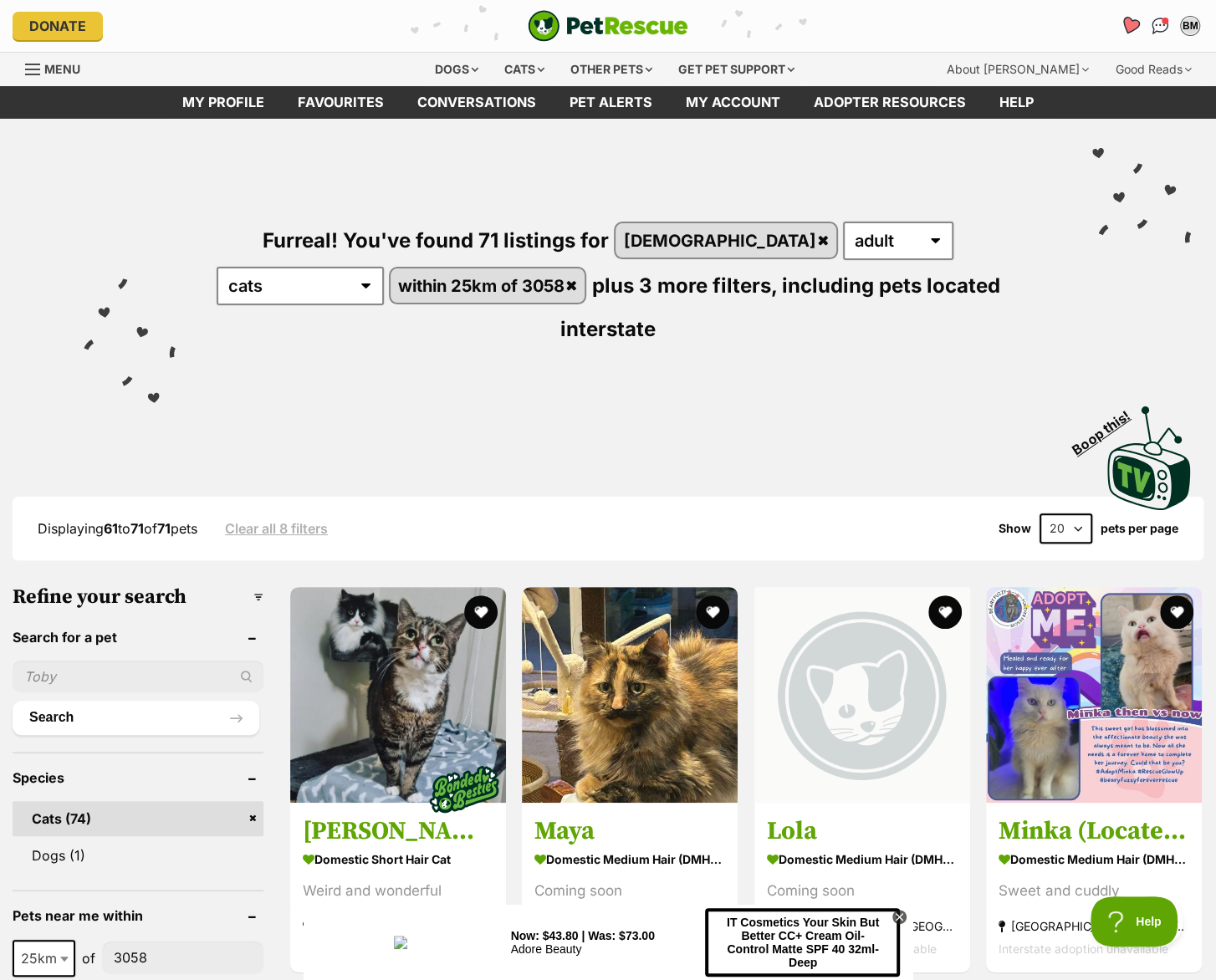
click at [1125, 21] on icon "Favourites" at bounding box center [1130, 25] width 20 height 19
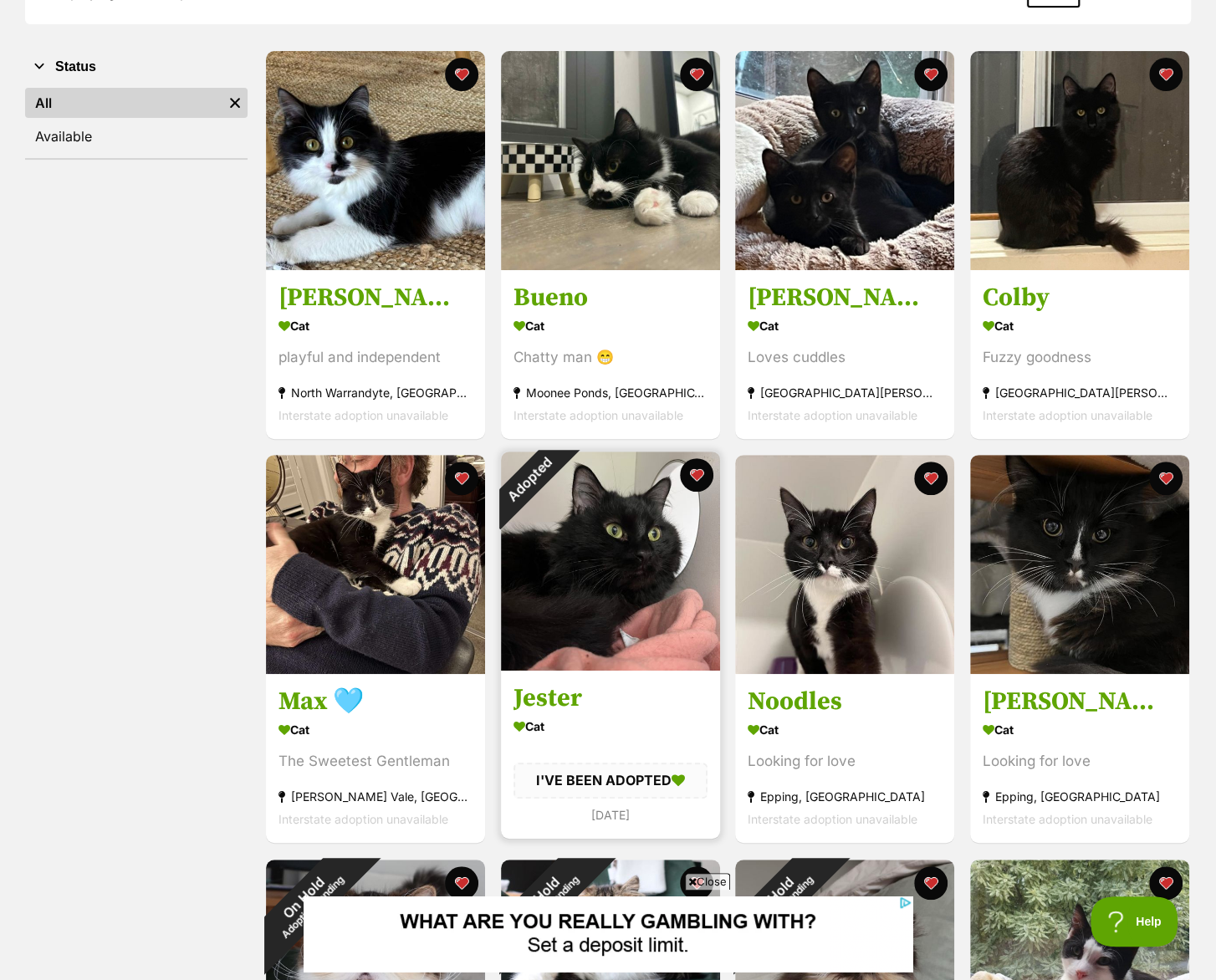
scroll to position [445, 0]
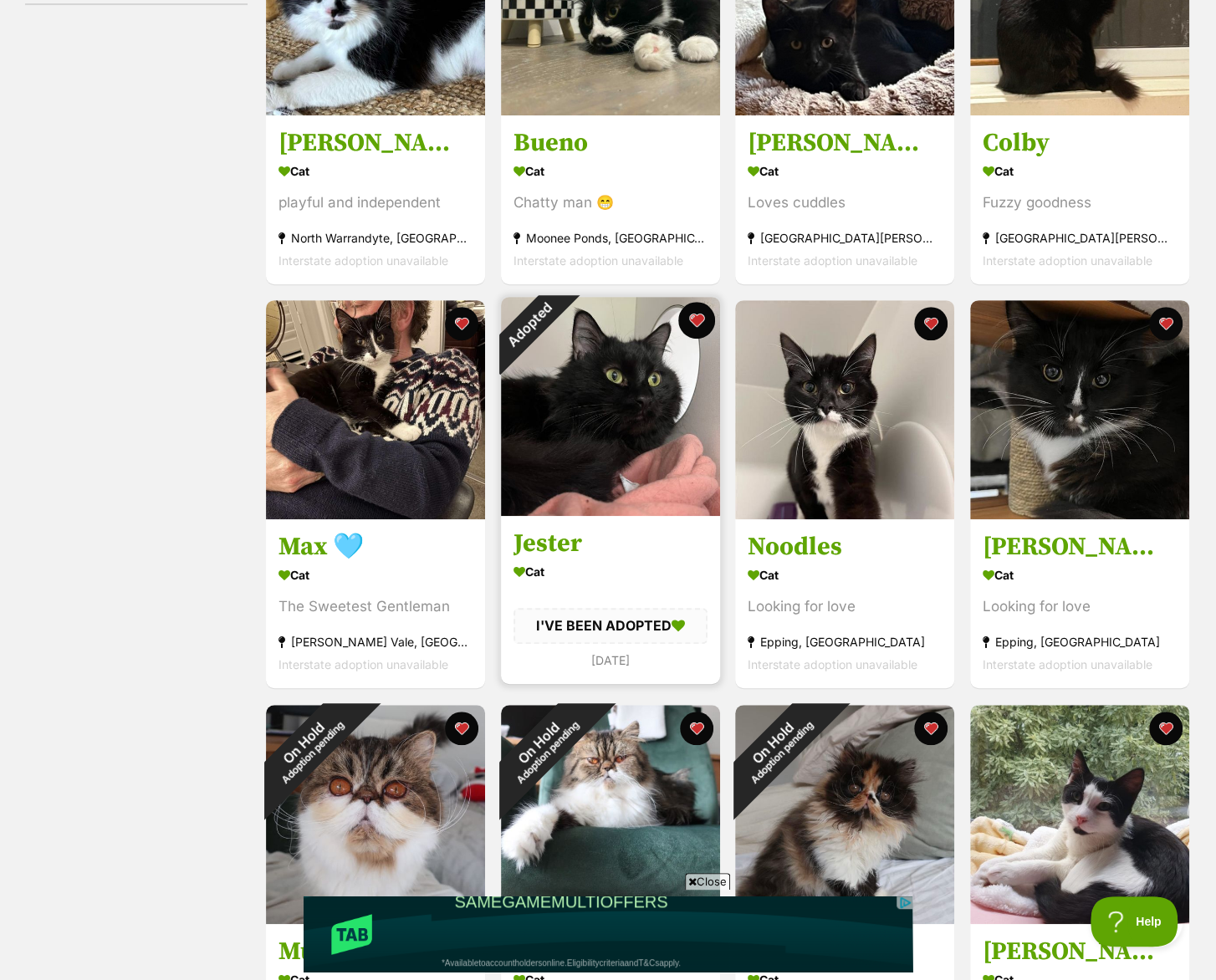
click at [688, 326] on button "favourite" at bounding box center [695, 321] width 37 height 37
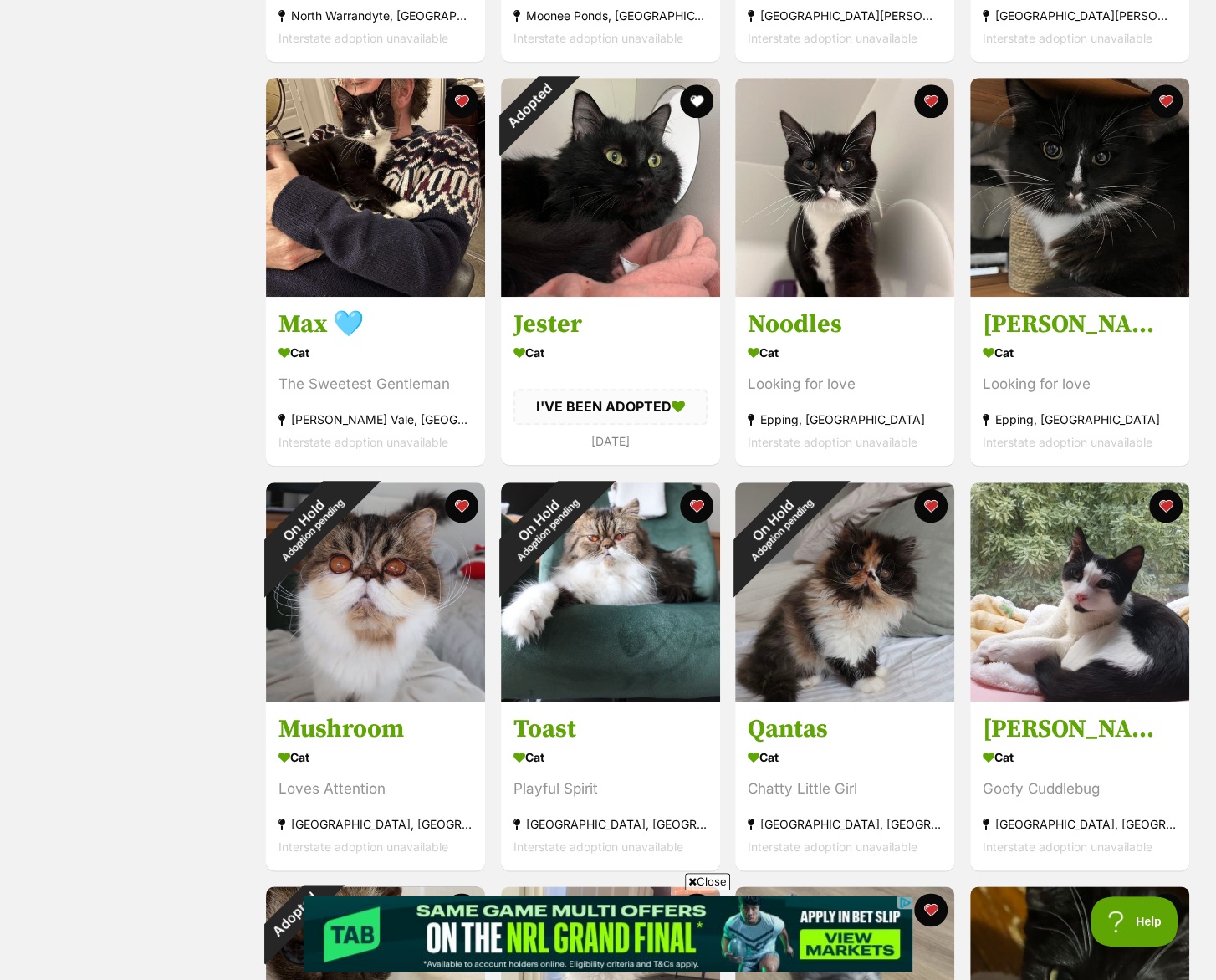
scroll to position [0, 0]
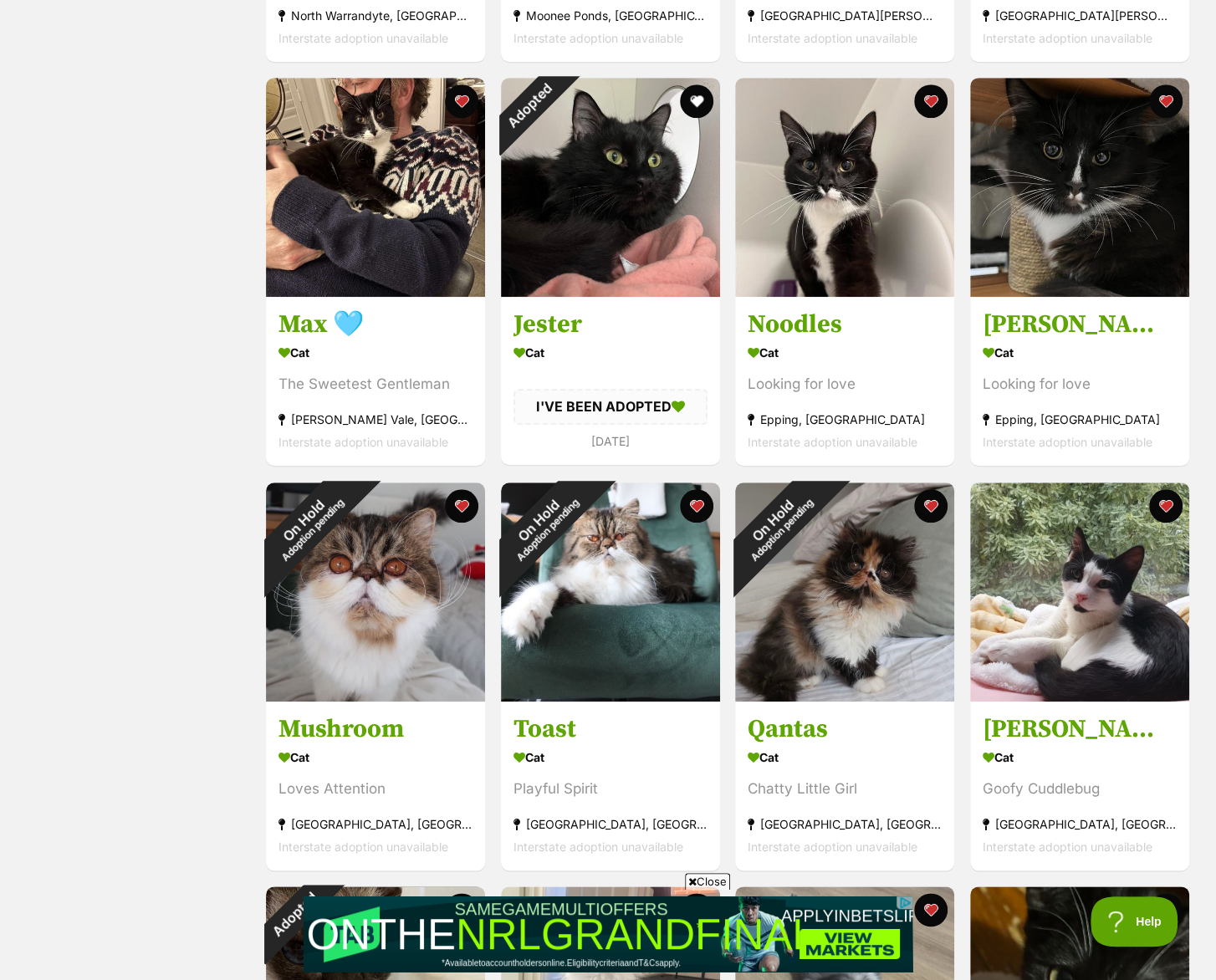
click at [177, 920] on div "Status All Remove filter Available" at bounding box center [136, 711] width 222 height 2078
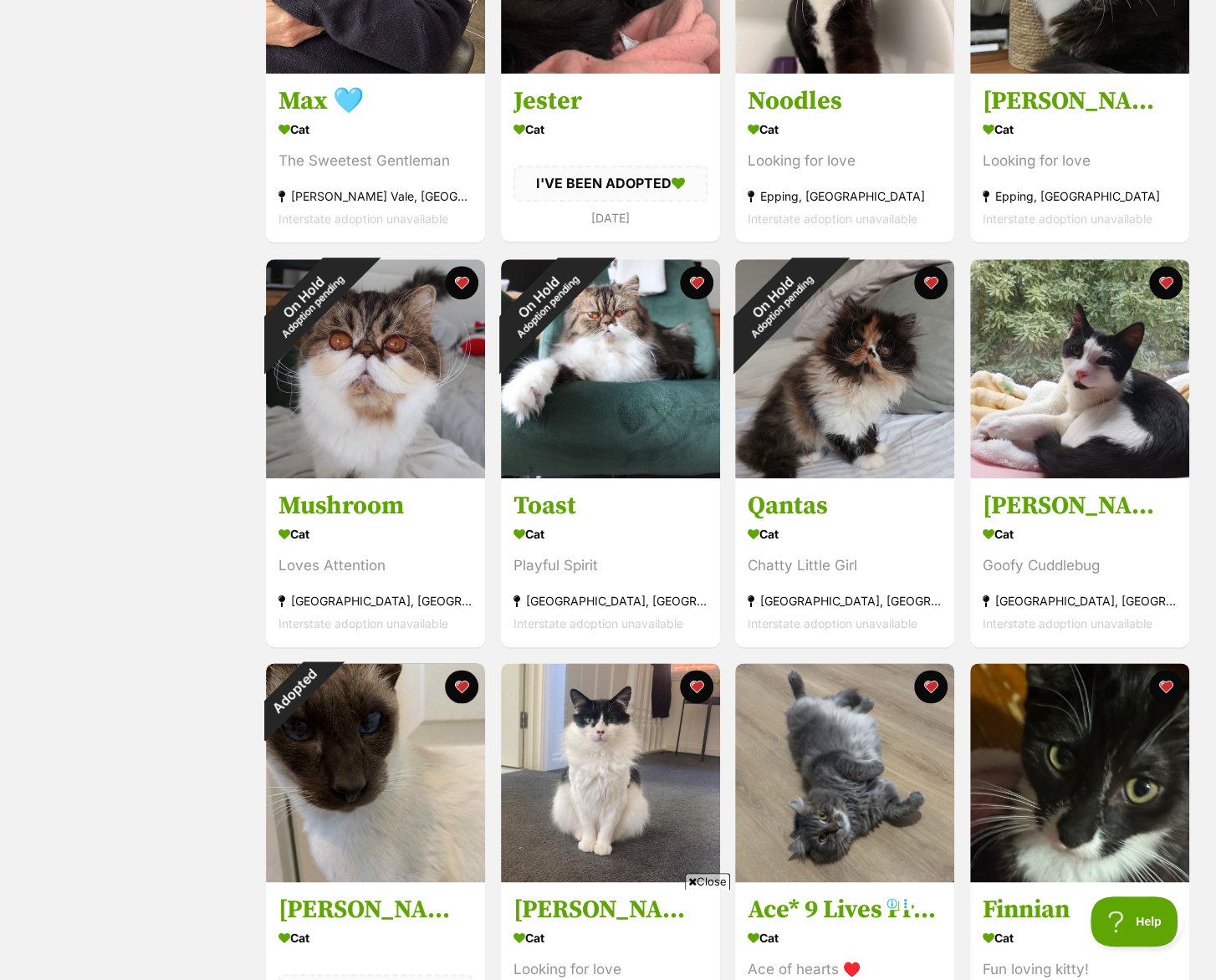
click at [167, 950] on div "Status All Remove filter Available" at bounding box center [136, 488] width 222 height 2078
click at [162, 918] on div "Status All Remove filter Available" at bounding box center [136, 488] width 222 height 2078
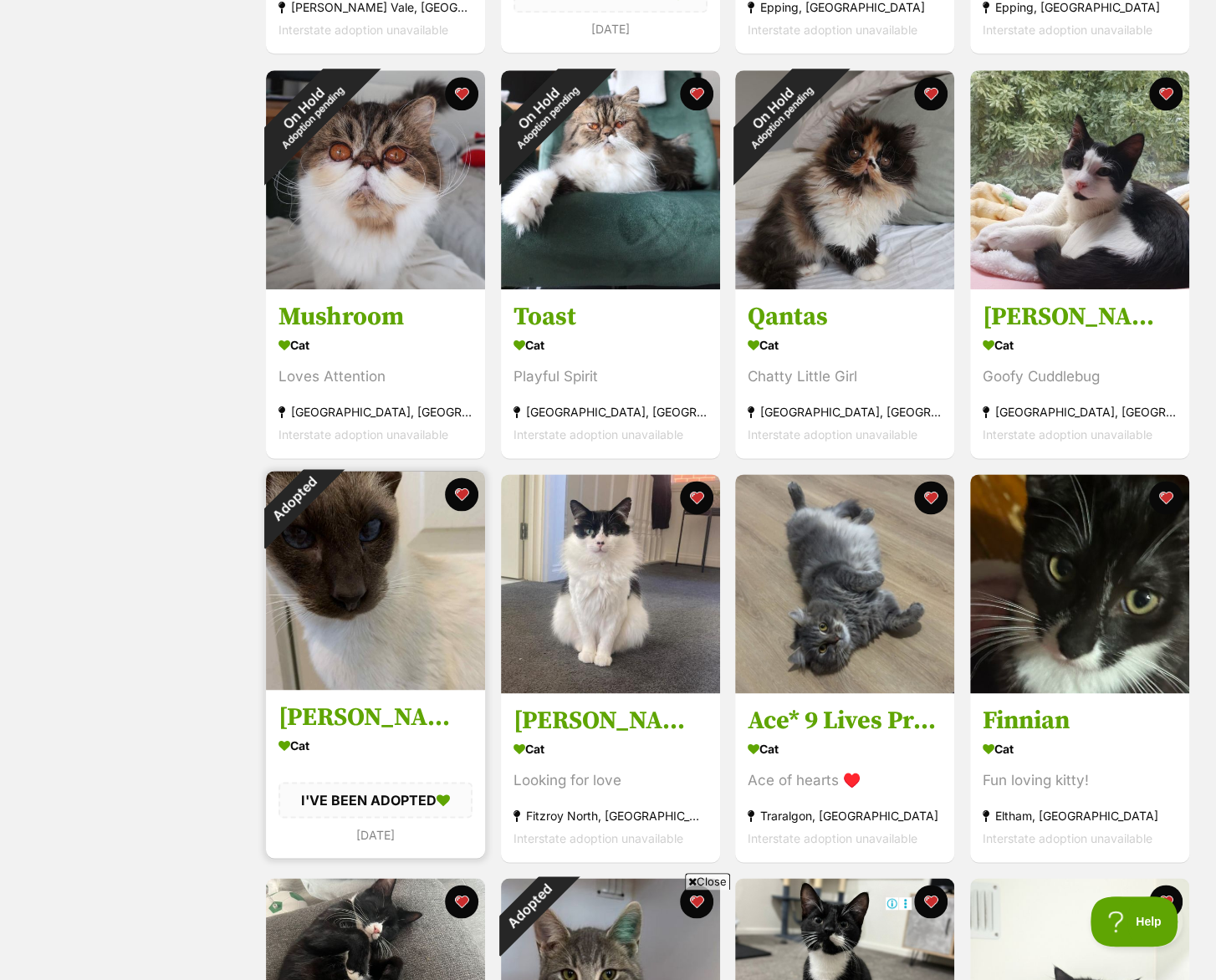
scroll to position [1115, 0]
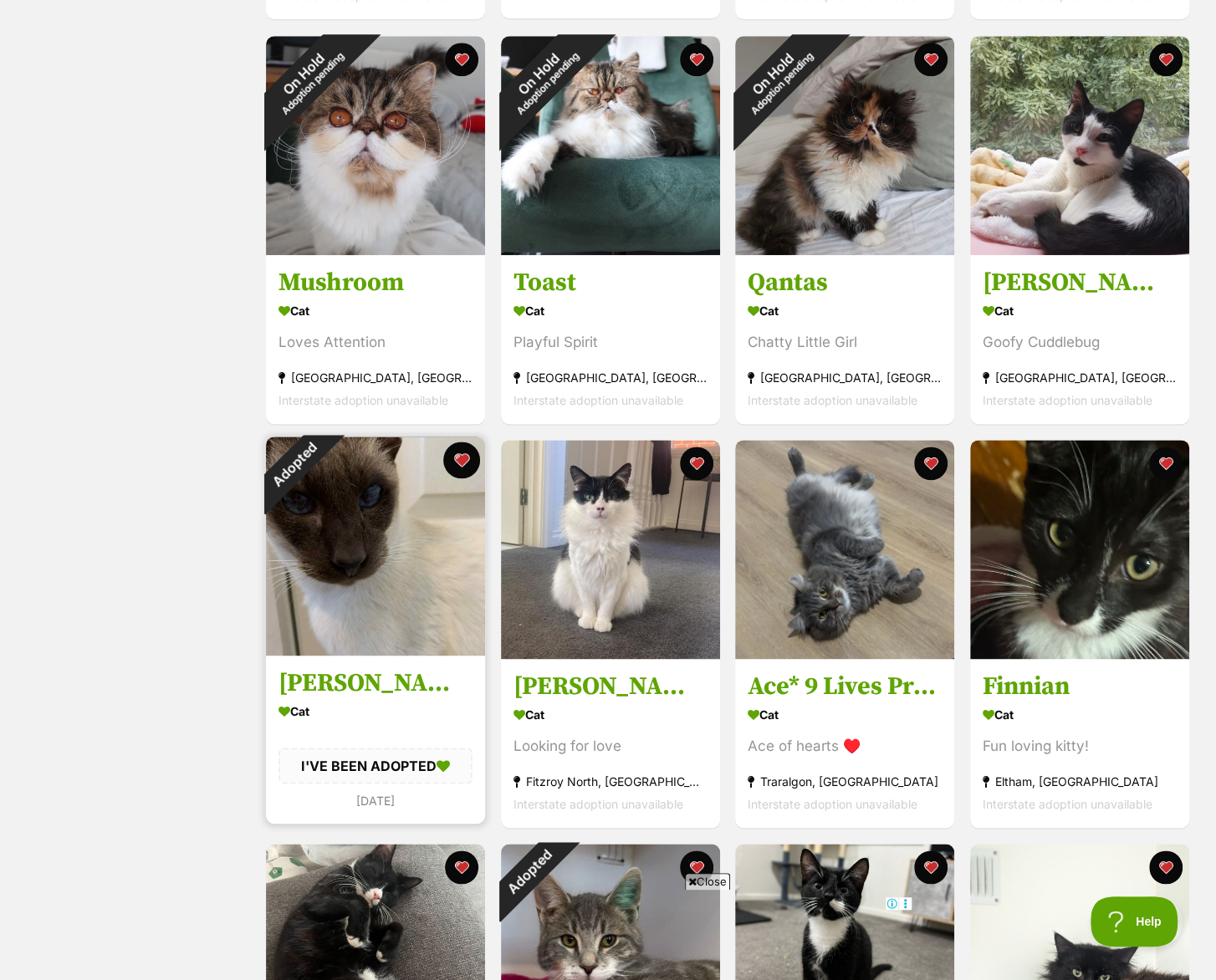
click at [451, 462] on button "favourite" at bounding box center [462, 460] width 37 height 37
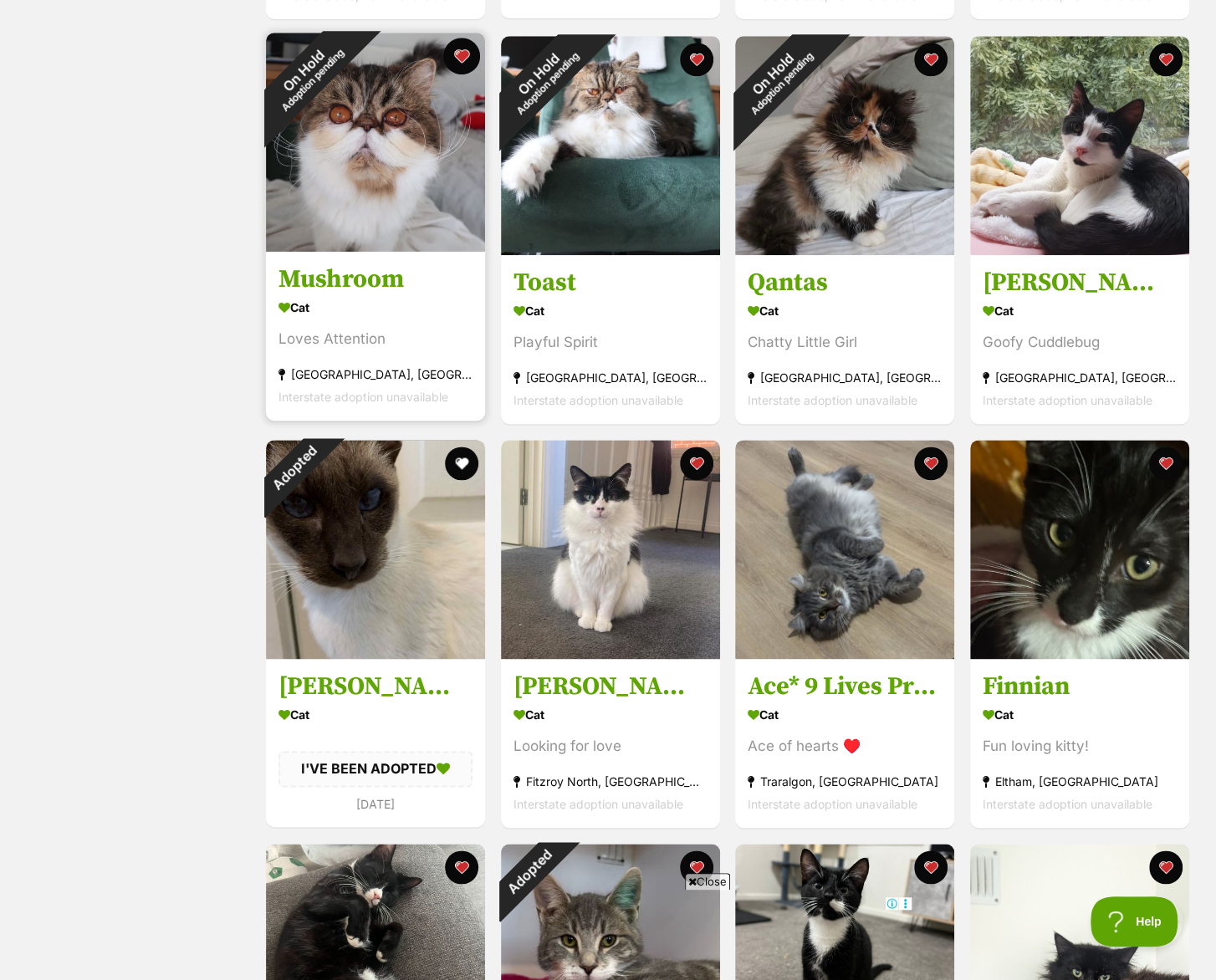
click at [454, 58] on button "favourite" at bounding box center [462, 56] width 37 height 37
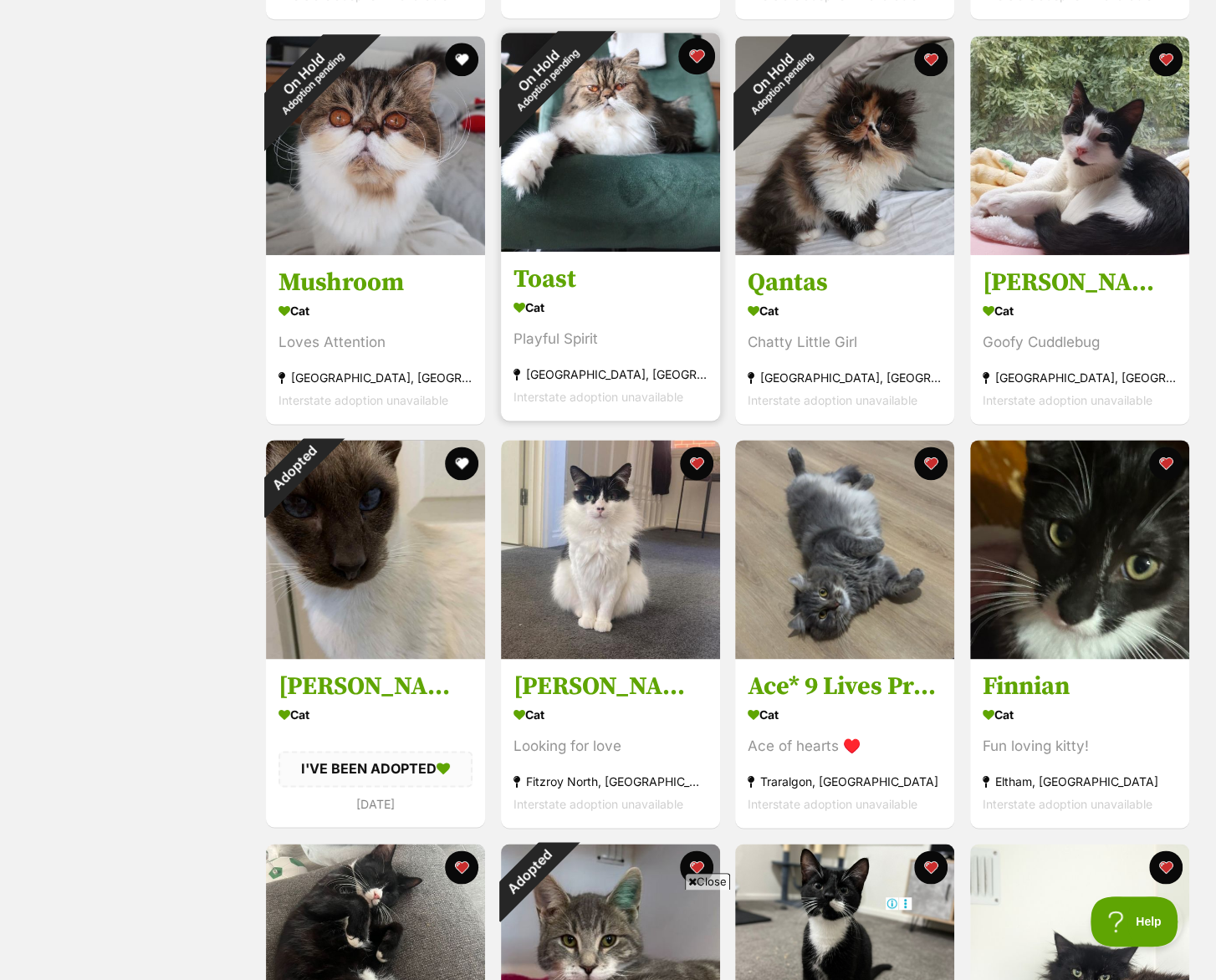
click at [695, 54] on button "favourite" at bounding box center [695, 56] width 37 height 37
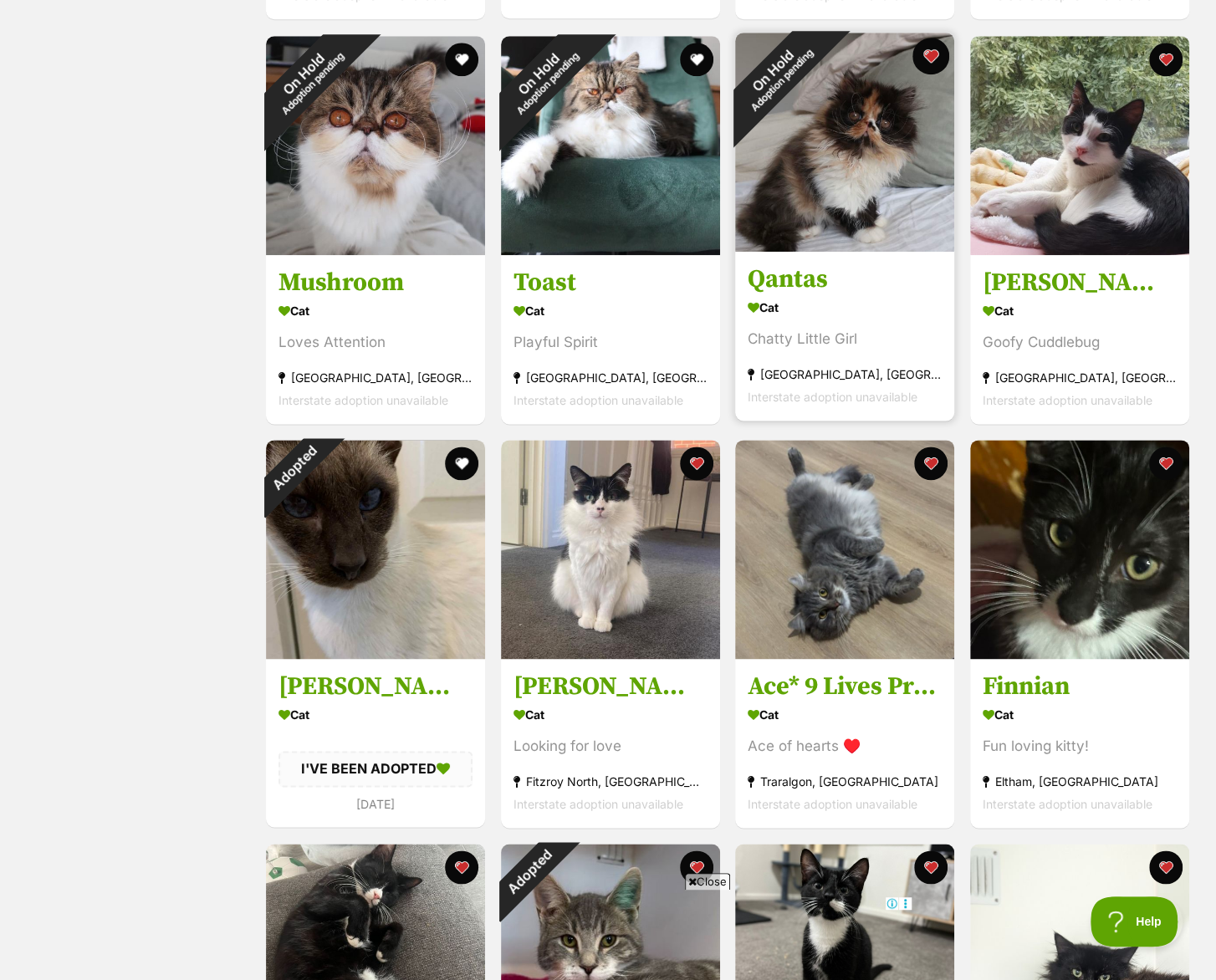
click at [923, 60] on button "favourite" at bounding box center [930, 56] width 37 height 37
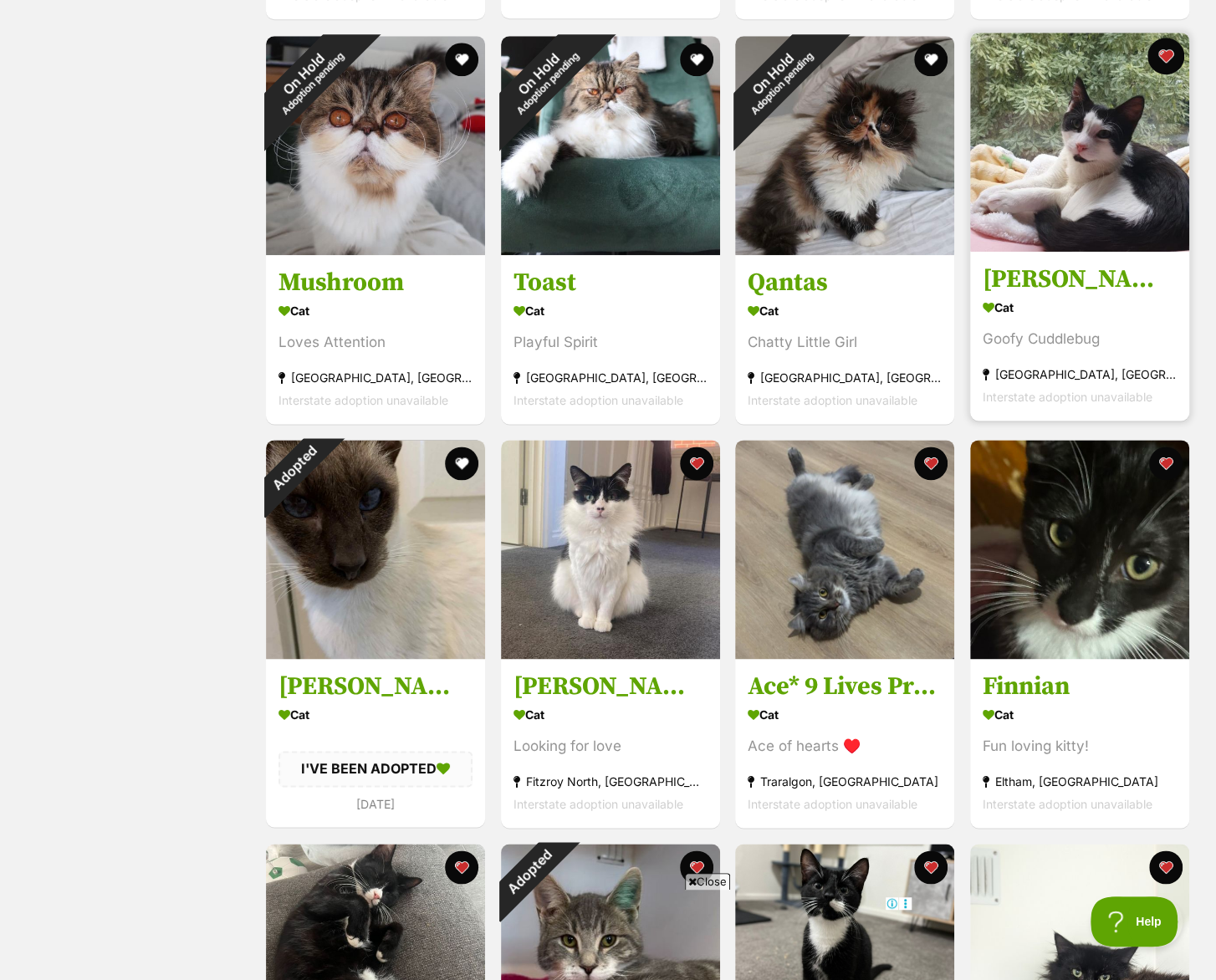
click at [1163, 60] on button "favourite" at bounding box center [1165, 56] width 37 height 37
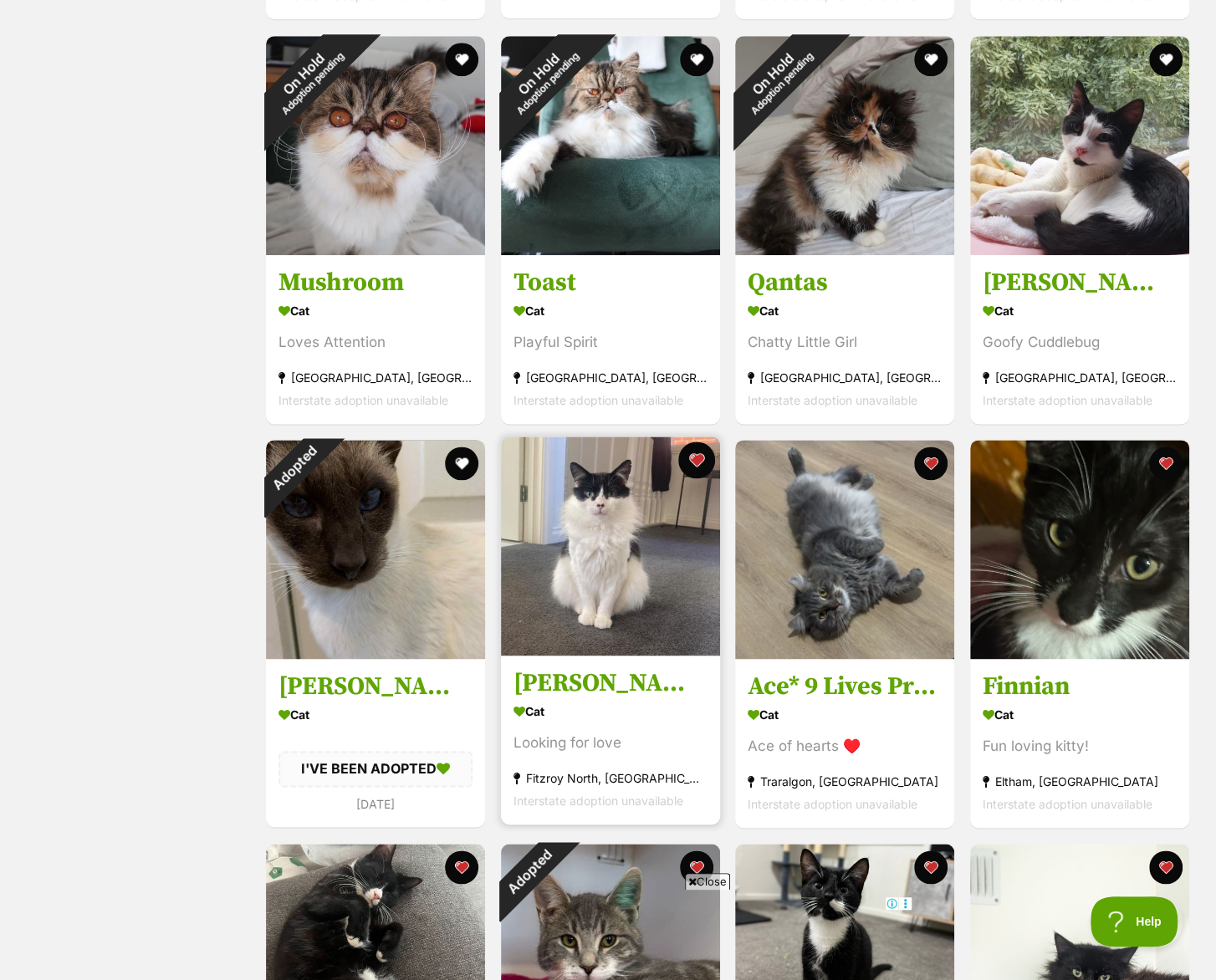
click at [699, 461] on button "favourite" at bounding box center [695, 460] width 37 height 37
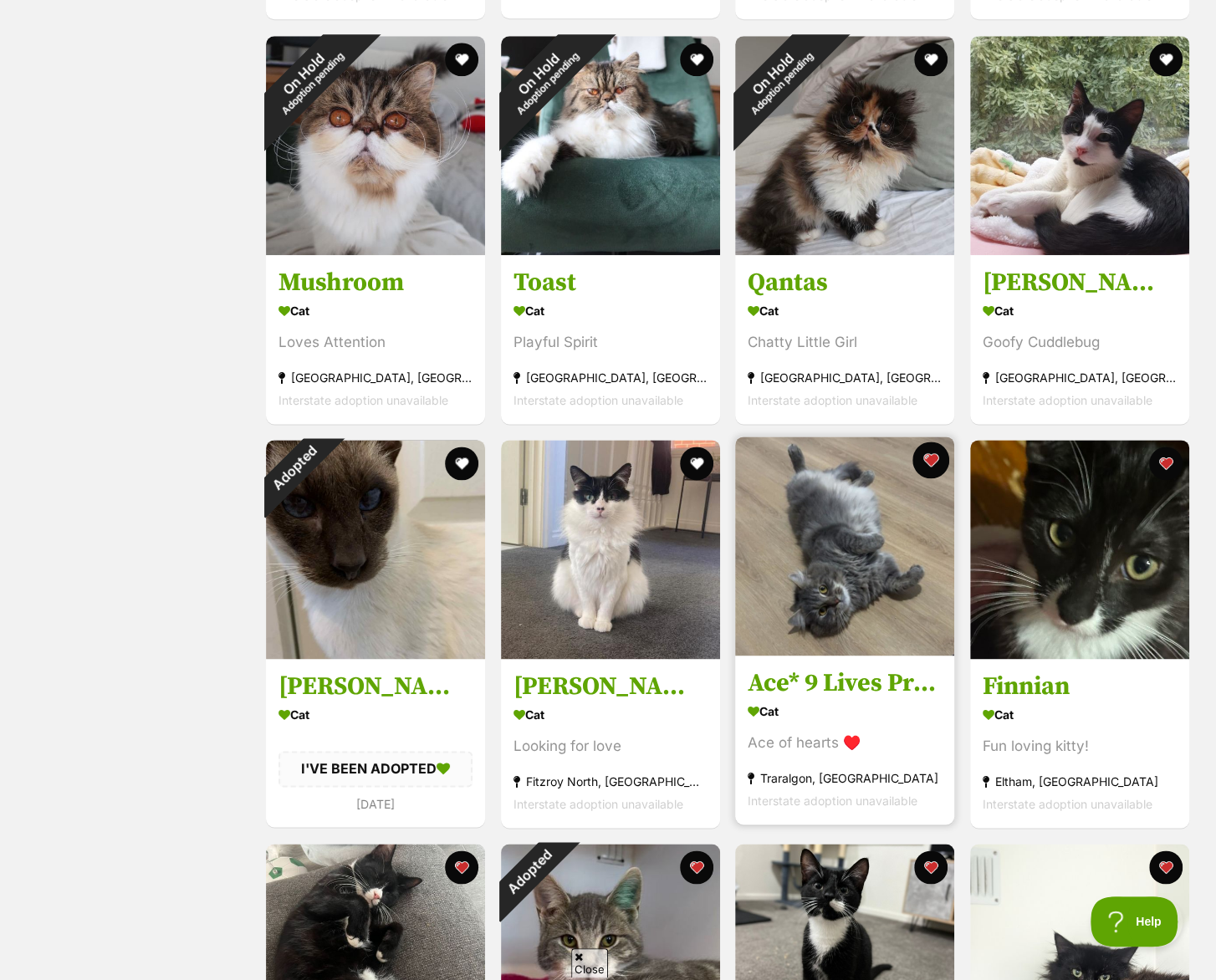
click at [918, 462] on button "favourite" at bounding box center [930, 460] width 37 height 37
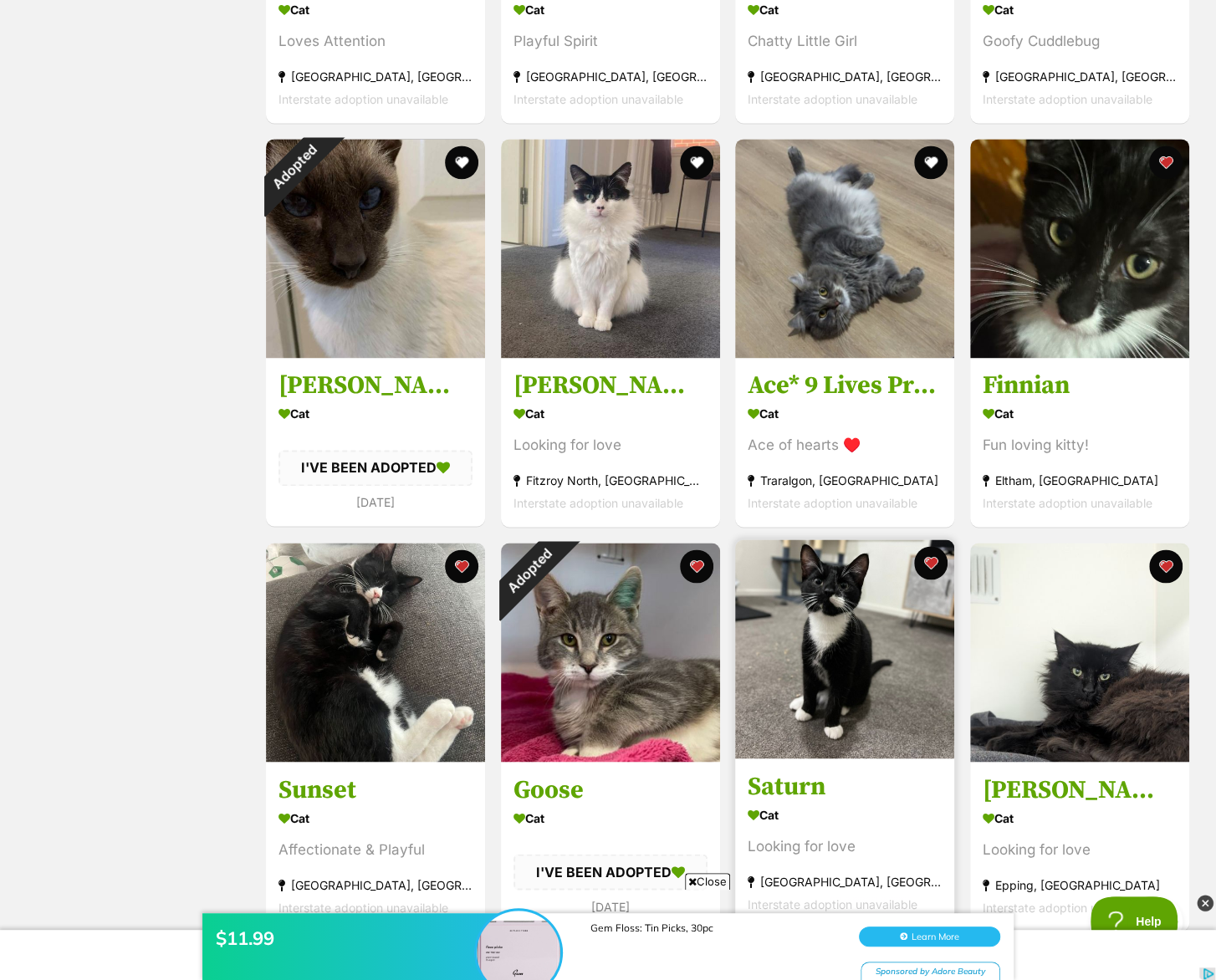
scroll to position [1449, 0]
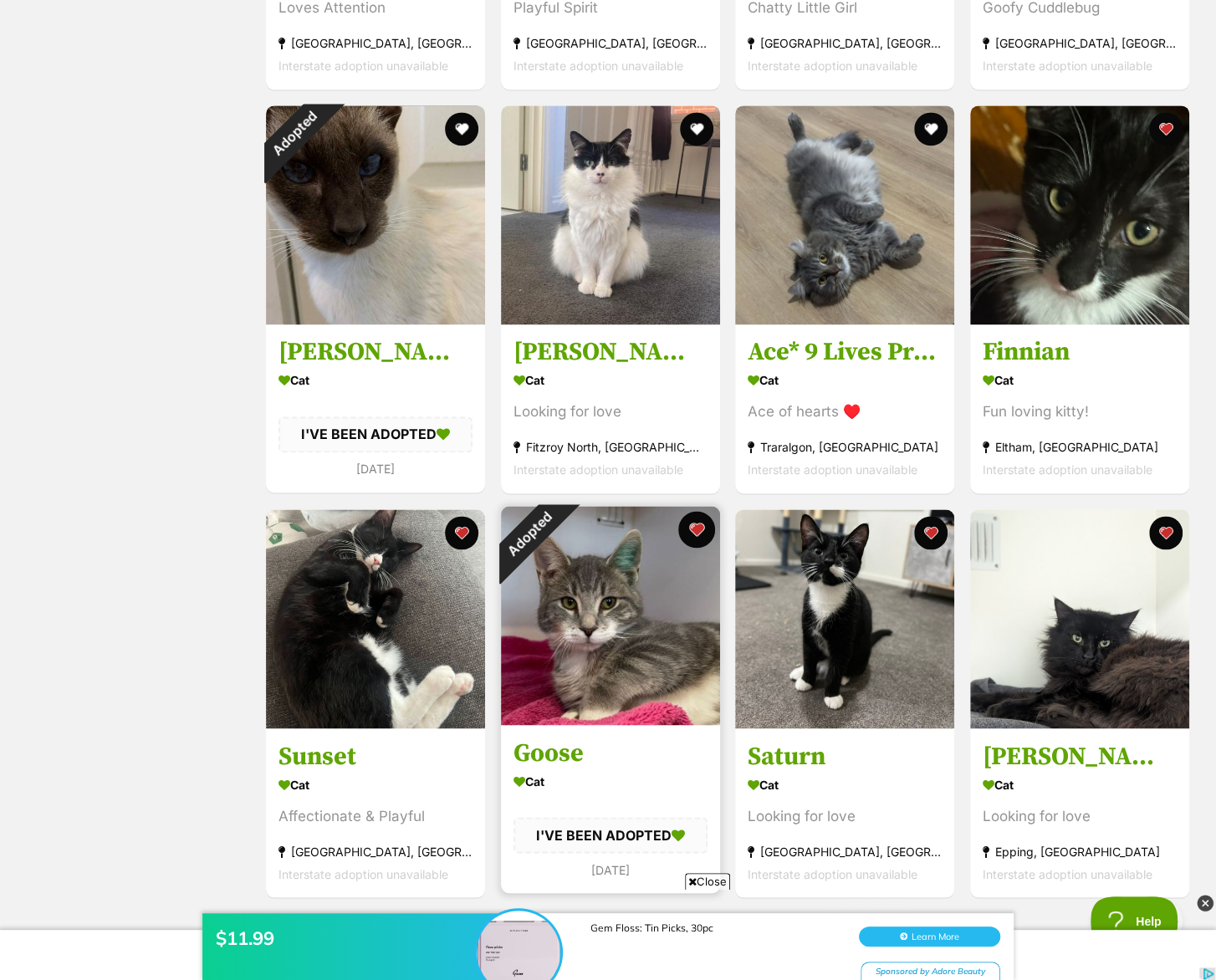
click at [696, 533] on button "favourite" at bounding box center [695, 529] width 37 height 37
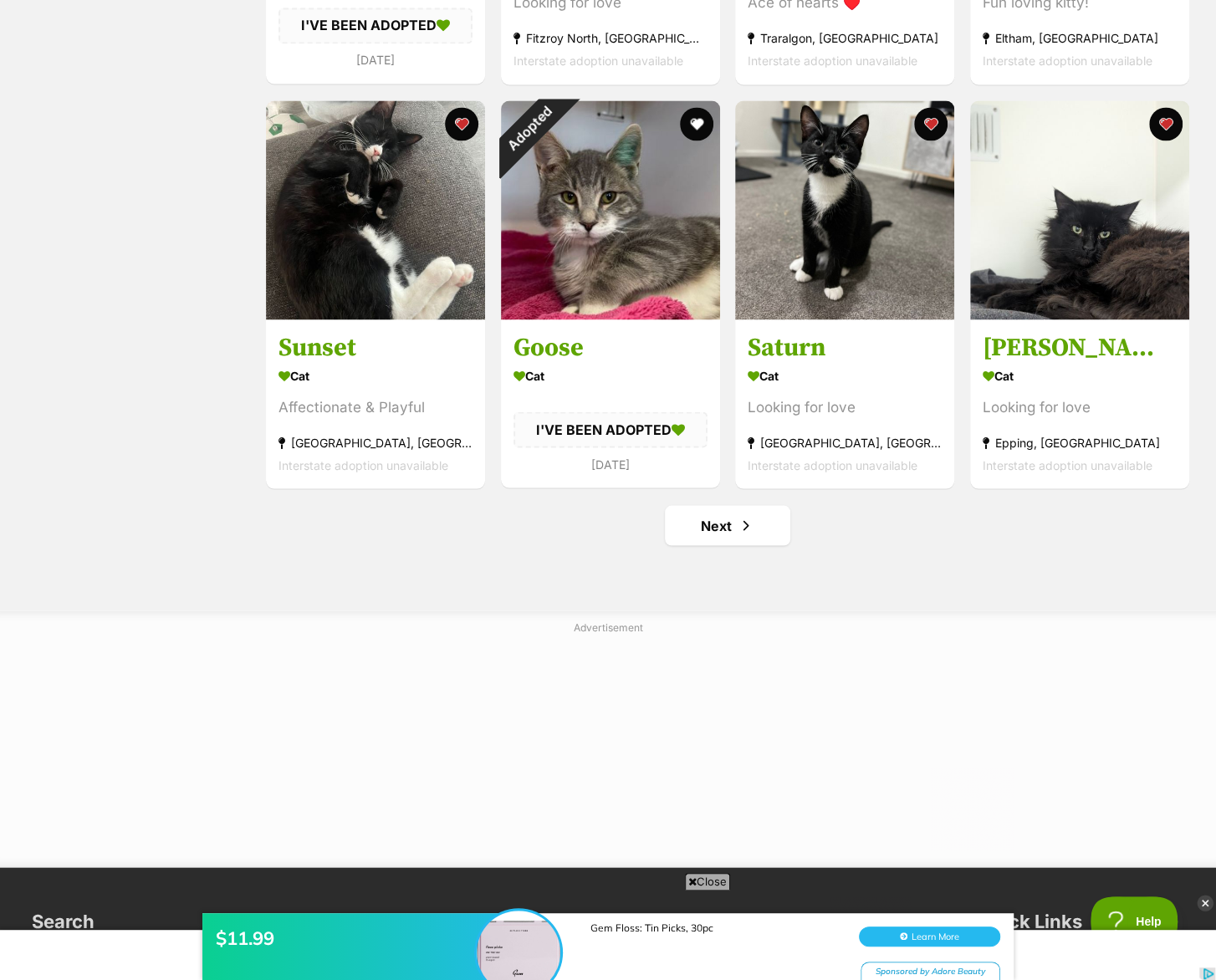
scroll to position [1895, 0]
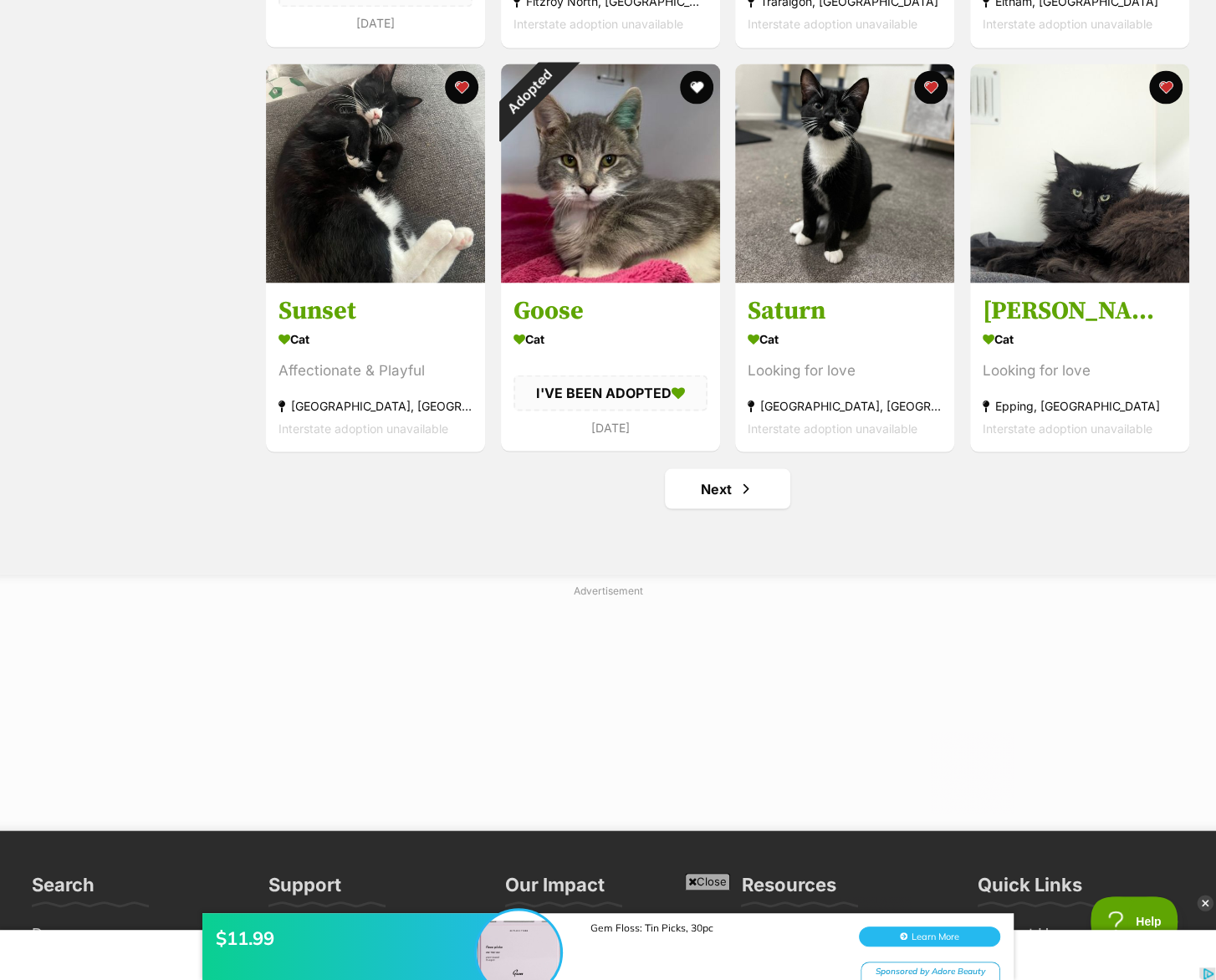
drag, startPoint x: 1091, startPoint y: 777, endPoint x: 1101, endPoint y: 738, distance: 40.3
click at [1092, 776] on div at bounding box center [608, 709] width 1216 height 209
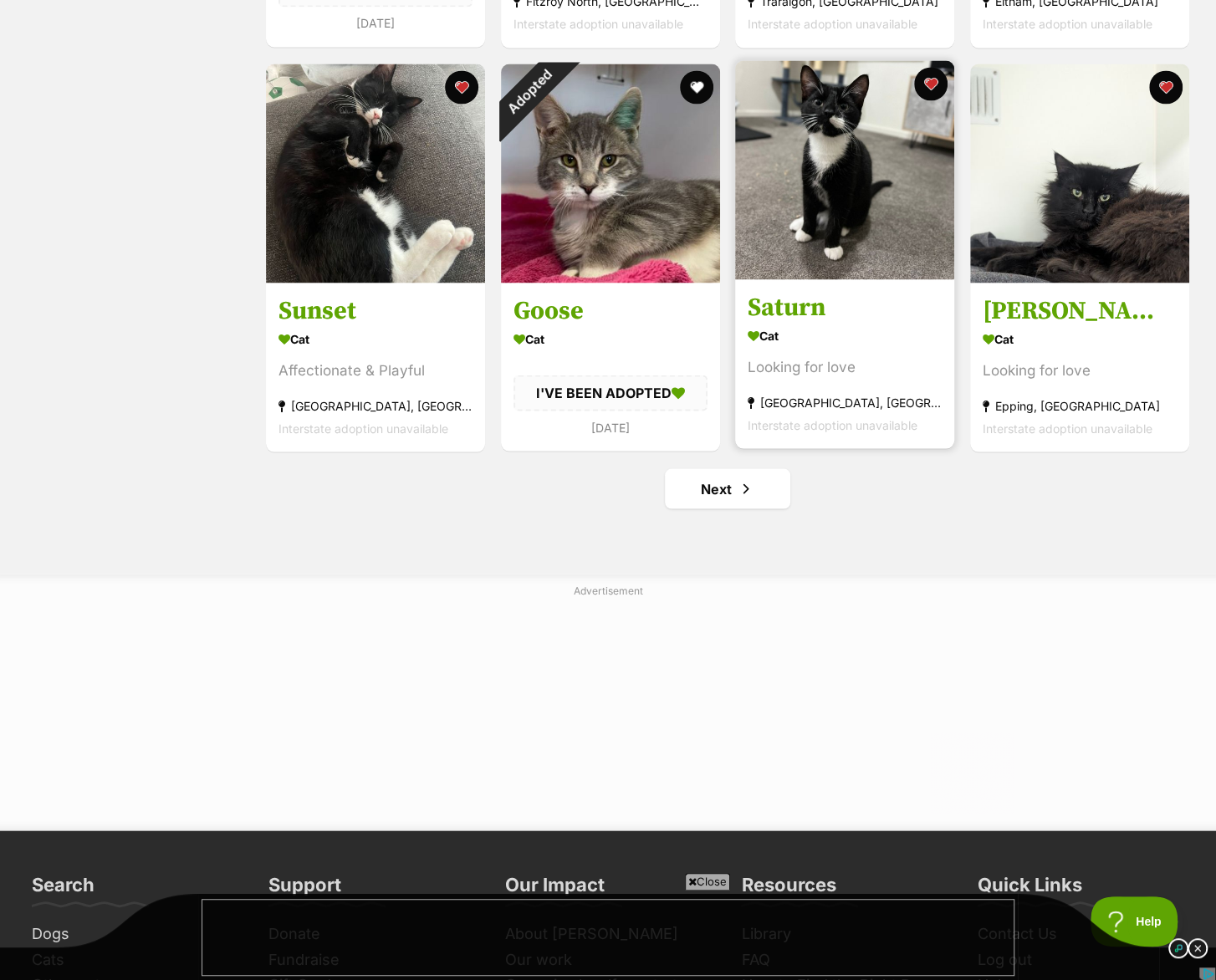
scroll to position [0, 0]
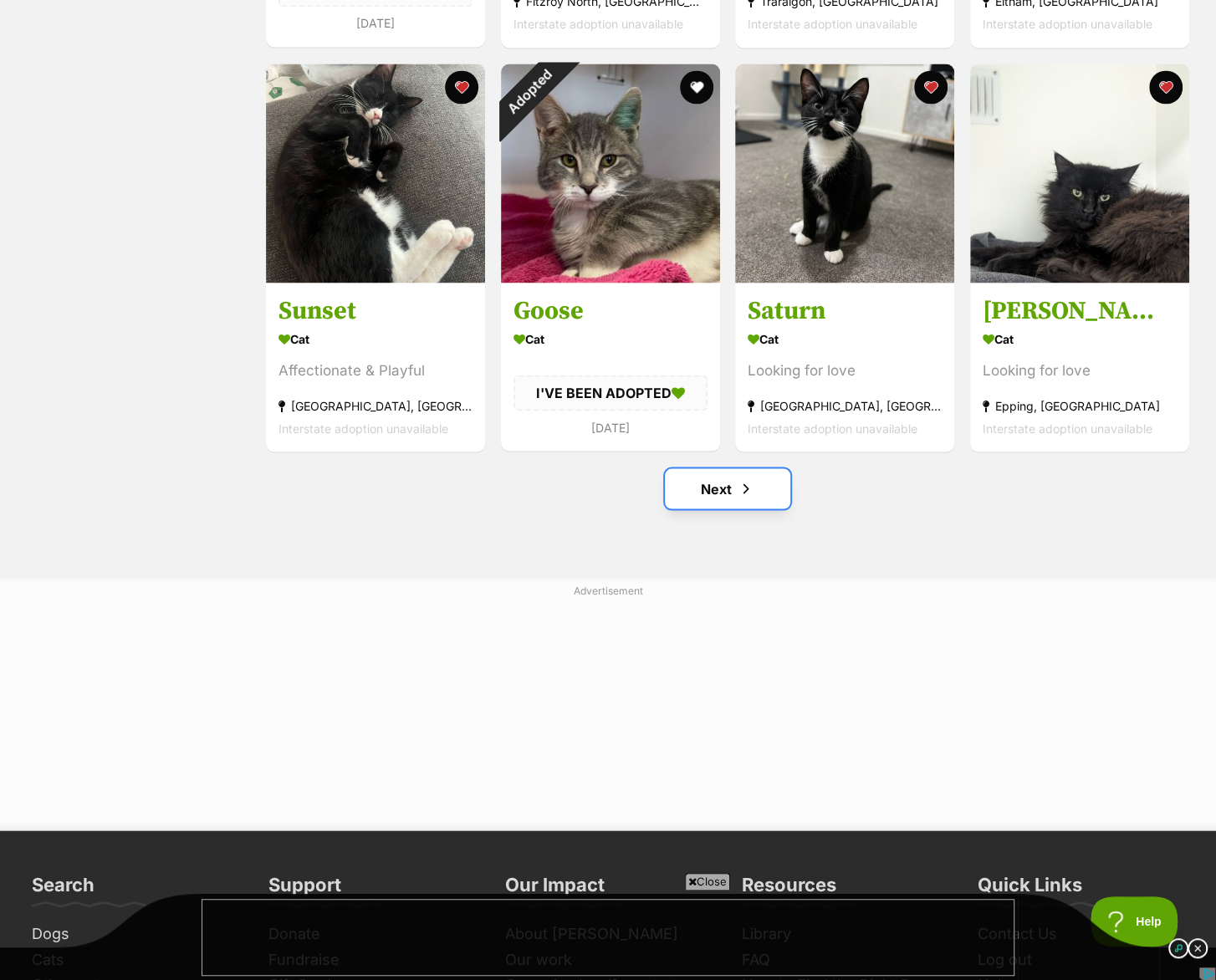
click at [742, 499] on span "Next page" at bounding box center [746, 489] width 17 height 20
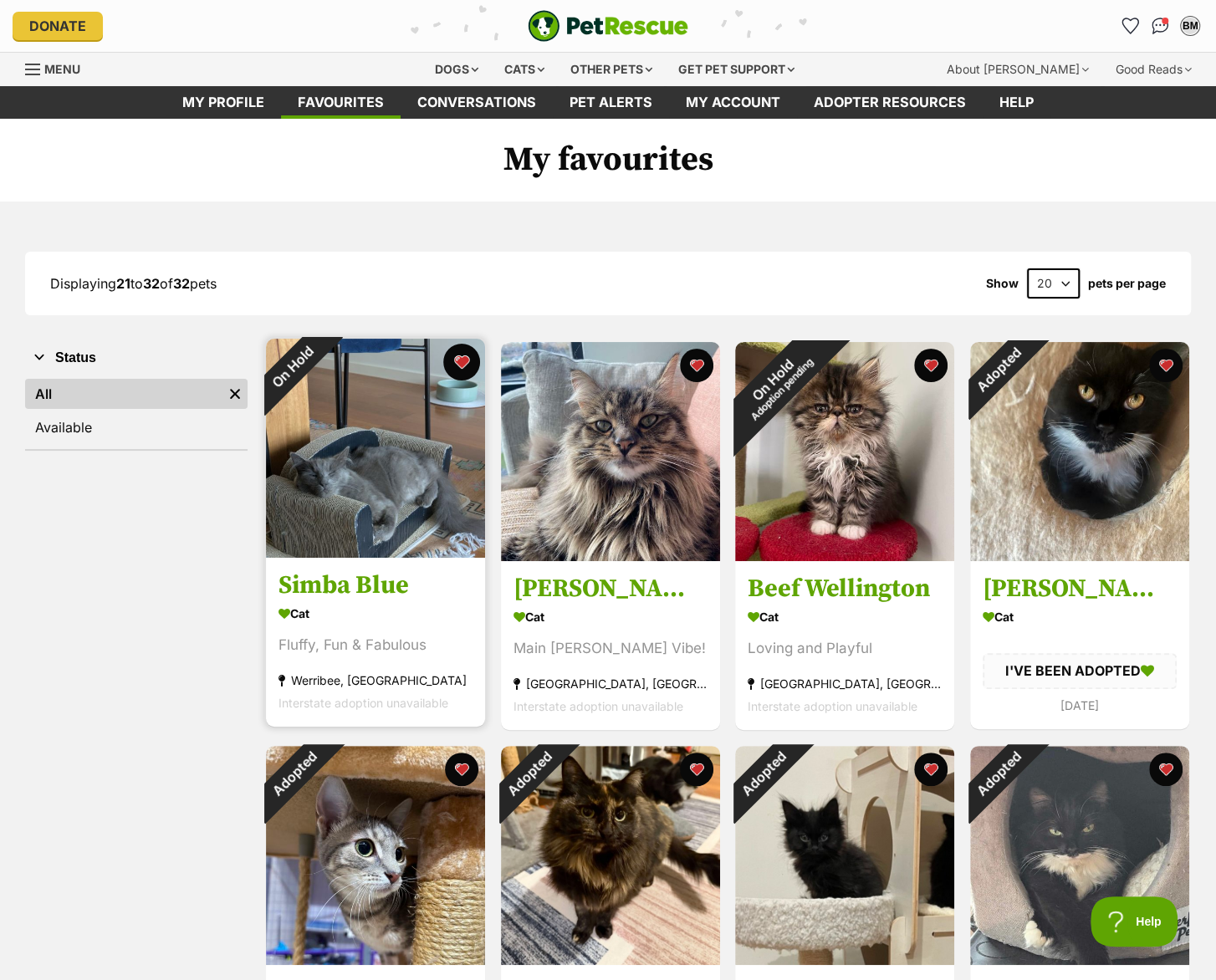
click at [455, 364] on button "favourite" at bounding box center [462, 362] width 37 height 37
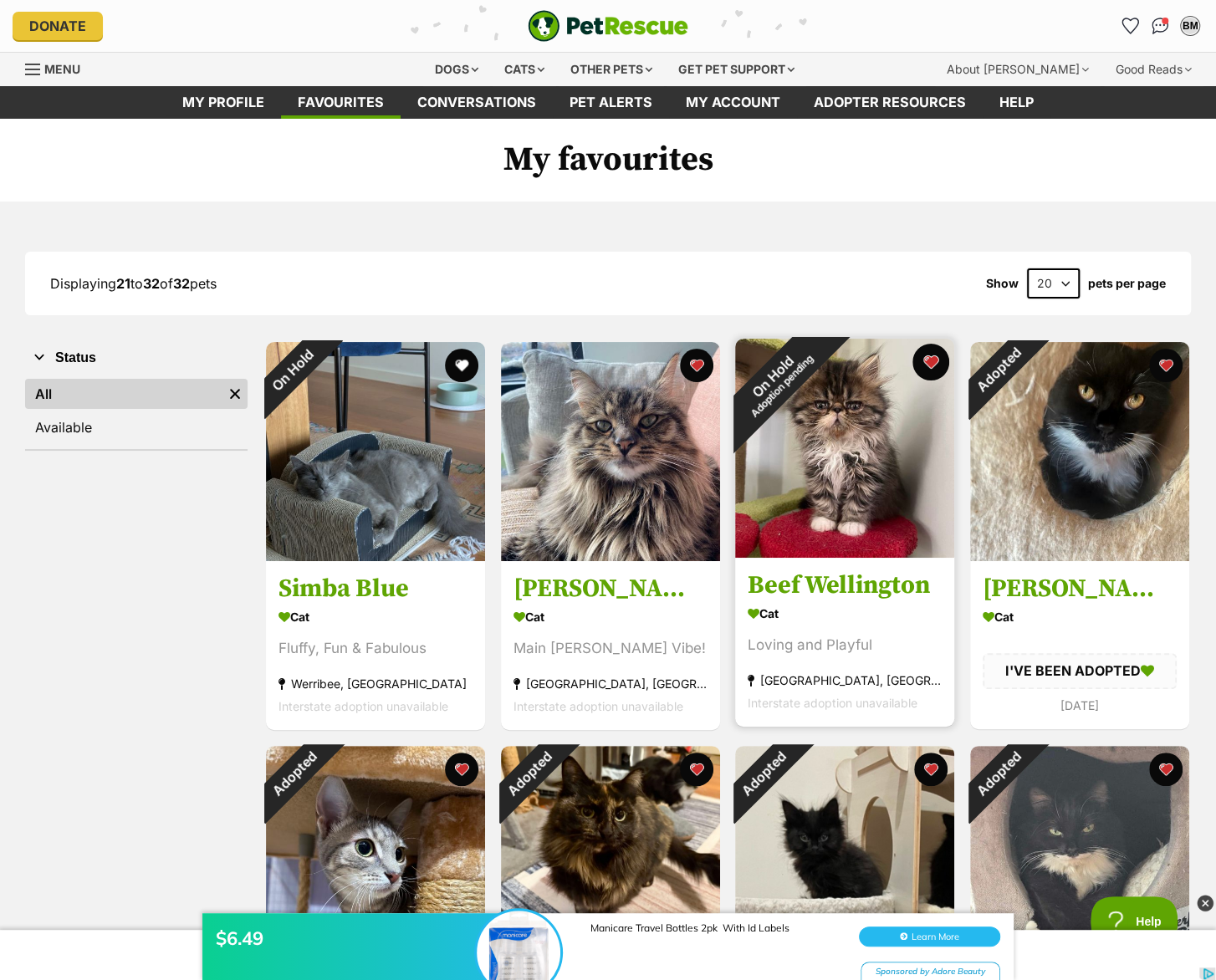
click at [929, 368] on button "favourite" at bounding box center [930, 362] width 37 height 37
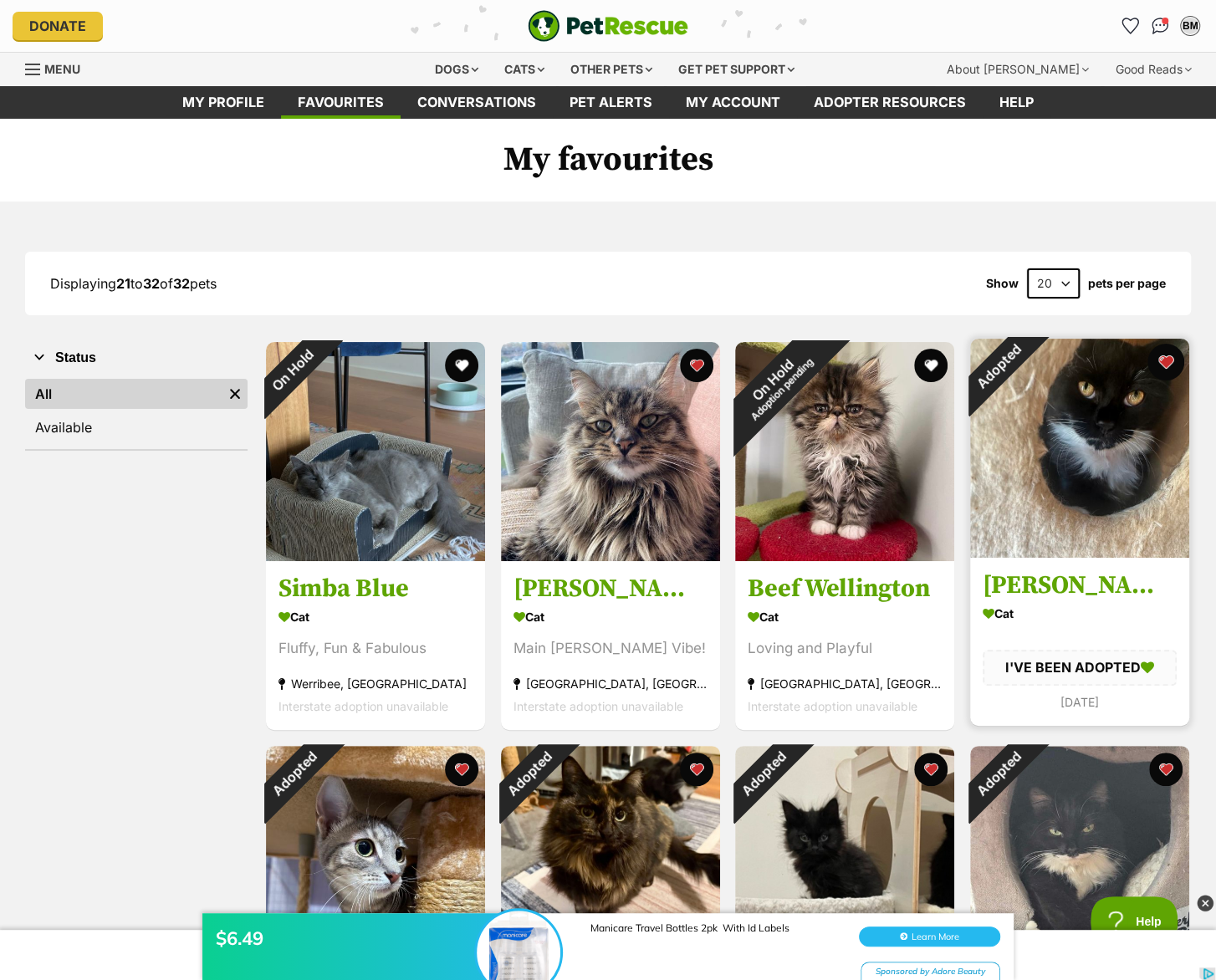
click at [1171, 356] on button "favourite" at bounding box center [1165, 362] width 37 height 37
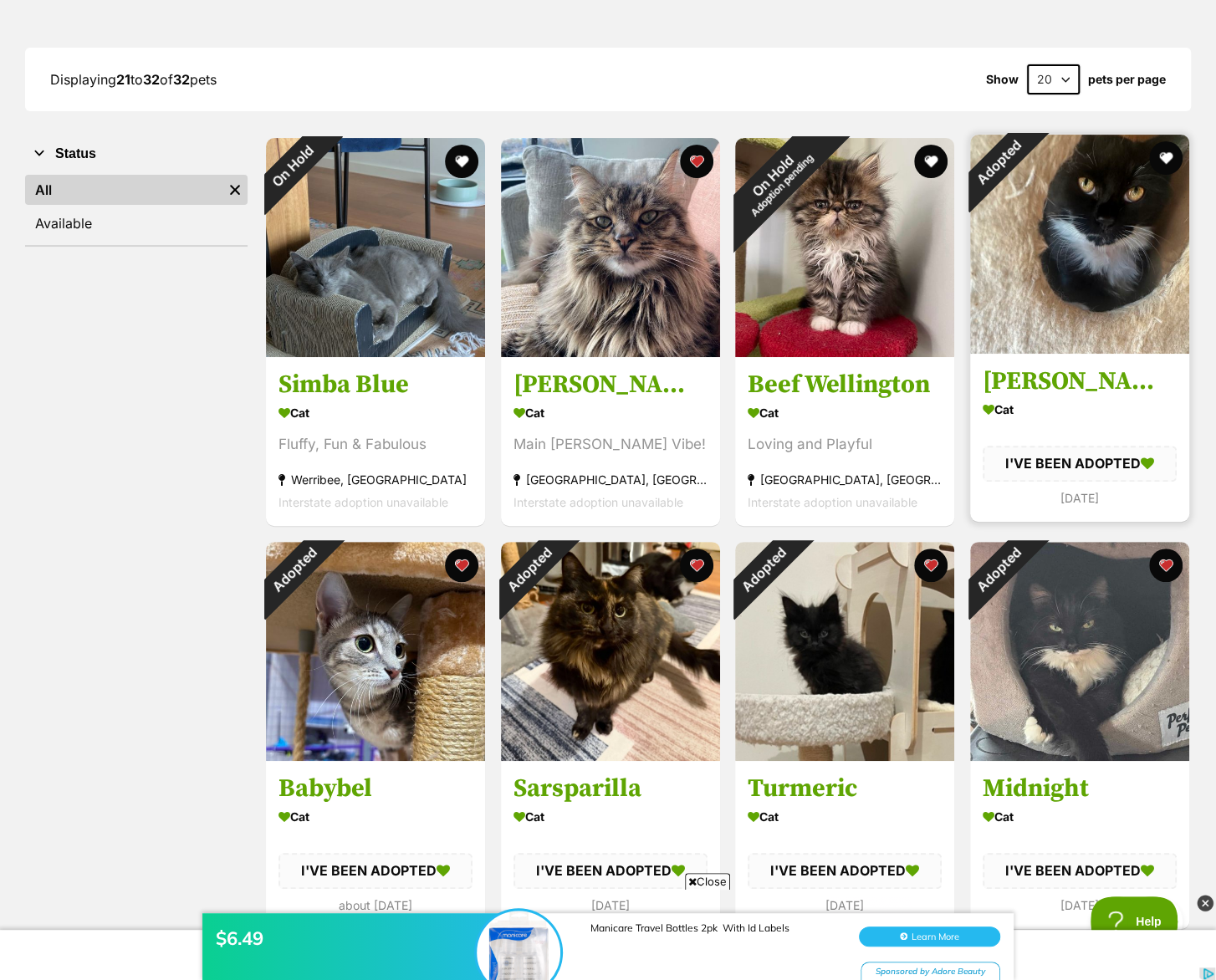
scroll to position [222, 0]
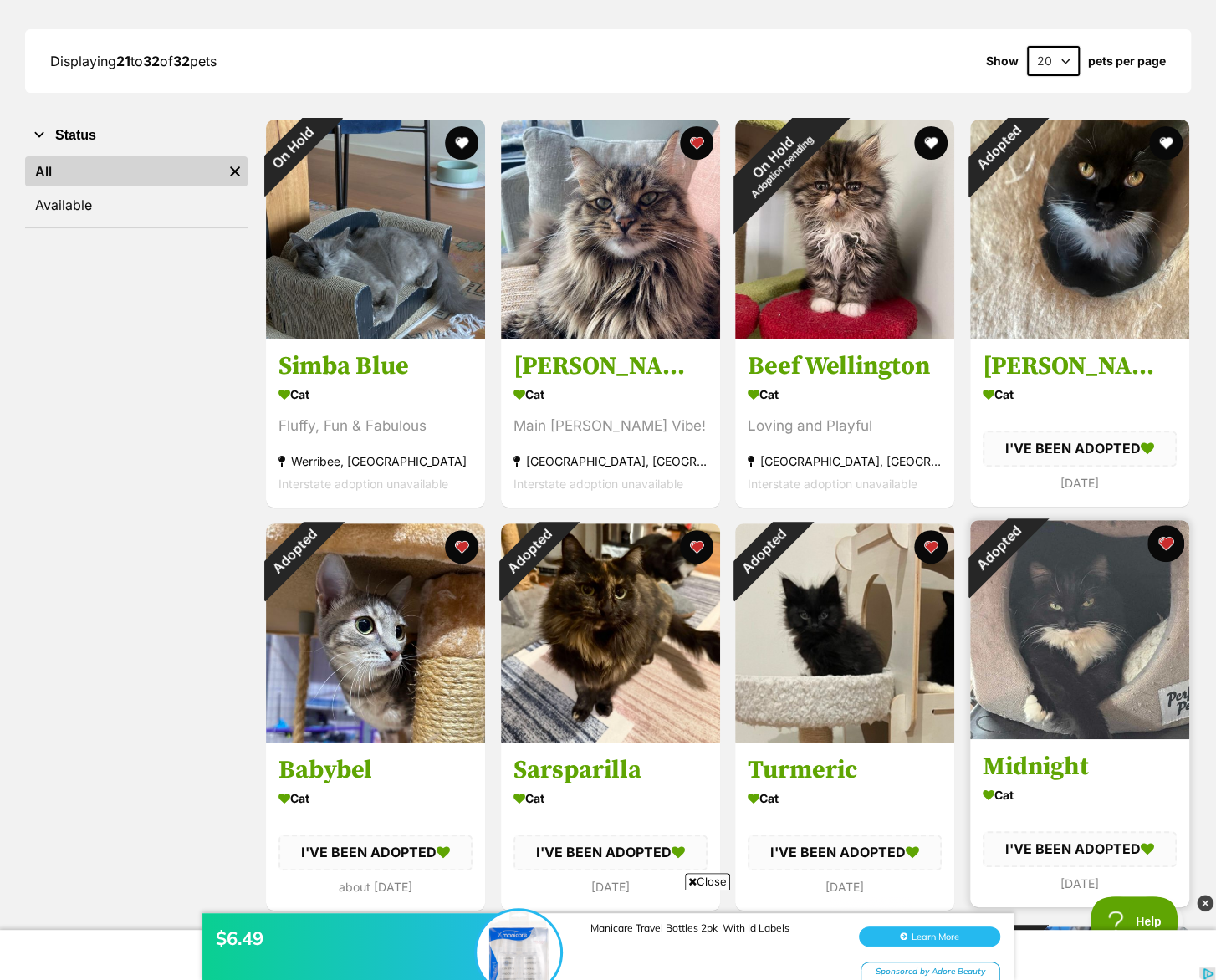
click at [1174, 545] on button "favourite" at bounding box center [1165, 544] width 37 height 37
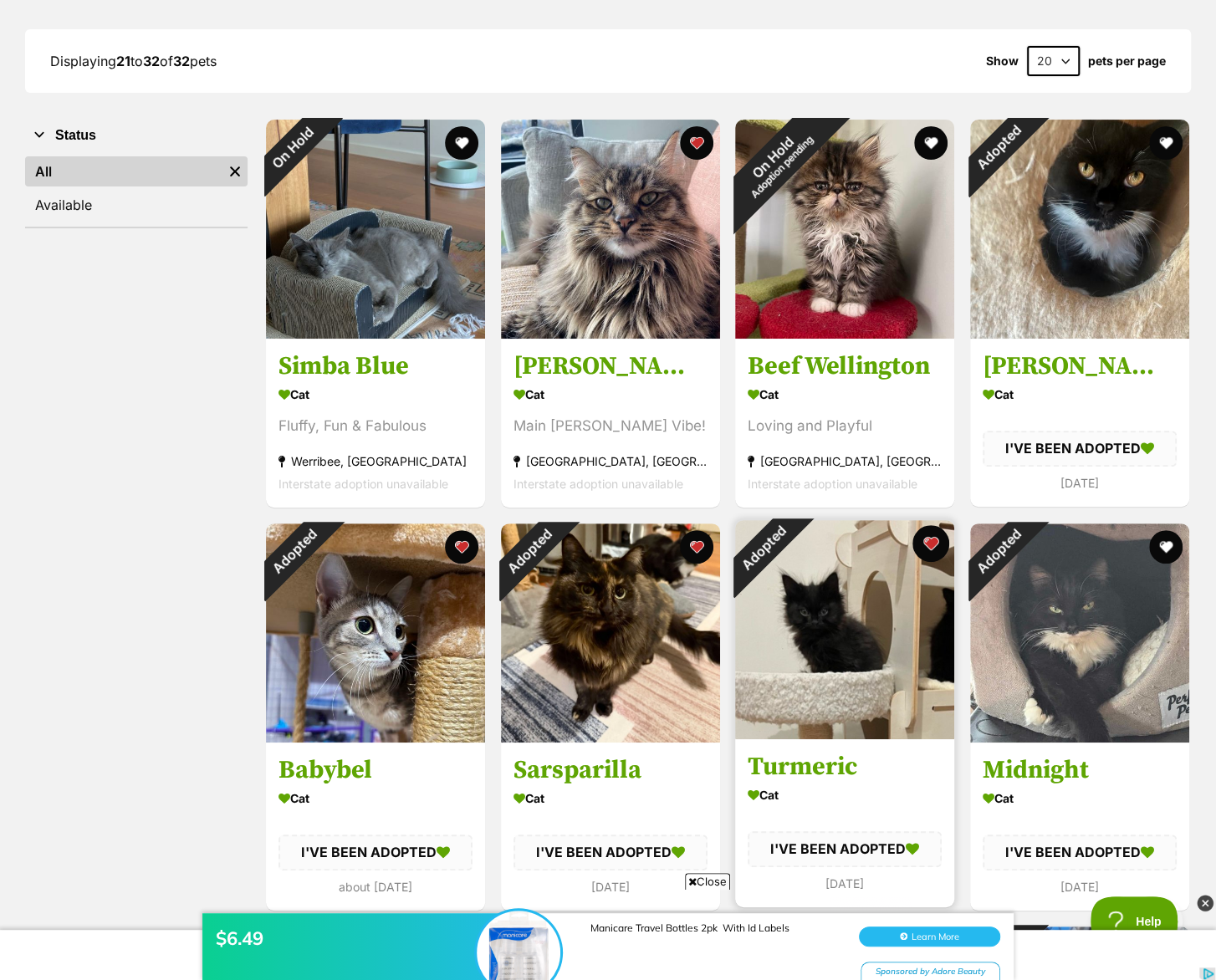
click at [938, 544] on button "favourite" at bounding box center [930, 544] width 37 height 37
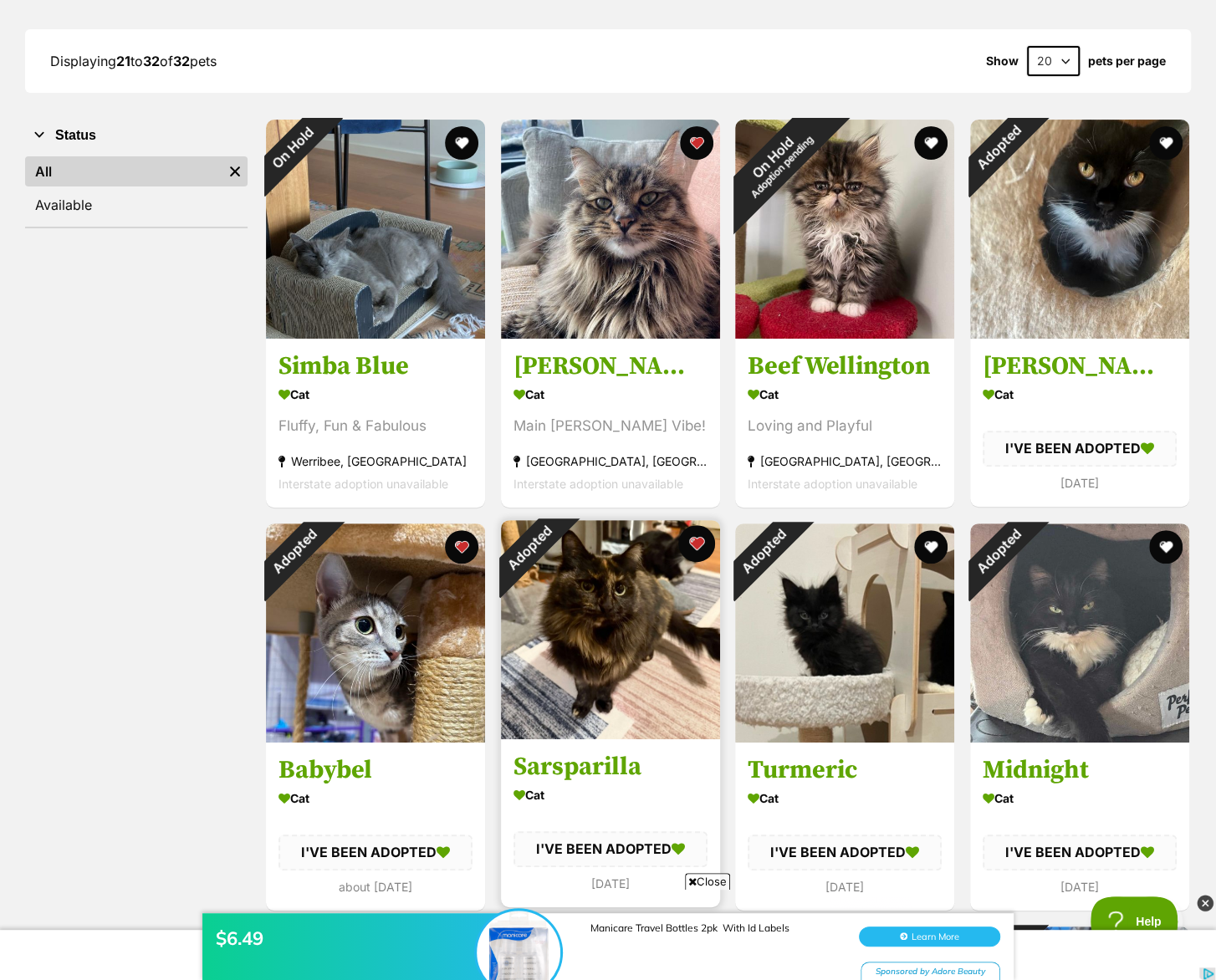
click at [693, 548] on button "favourite" at bounding box center [695, 544] width 37 height 37
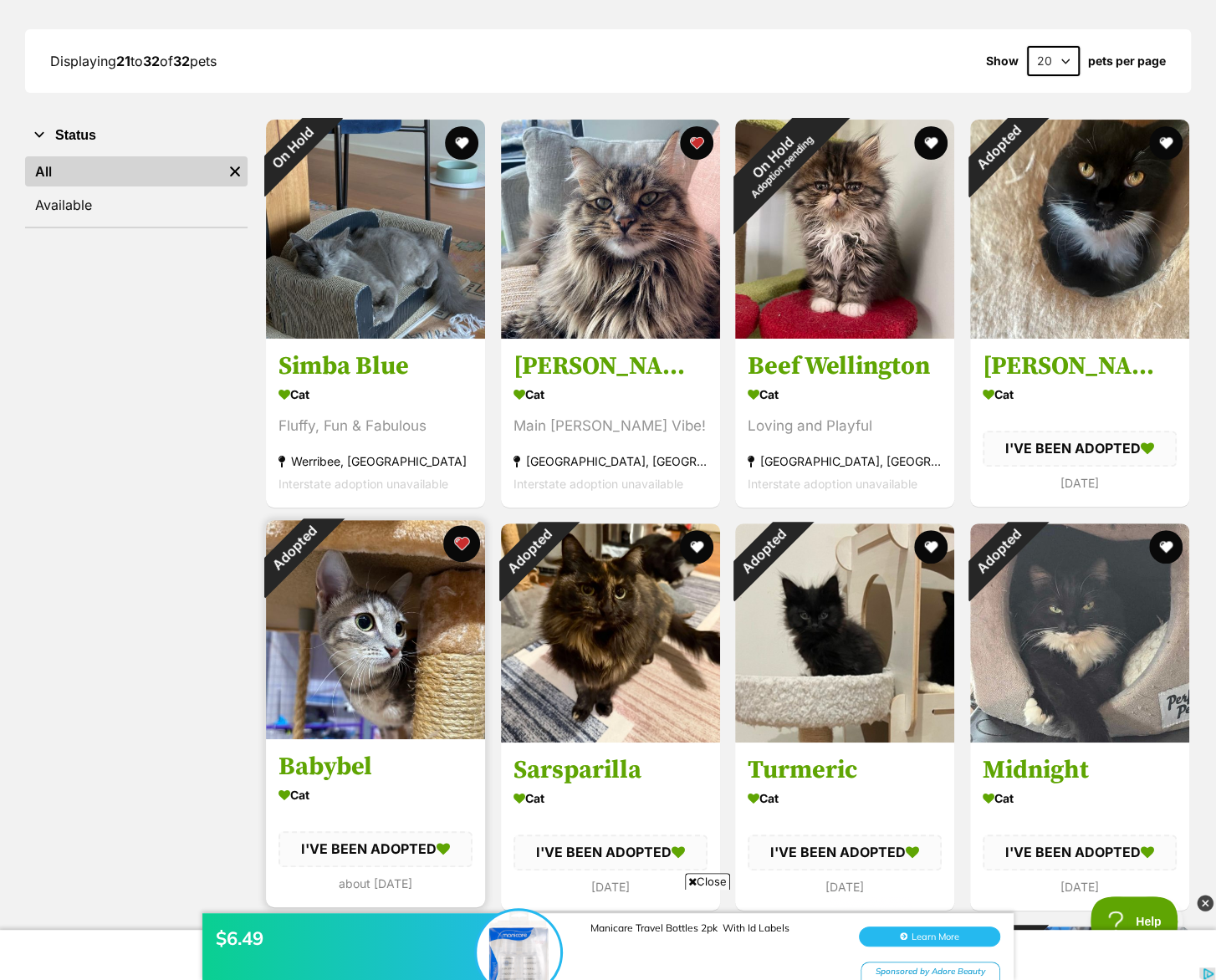
click at [468, 541] on button "favourite" at bounding box center [462, 544] width 37 height 37
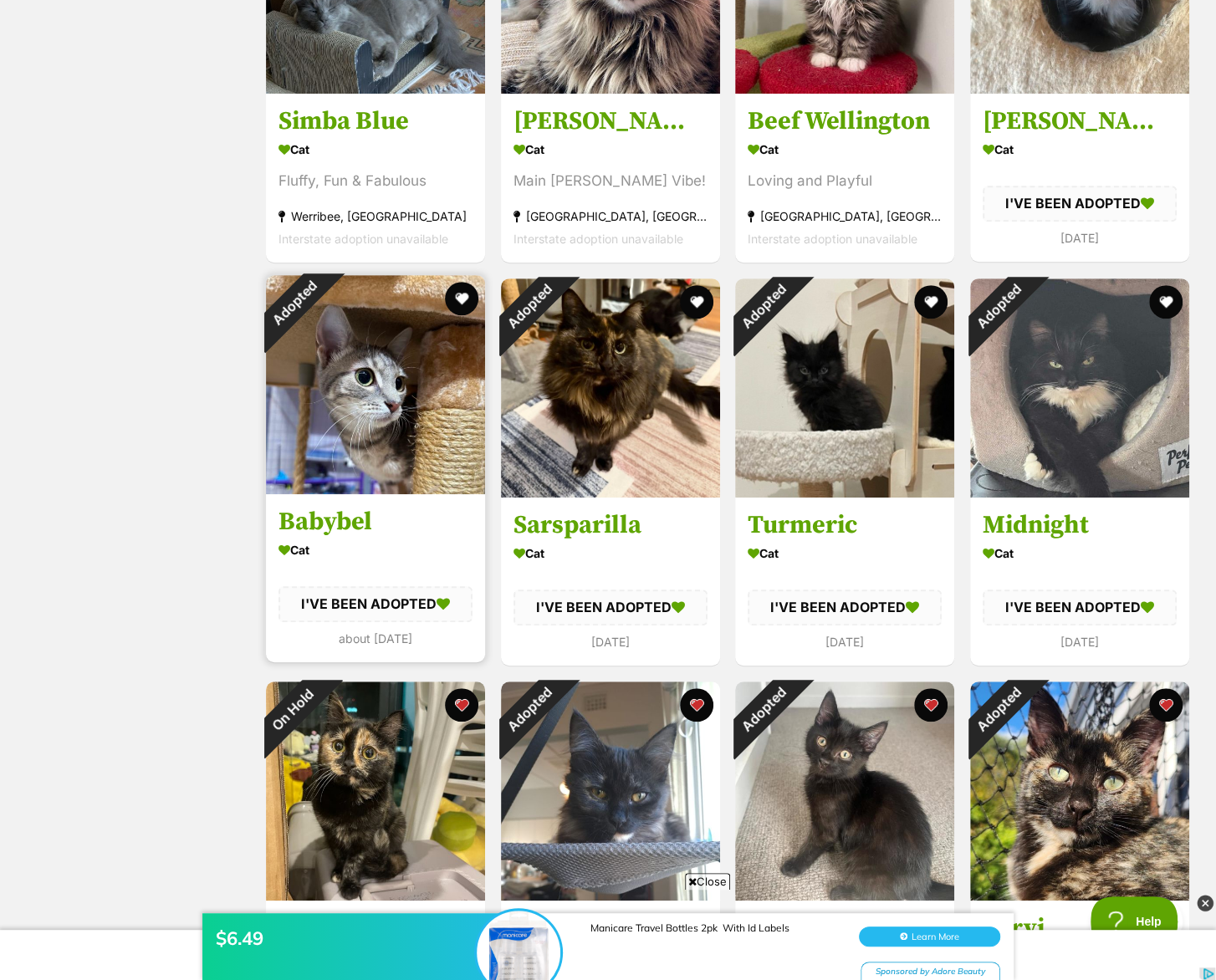
scroll to position [557, 0]
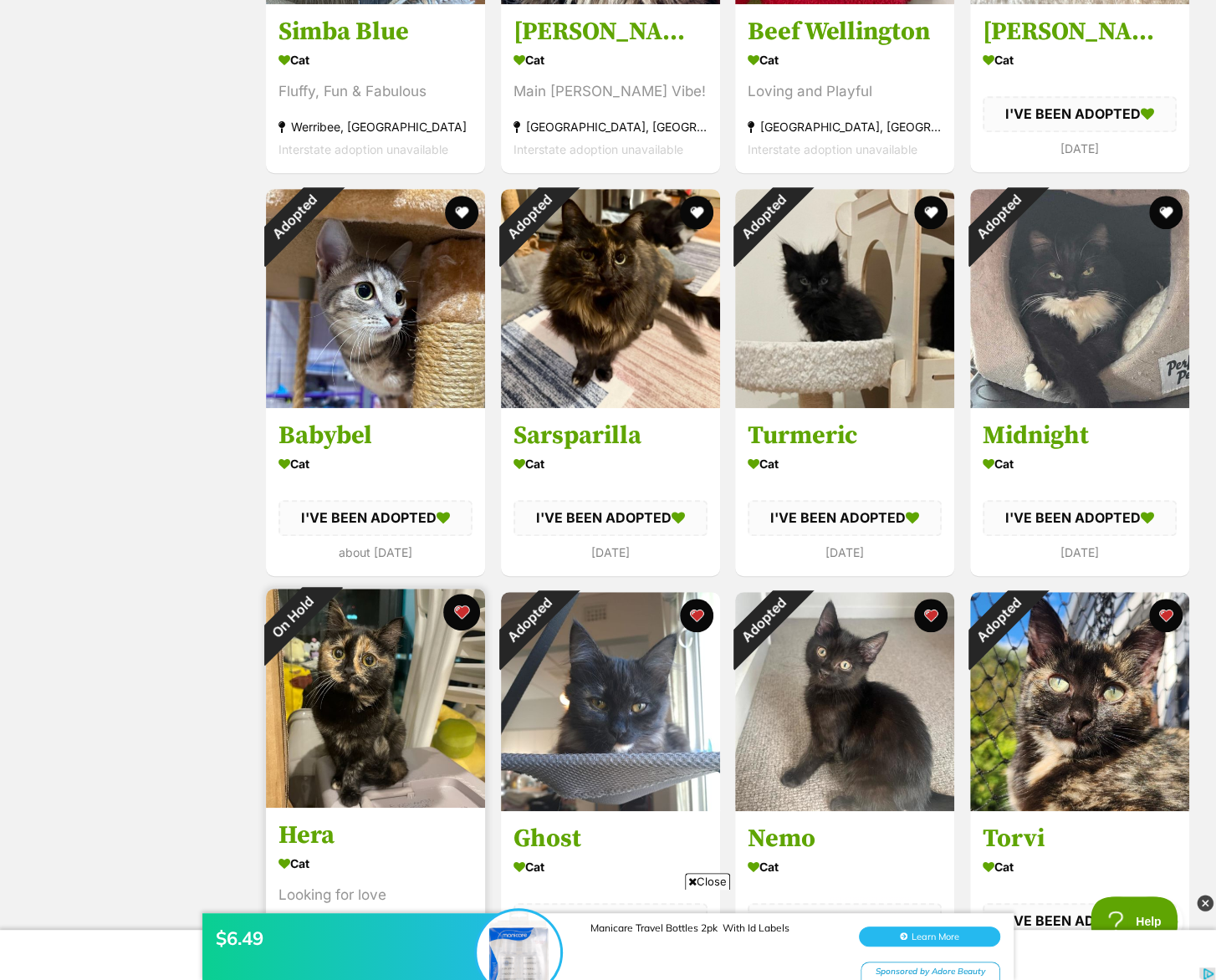
click at [470, 609] on button "favourite" at bounding box center [462, 612] width 37 height 37
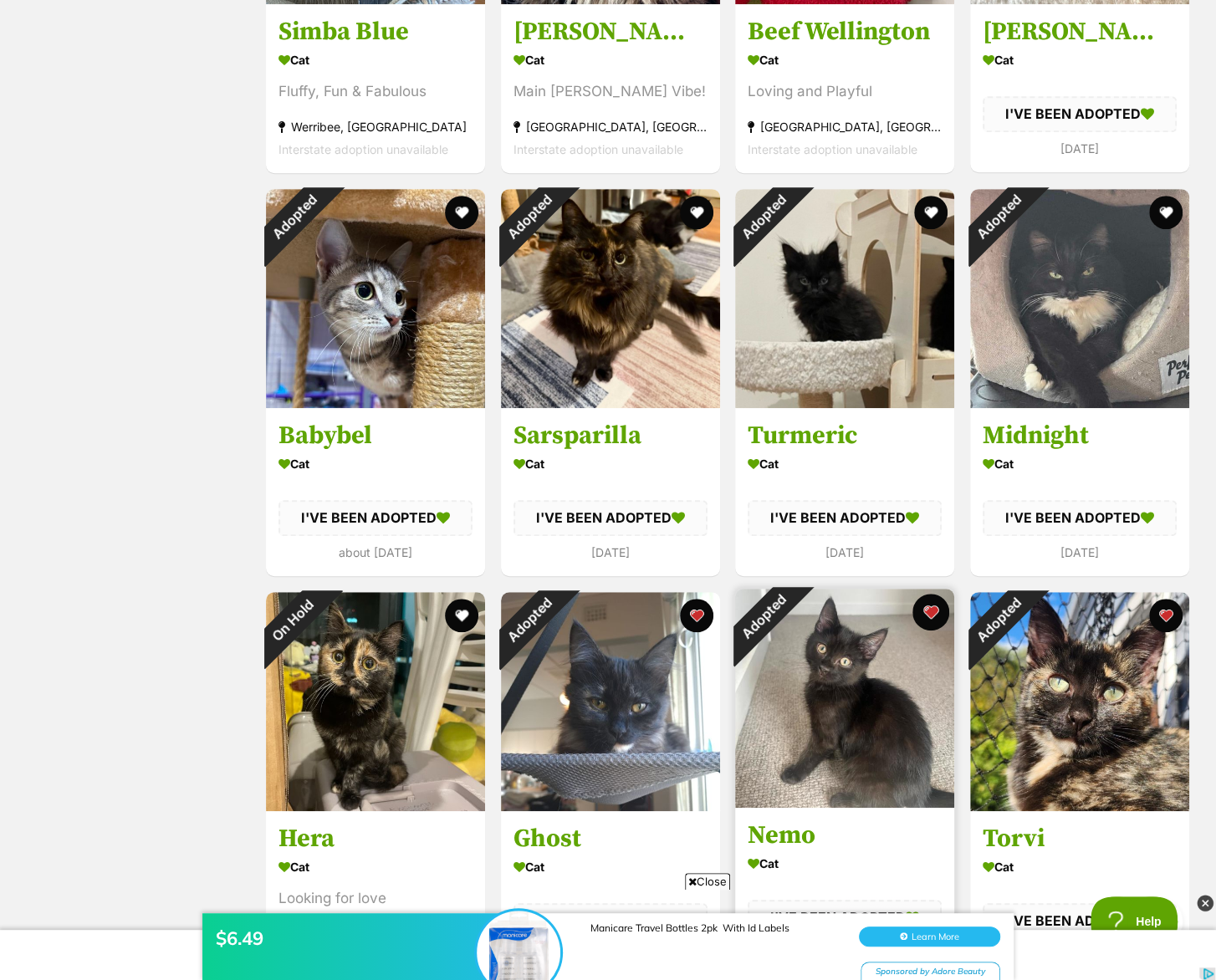
click at [938, 614] on button "favourite" at bounding box center [930, 612] width 37 height 37
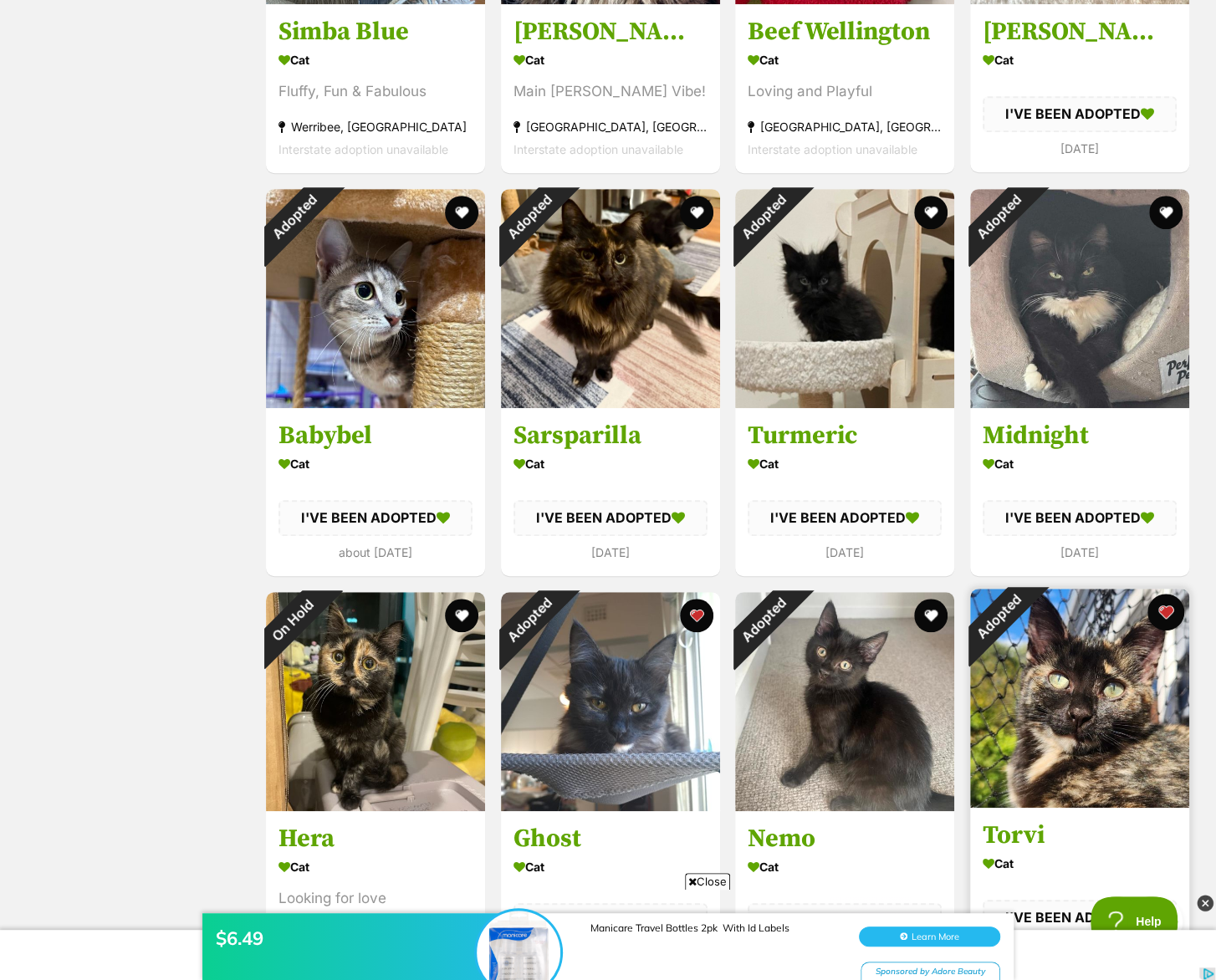
click at [1153, 614] on button "favourite" at bounding box center [1165, 612] width 37 height 37
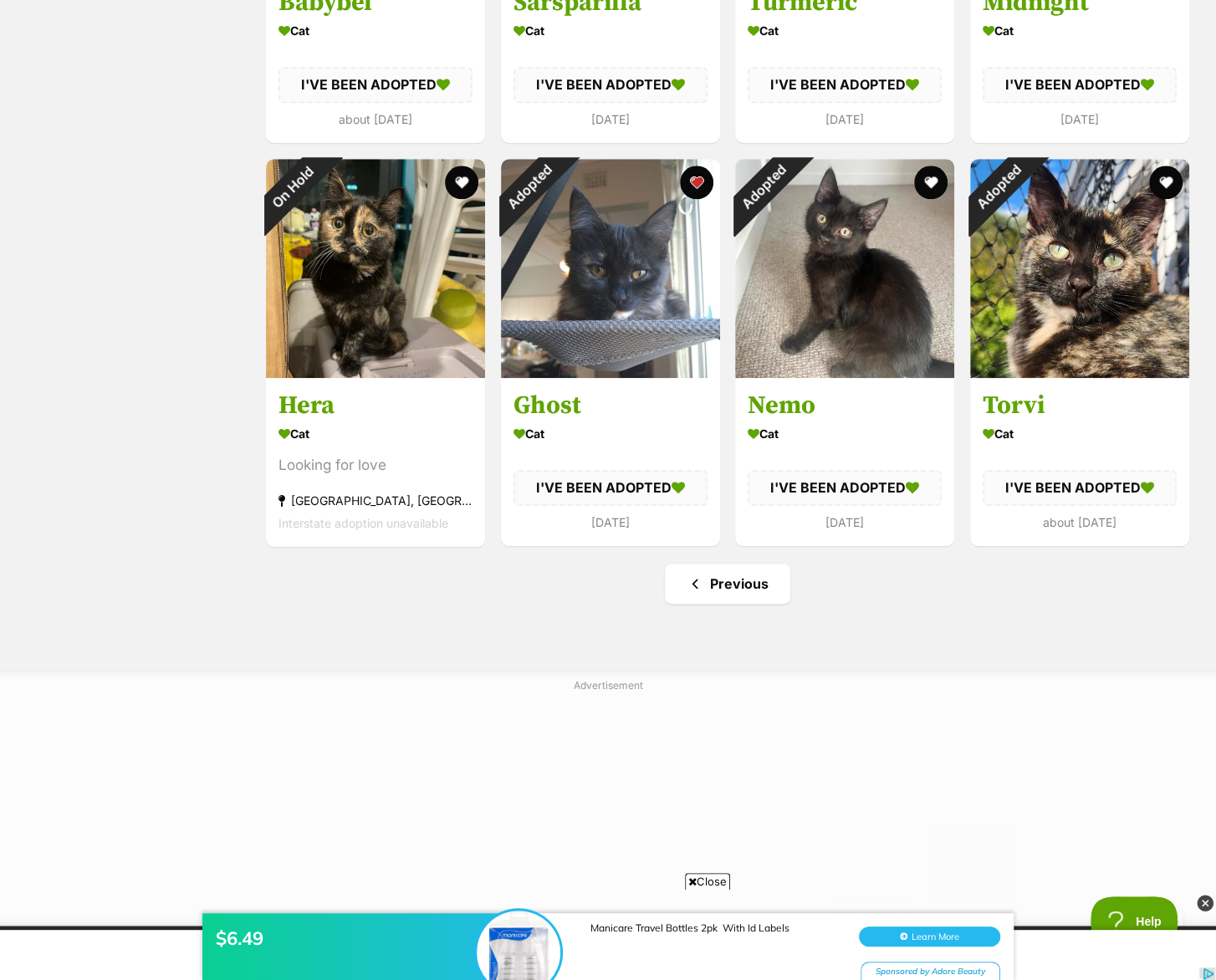
scroll to position [1003, 0]
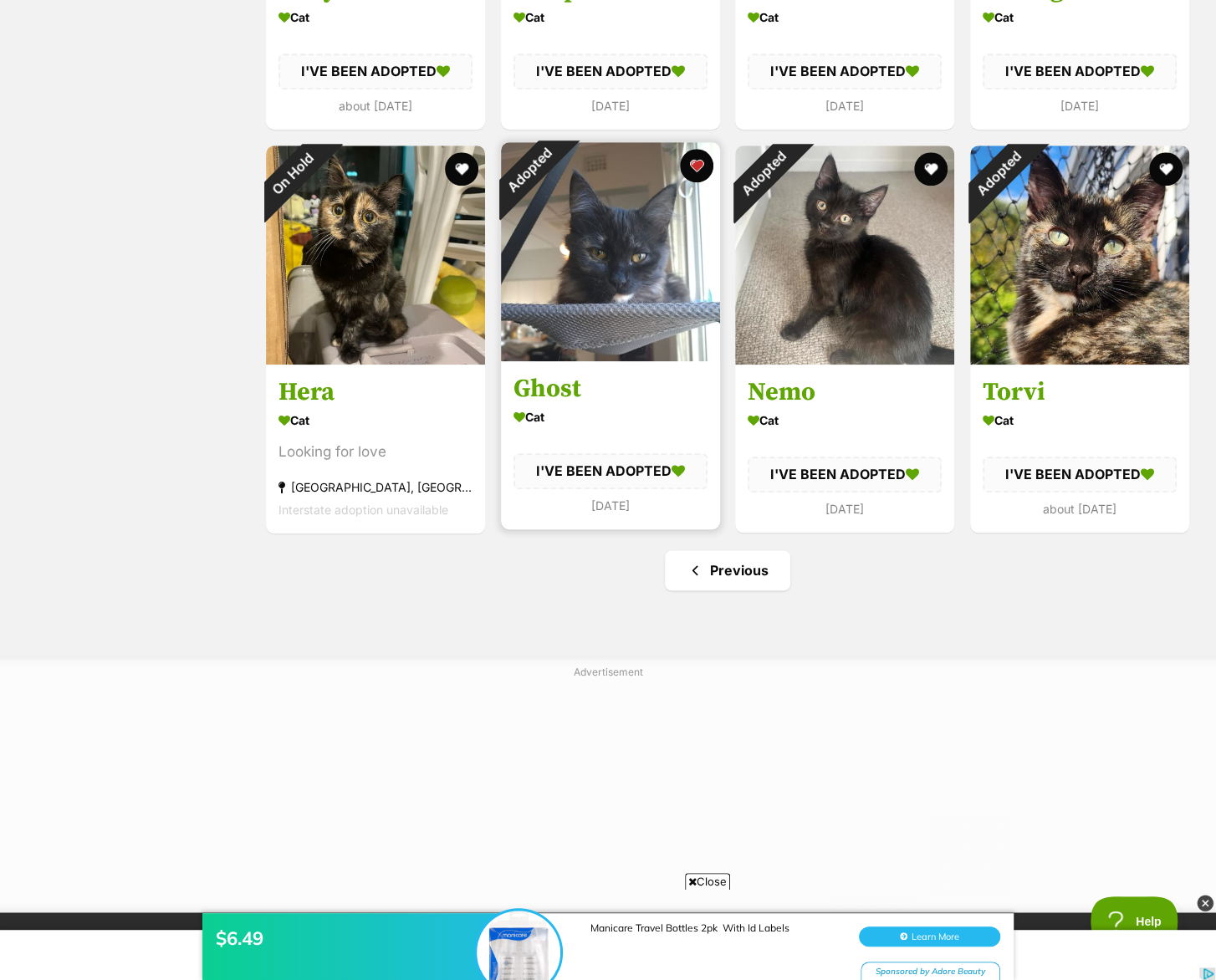
click at [551, 282] on img at bounding box center [610, 252] width 220 height 220
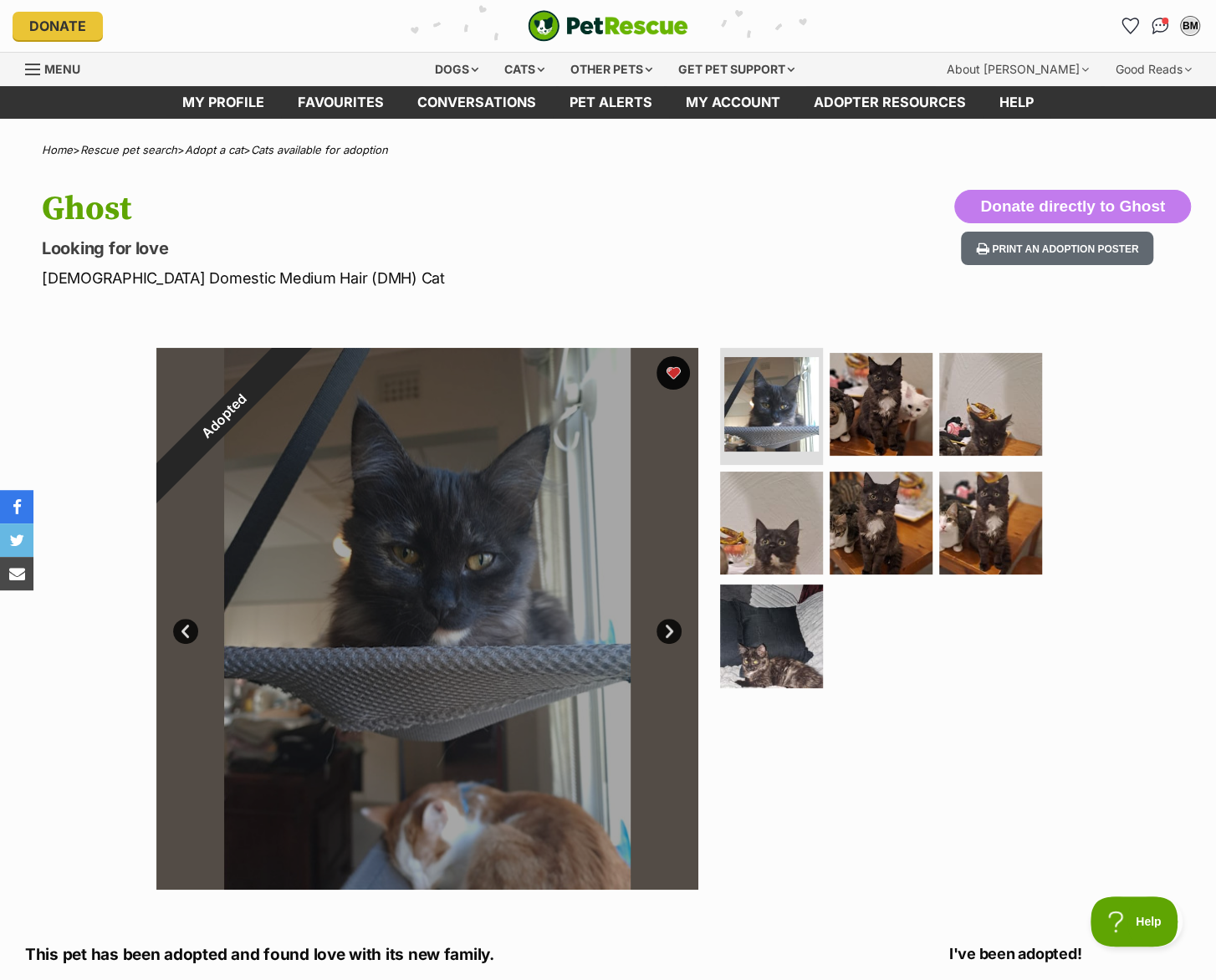
click at [671, 630] on link "Next" at bounding box center [669, 631] width 25 height 25
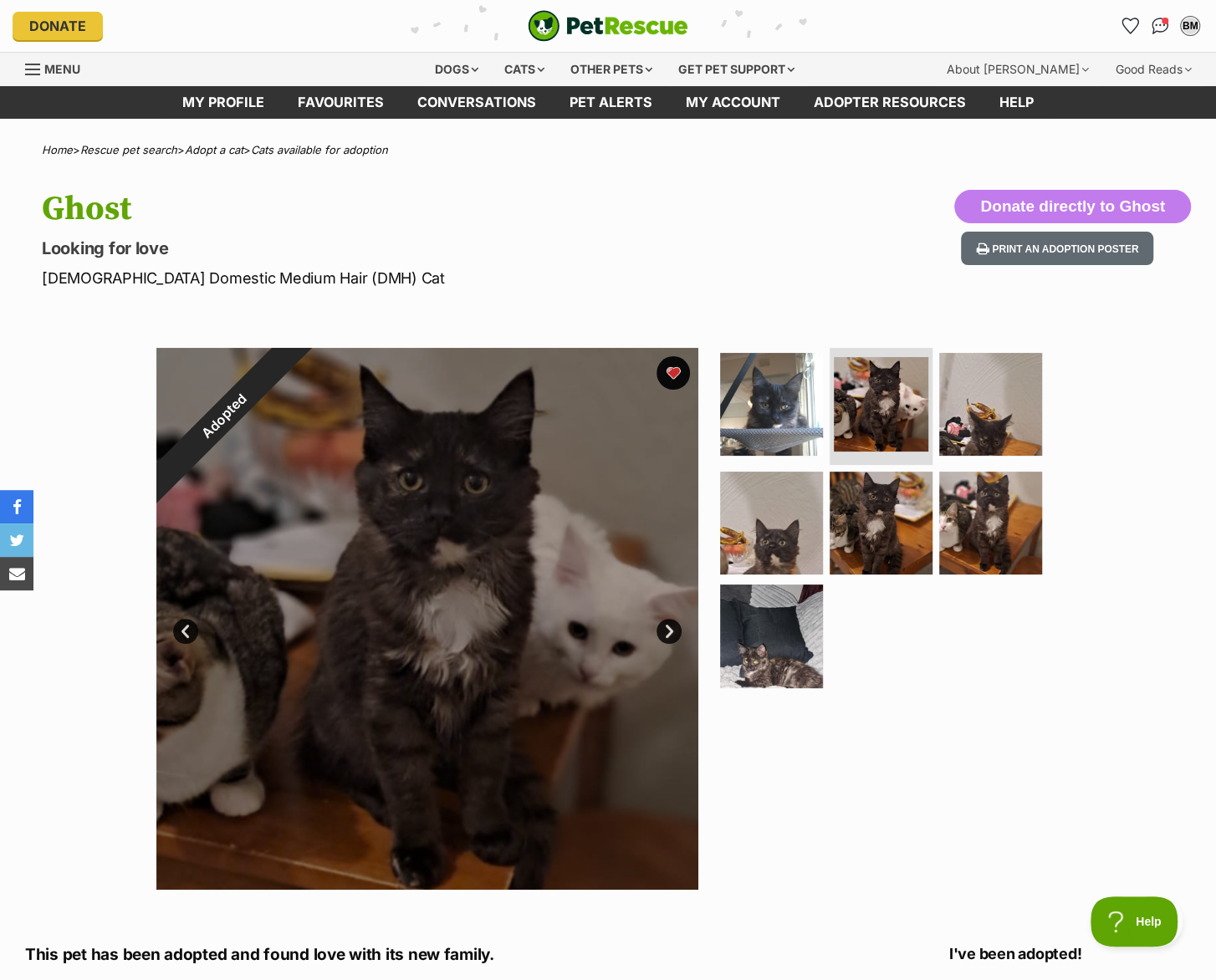
click at [671, 620] on div at bounding box center [427, 619] width 542 height 542
click at [667, 633] on link "Next" at bounding box center [669, 631] width 25 height 25
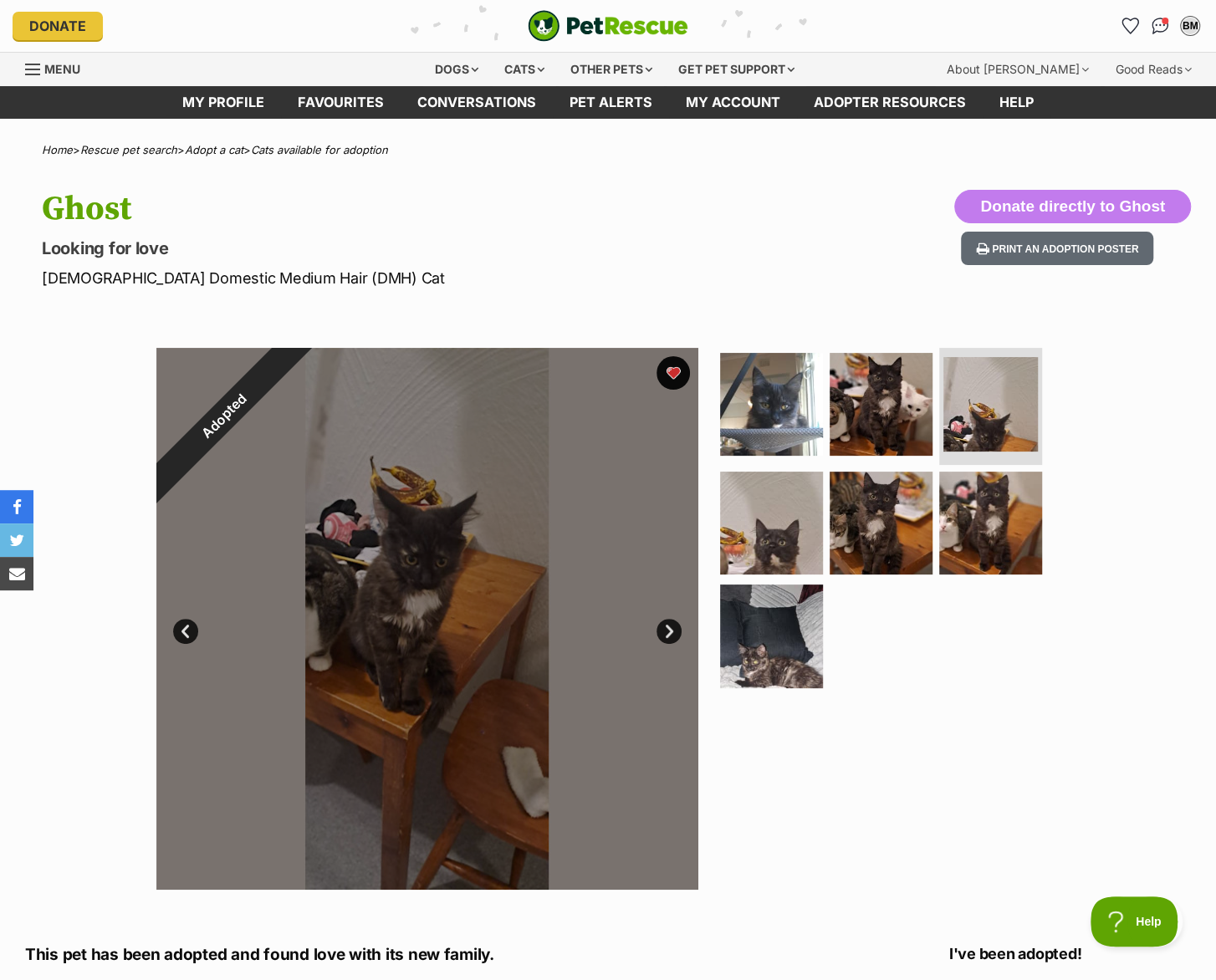
click at [667, 633] on link "Next" at bounding box center [669, 631] width 25 height 25
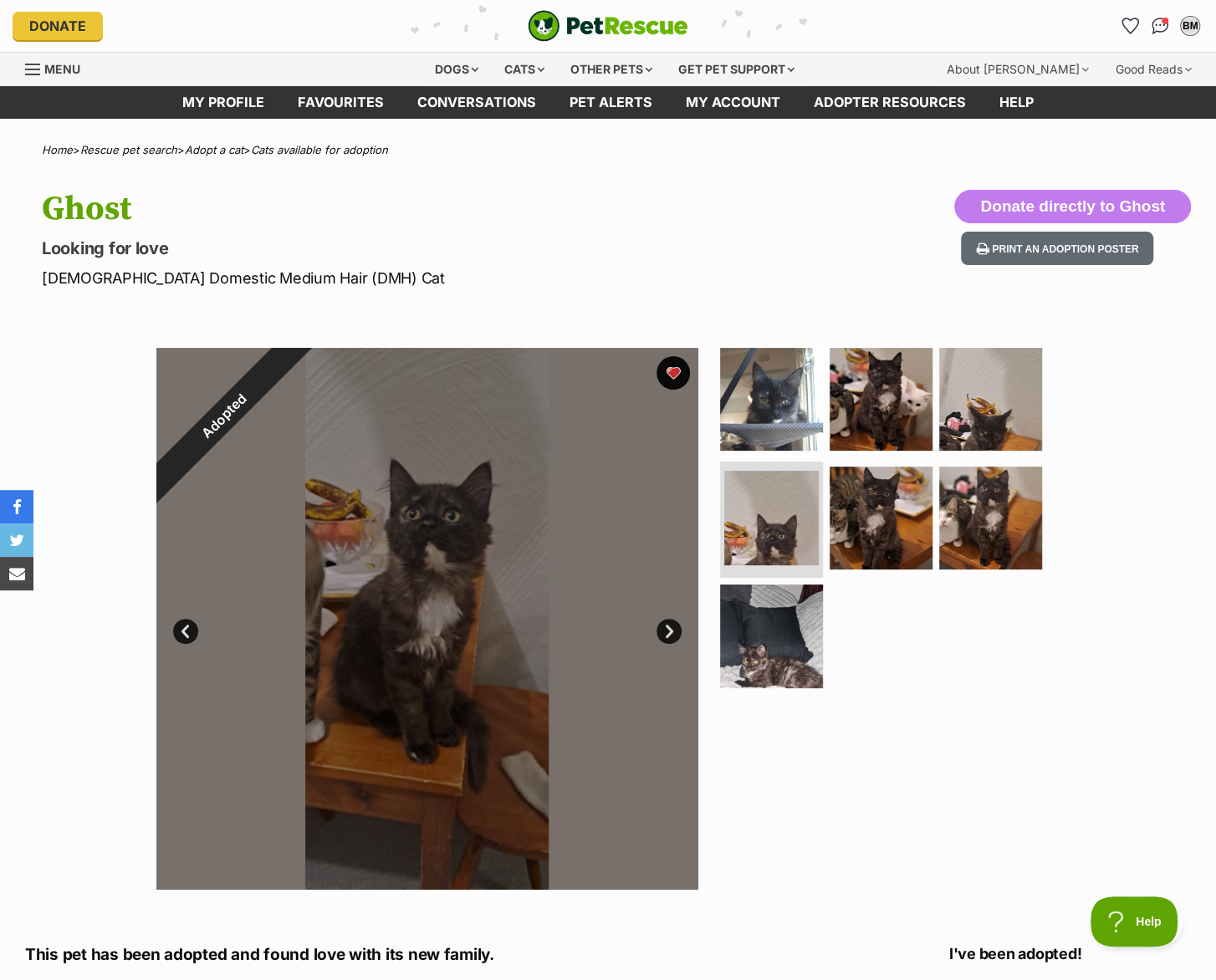
click at [667, 633] on link "Next" at bounding box center [669, 631] width 25 height 25
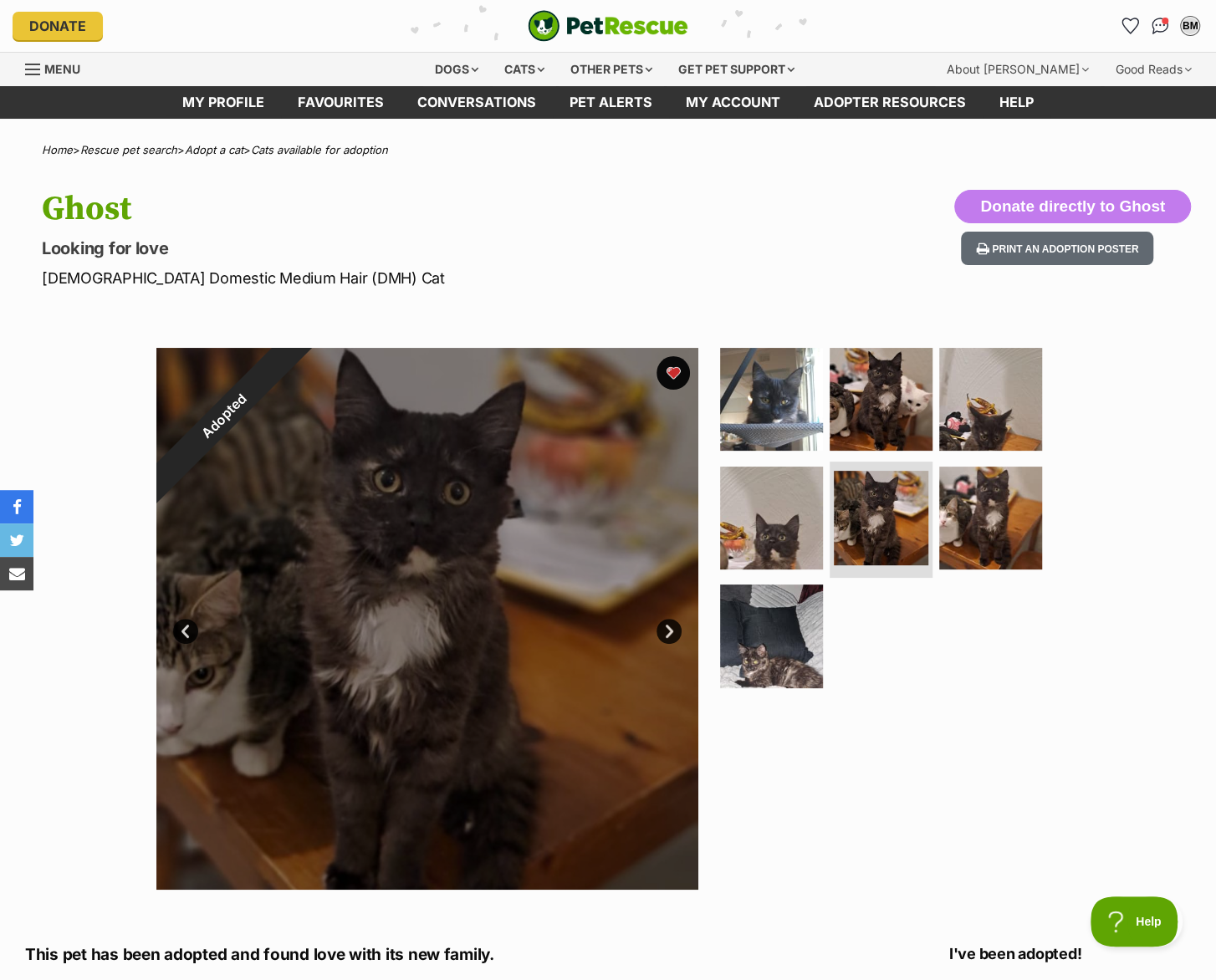
click at [668, 629] on link "Next" at bounding box center [669, 631] width 25 height 25
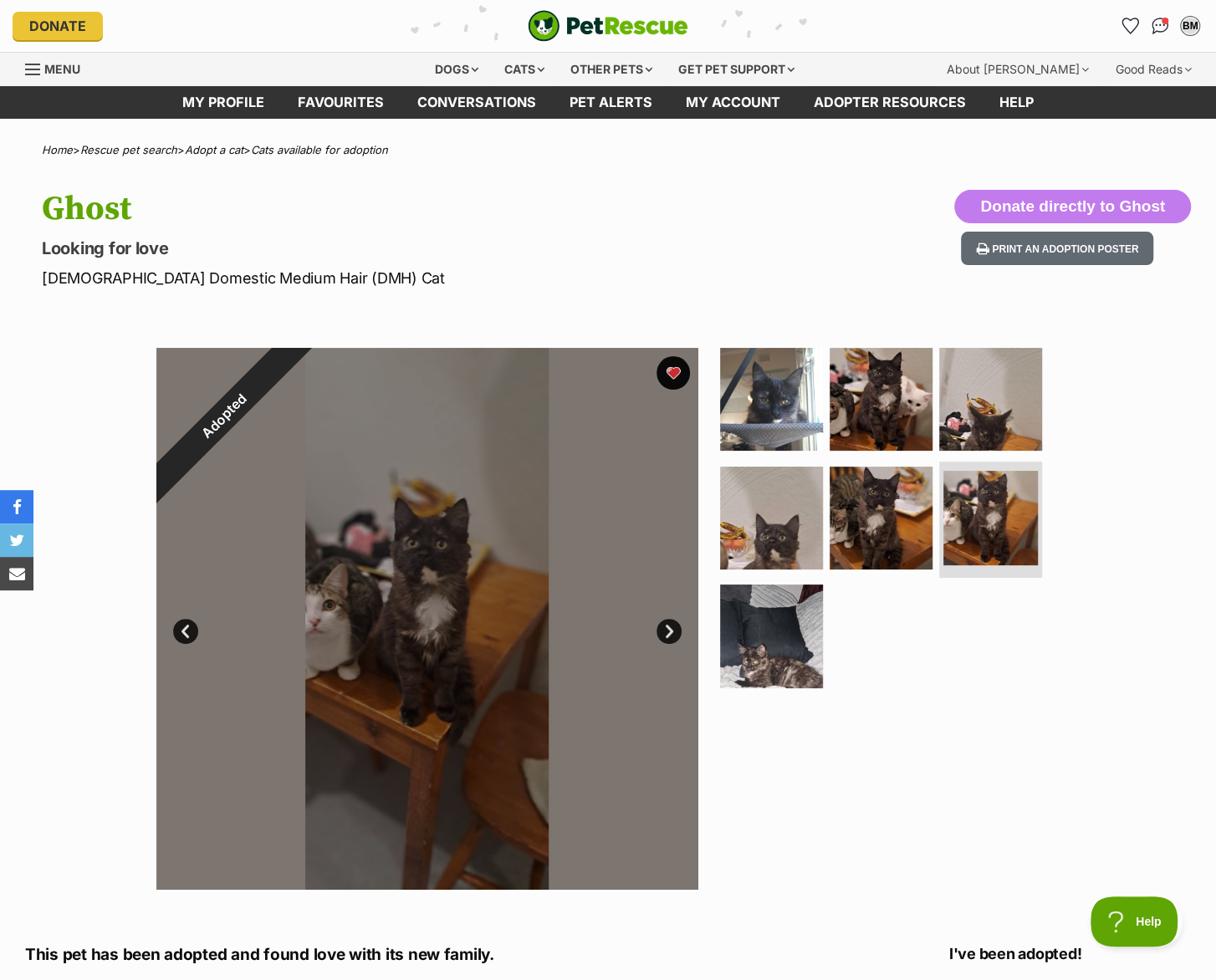
click at [668, 629] on link "Next" at bounding box center [669, 631] width 25 height 25
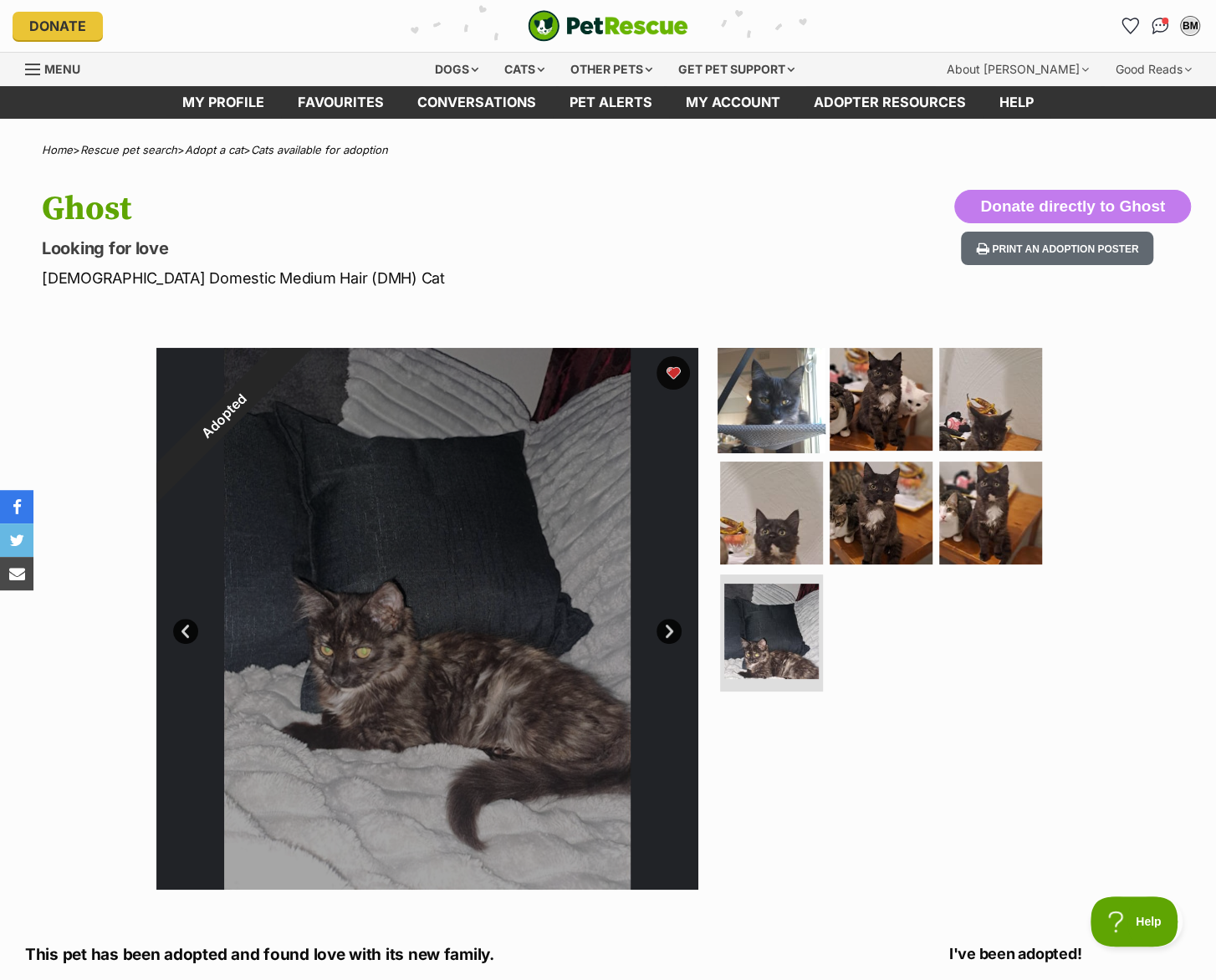
click at [788, 395] on img at bounding box center [771, 399] width 107 height 107
